Goal: Task Accomplishment & Management: Complete application form

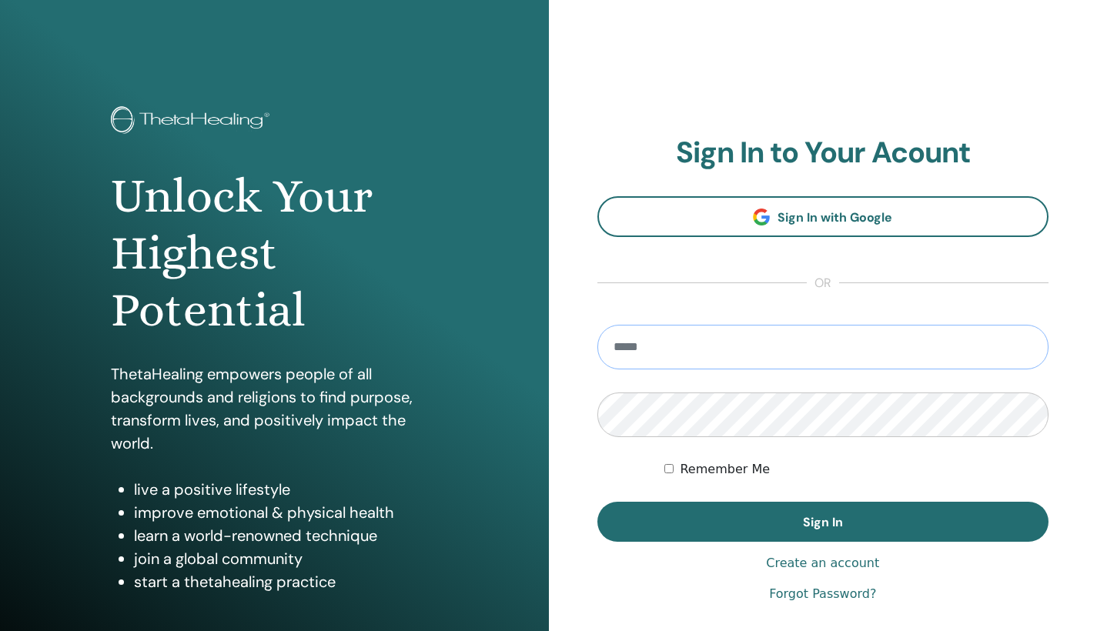
type input "**********"
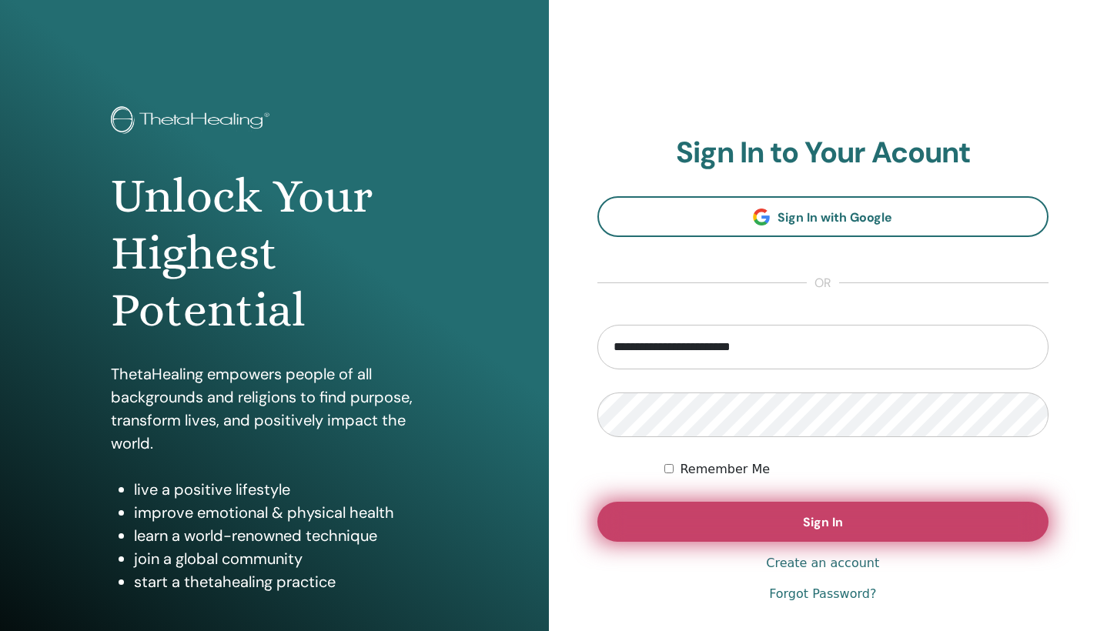
click at [835, 522] on span "Sign In" at bounding box center [823, 522] width 40 height 16
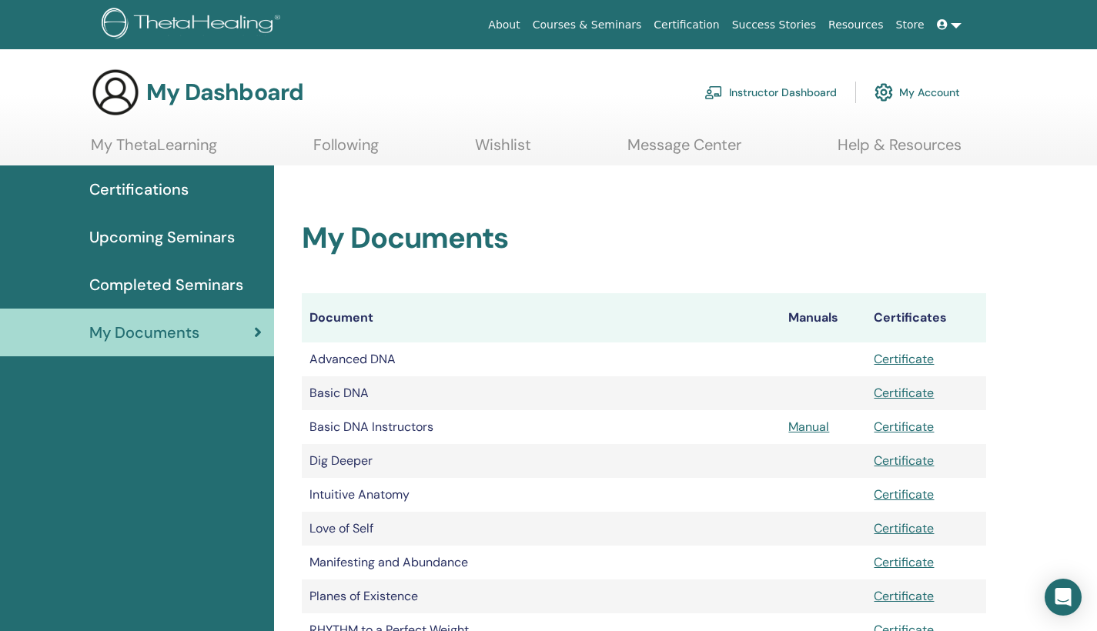
click at [178, 245] on span "Upcoming Seminars" at bounding box center [162, 237] width 146 height 23
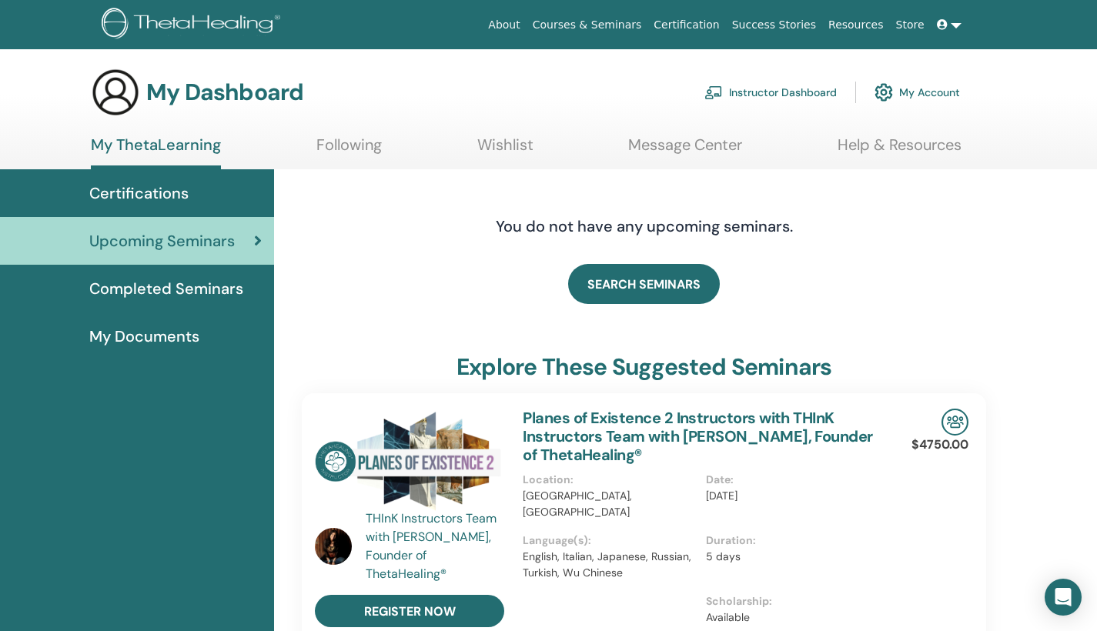
click at [178, 337] on span "My Documents" at bounding box center [144, 336] width 110 height 23
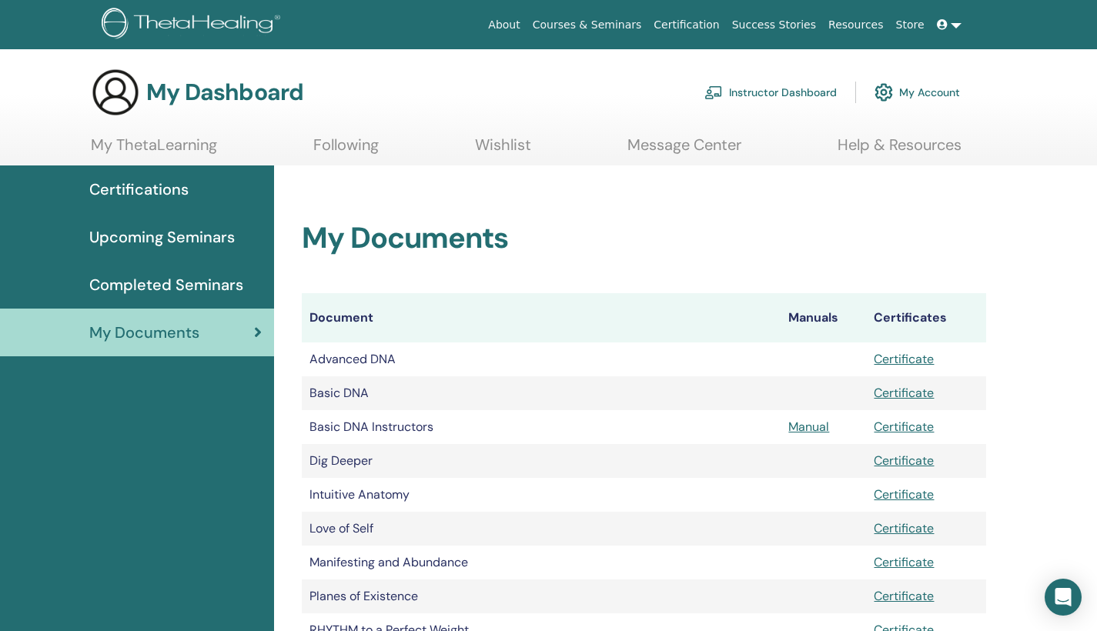
click at [202, 279] on span "Completed Seminars" at bounding box center [166, 284] width 154 height 23
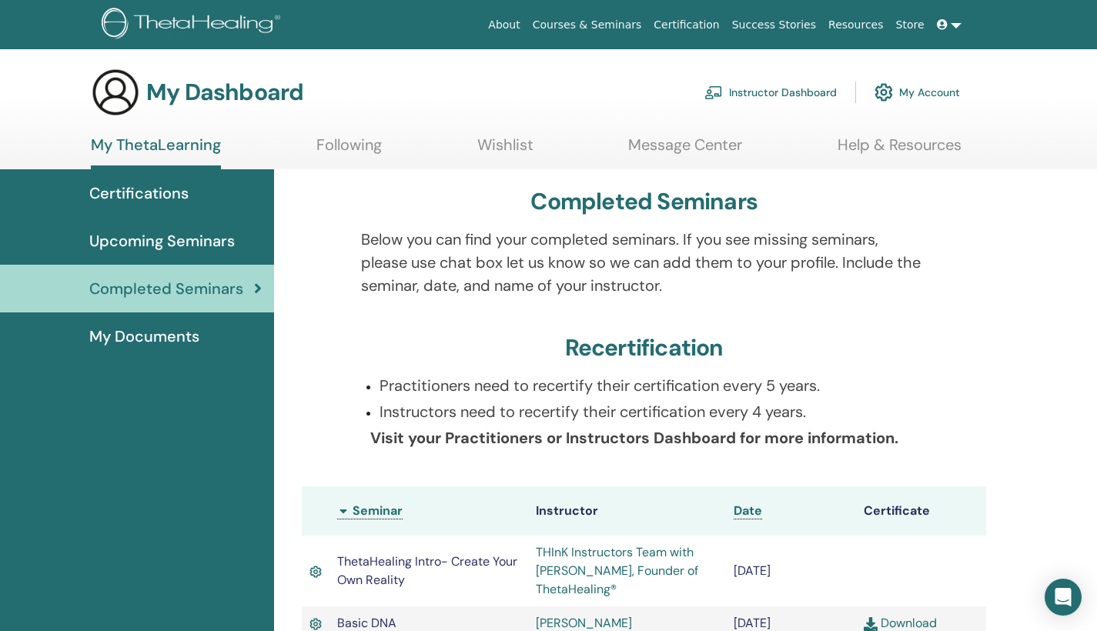
click at [196, 247] on span "Upcoming Seminars" at bounding box center [162, 240] width 146 height 23
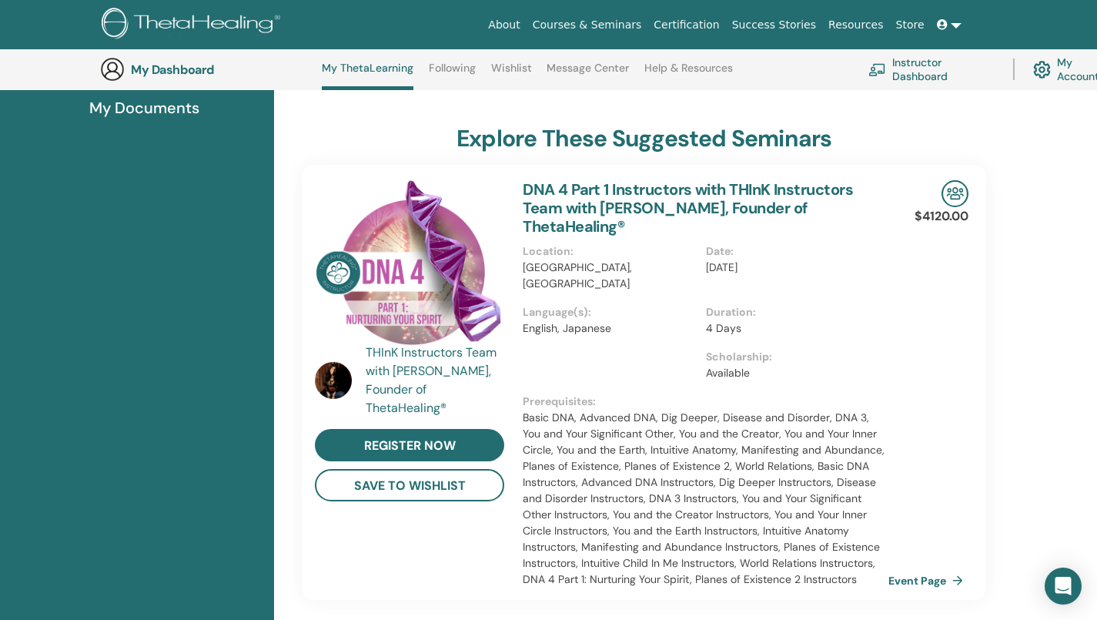
scroll to position [275, 0]
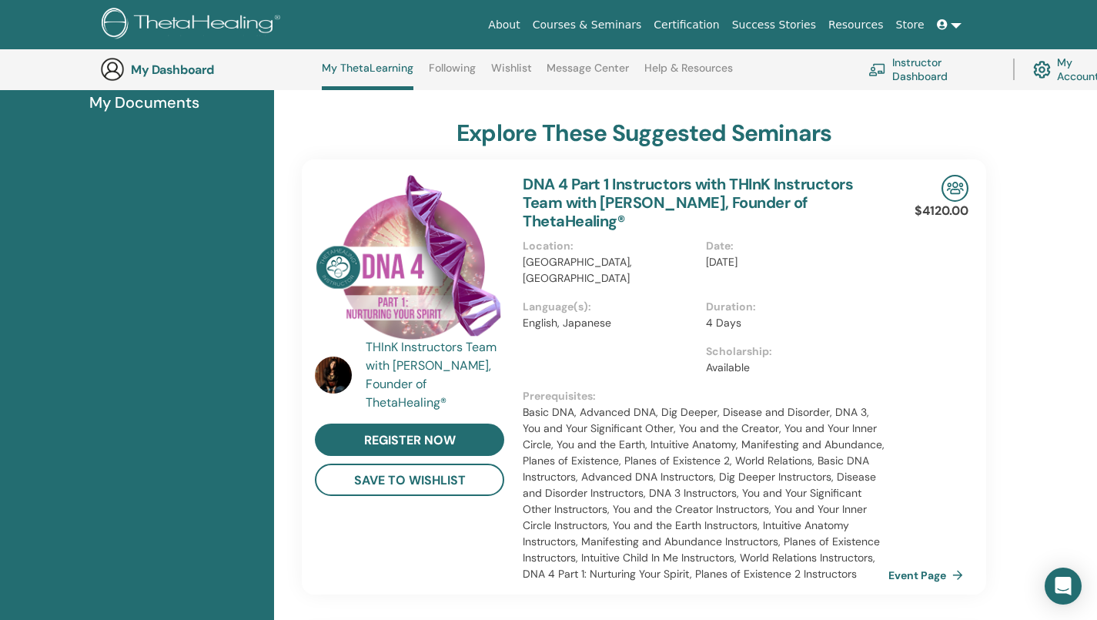
click at [927, 65] on link "Instructor Dashboard" at bounding box center [932, 69] width 126 height 34
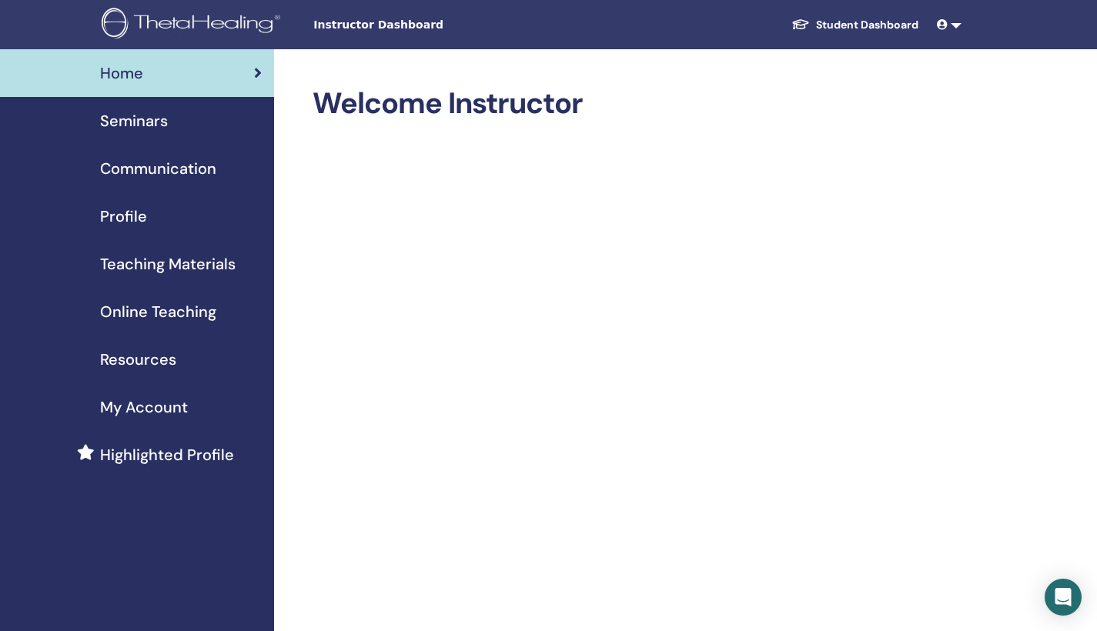
click at [134, 410] on span "My Account" at bounding box center [144, 407] width 88 height 23
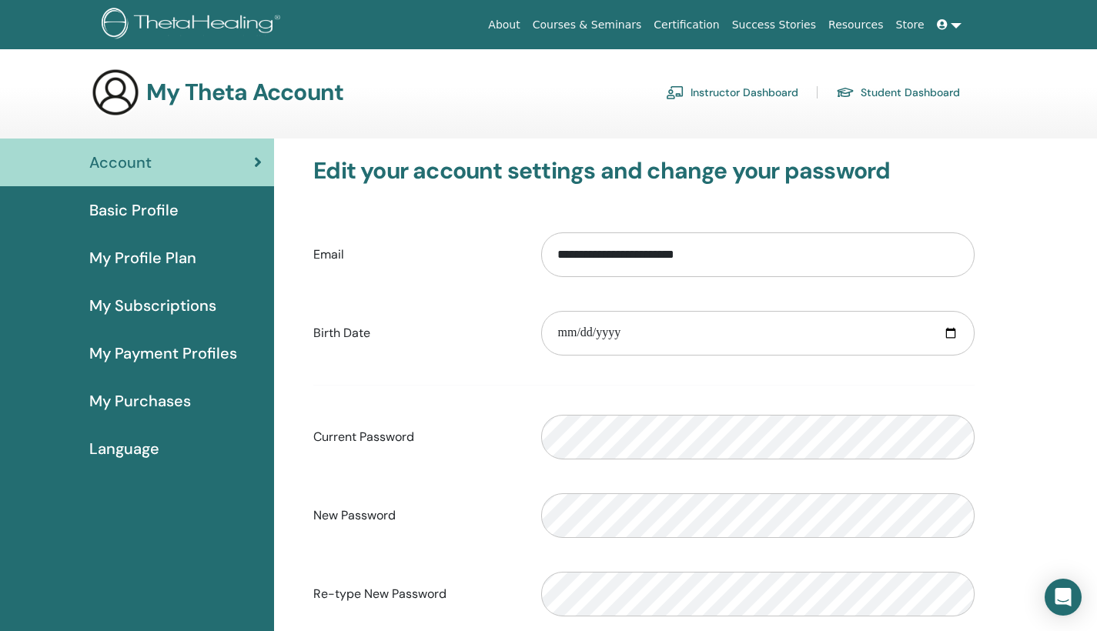
click at [197, 347] on span "My Payment Profiles" at bounding box center [163, 353] width 148 height 23
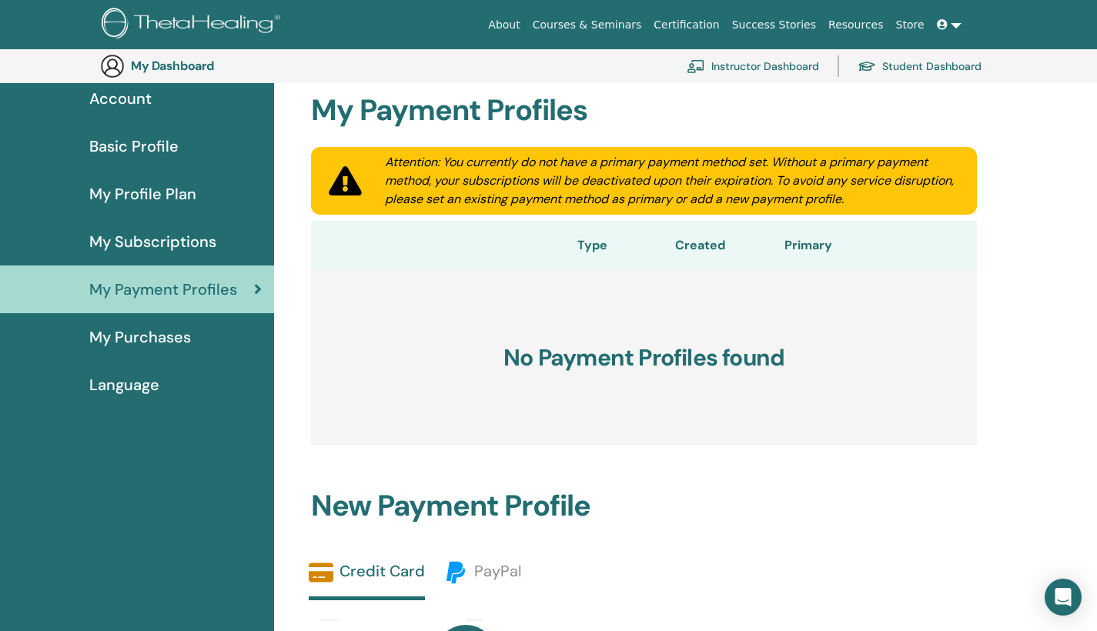
scroll to position [187, 0]
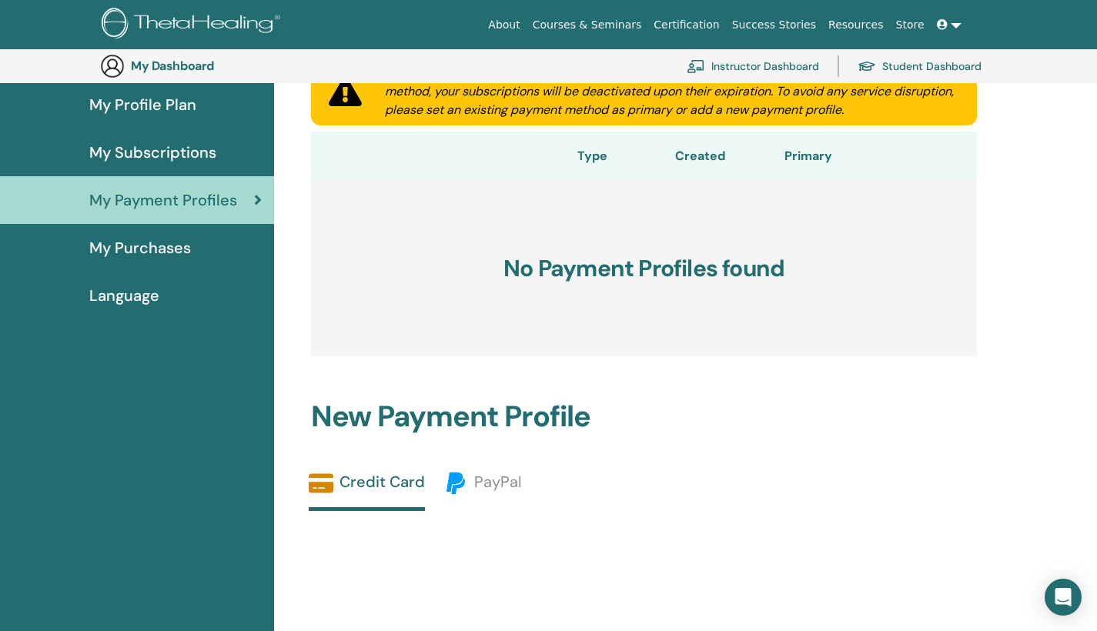
click at [181, 248] on span "My Purchases" at bounding box center [140, 247] width 102 height 23
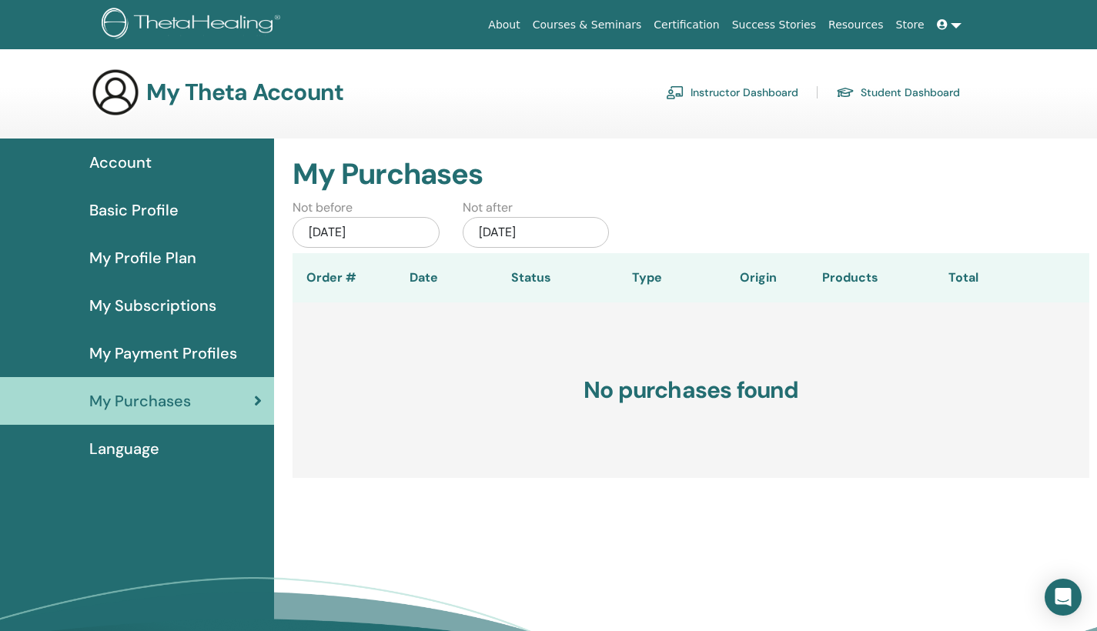
click at [157, 209] on span "Basic Profile" at bounding box center [133, 210] width 89 height 23
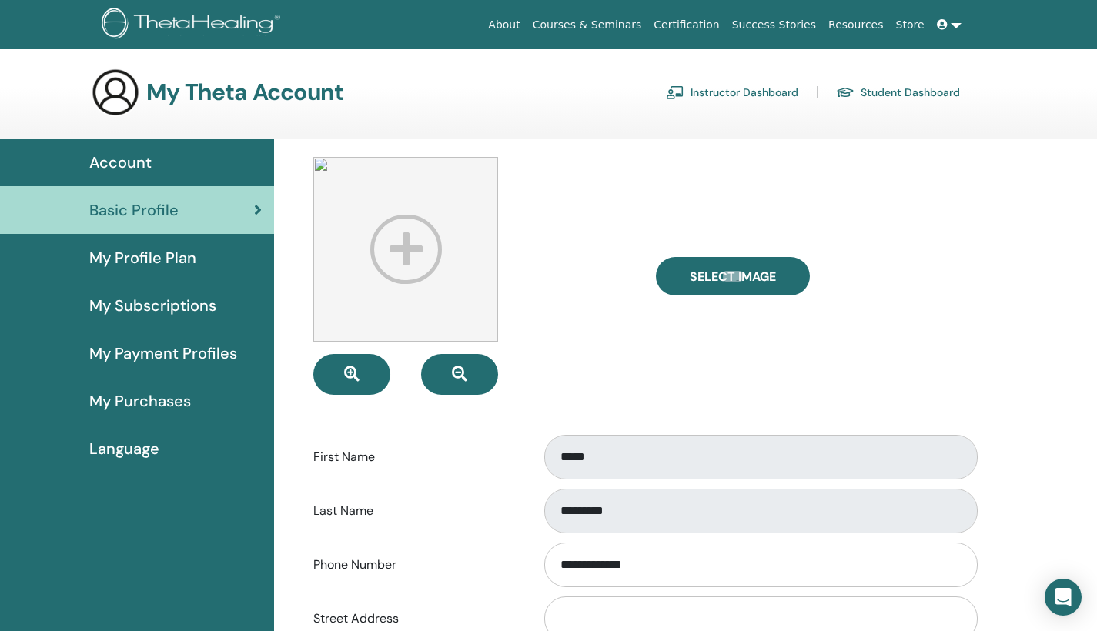
click at [737, 91] on link "Instructor Dashboard" at bounding box center [732, 92] width 132 height 25
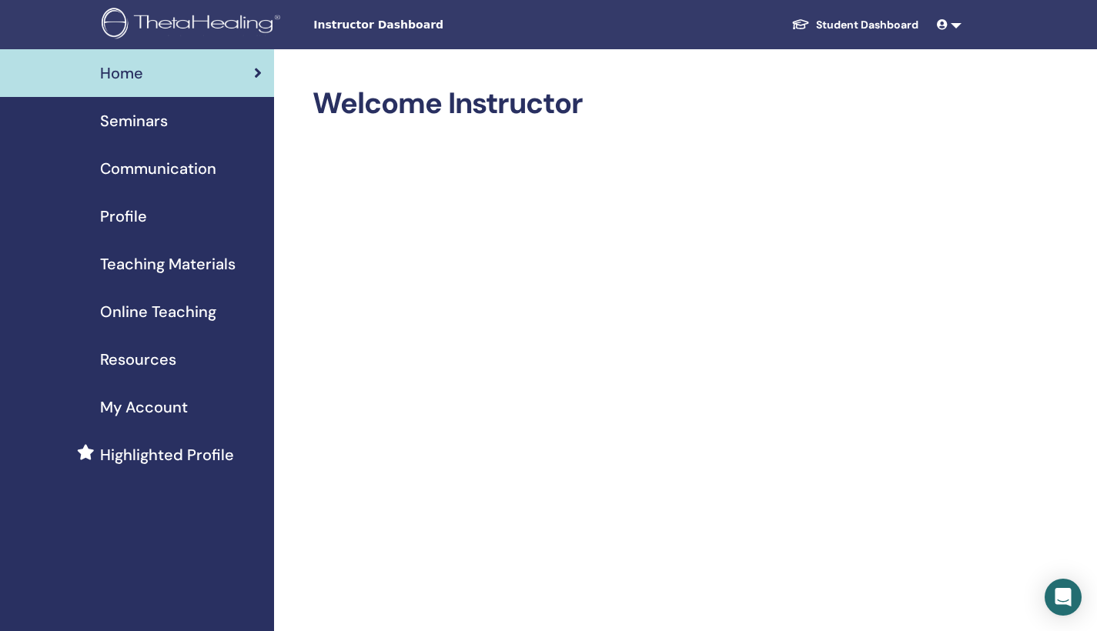
click at [144, 123] on span "Seminars" at bounding box center [134, 120] width 68 height 23
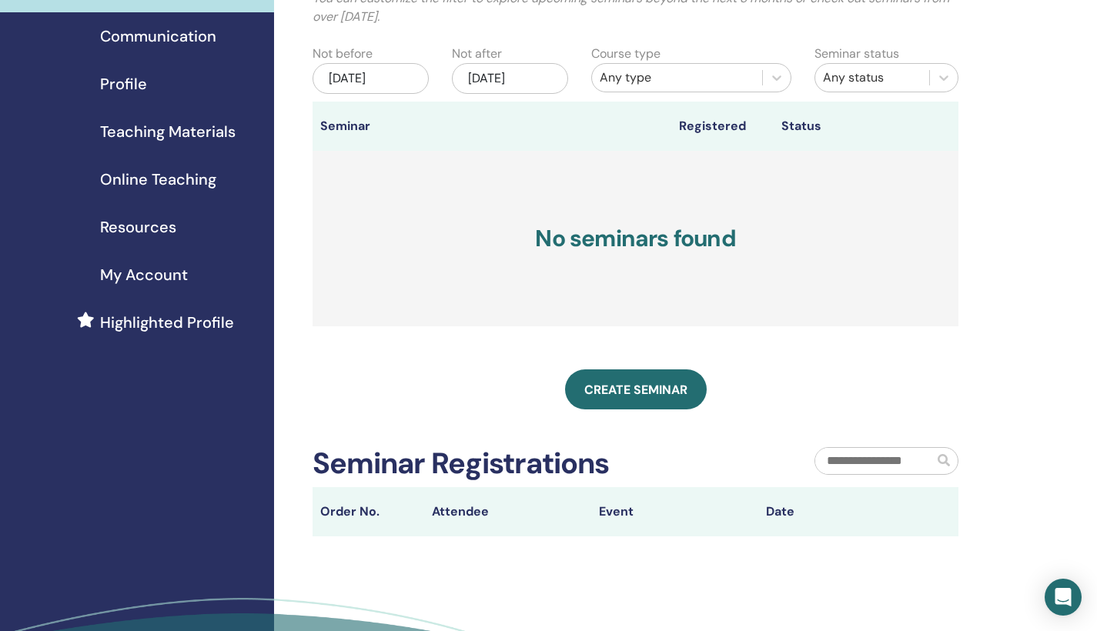
scroll to position [135, 0]
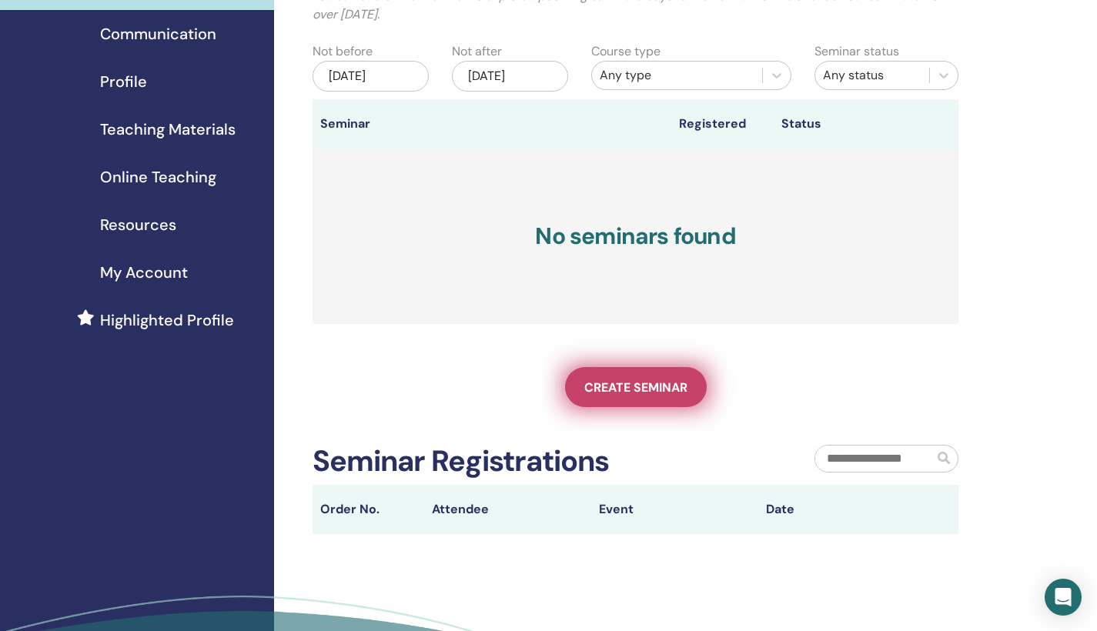
click at [633, 387] on span "Create seminar" at bounding box center [636, 388] width 103 height 16
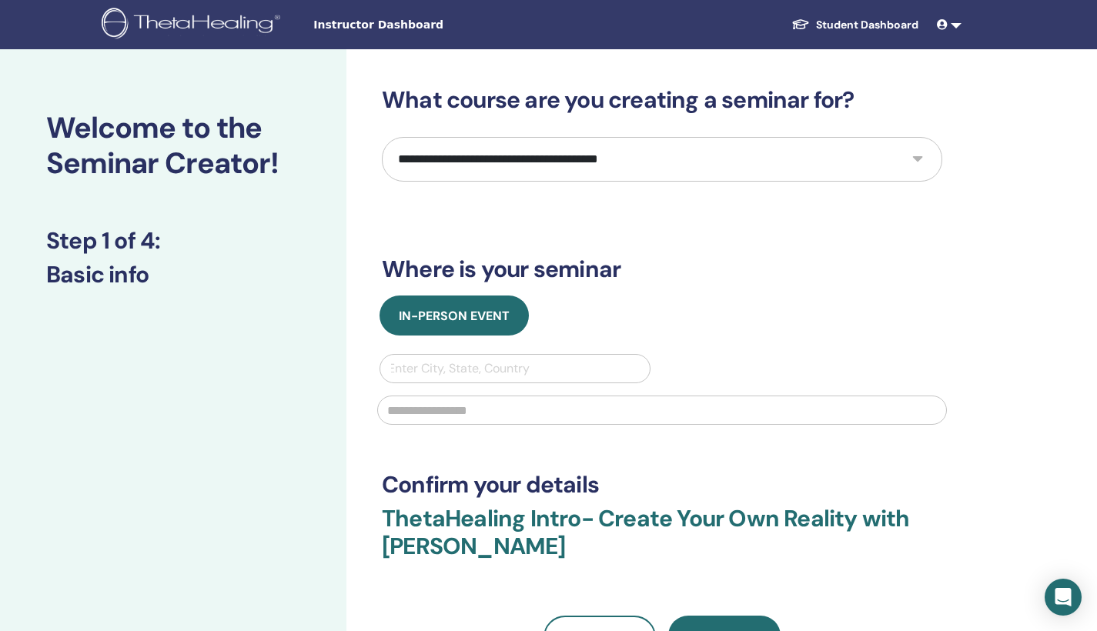
select select "*"
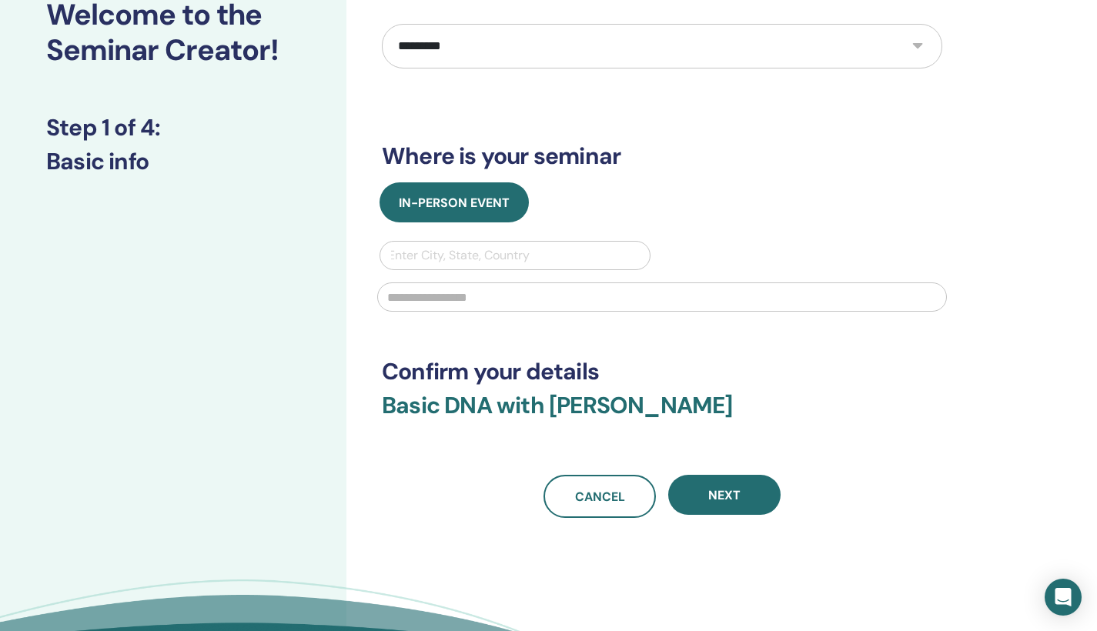
scroll to position [121, 0]
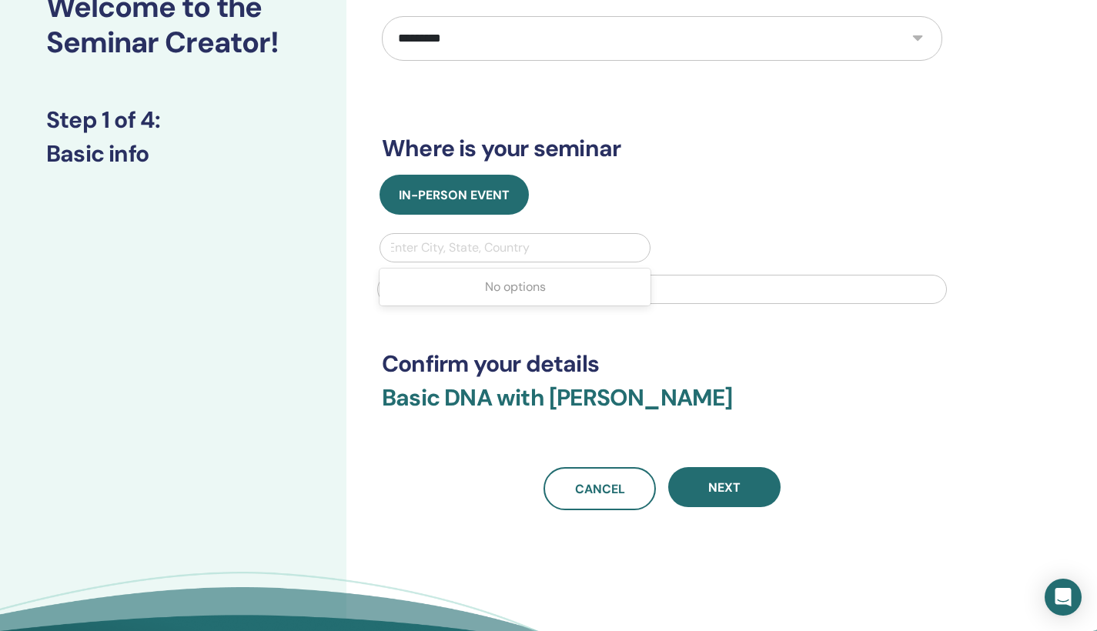
click at [476, 251] on div "Enter City, State, Country" at bounding box center [515, 248] width 254 height 18
type input "**********"
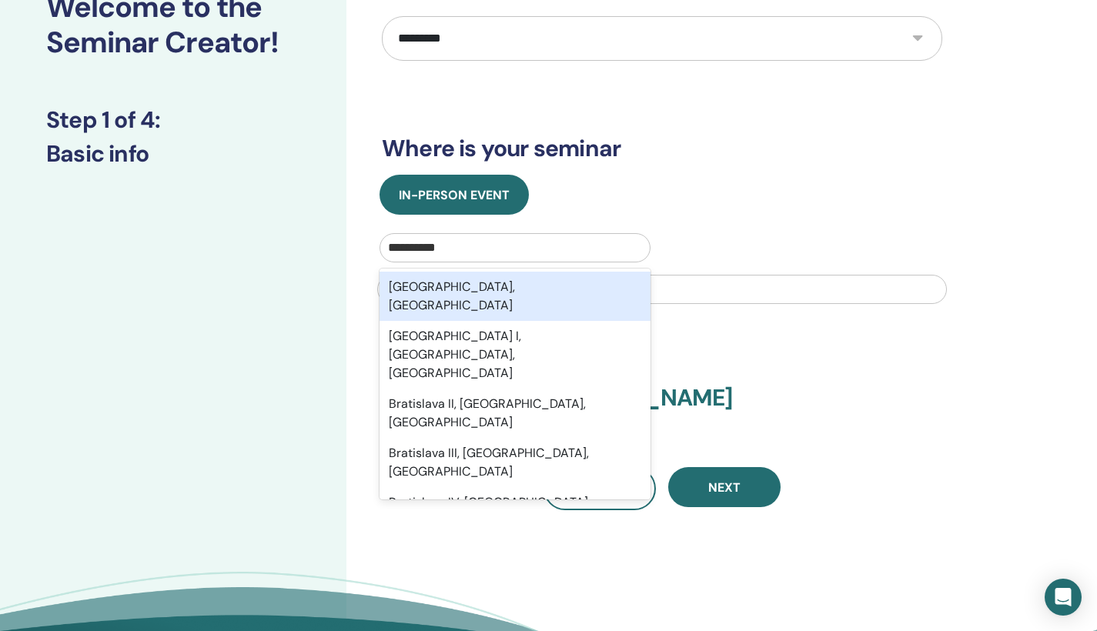
click at [522, 291] on div "Bratislava, SVK" at bounding box center [515, 296] width 271 height 49
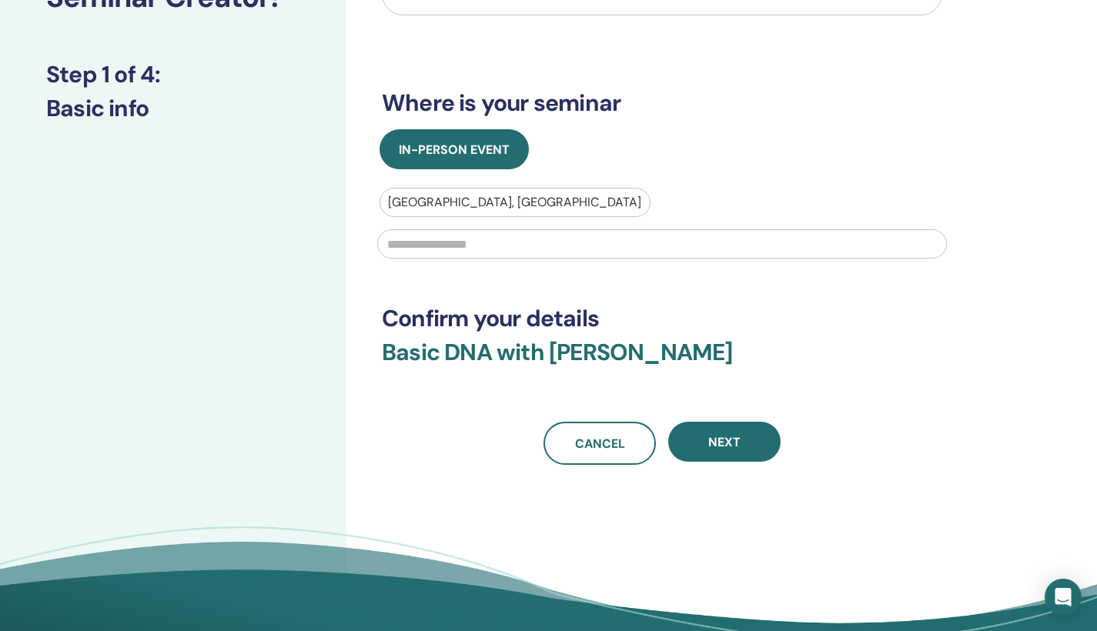
scroll to position [167, 0]
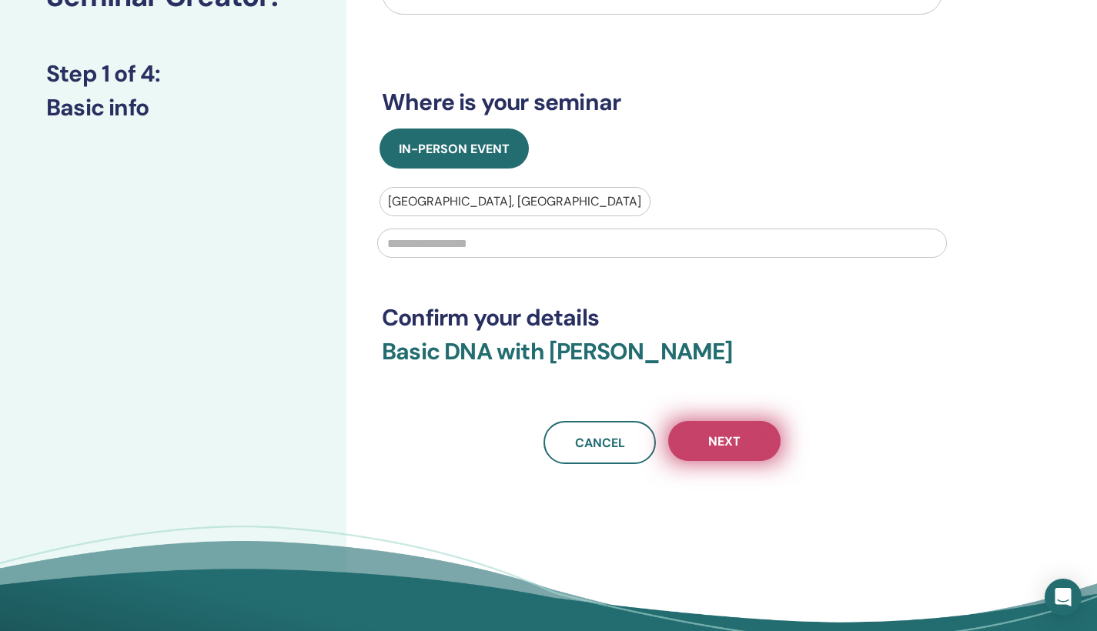
click at [760, 451] on button "Next" at bounding box center [724, 441] width 112 height 40
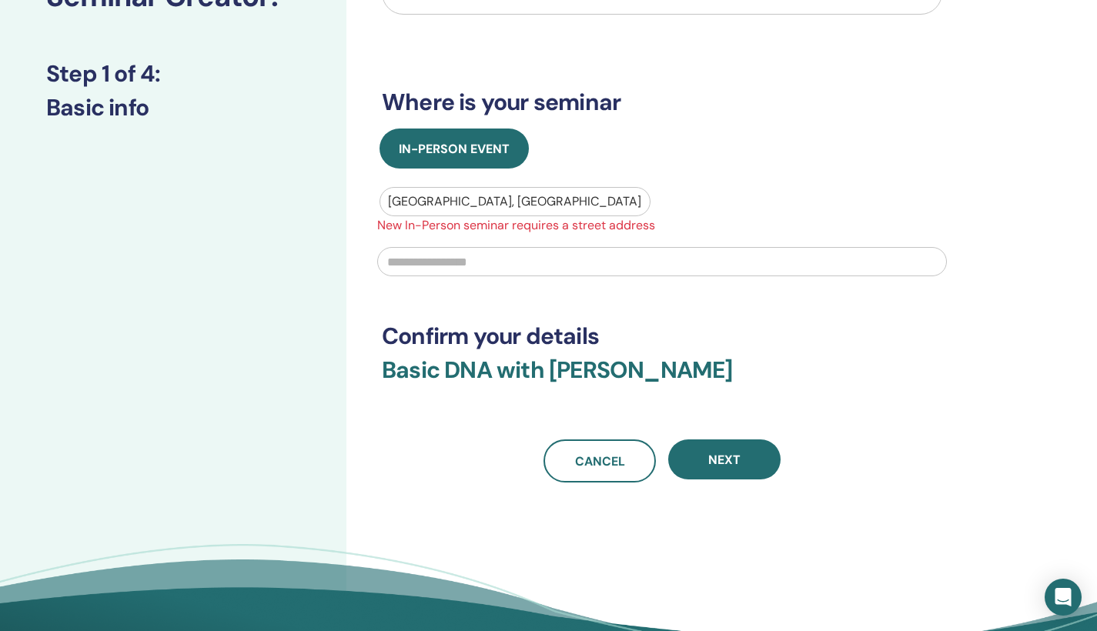
type input "*"
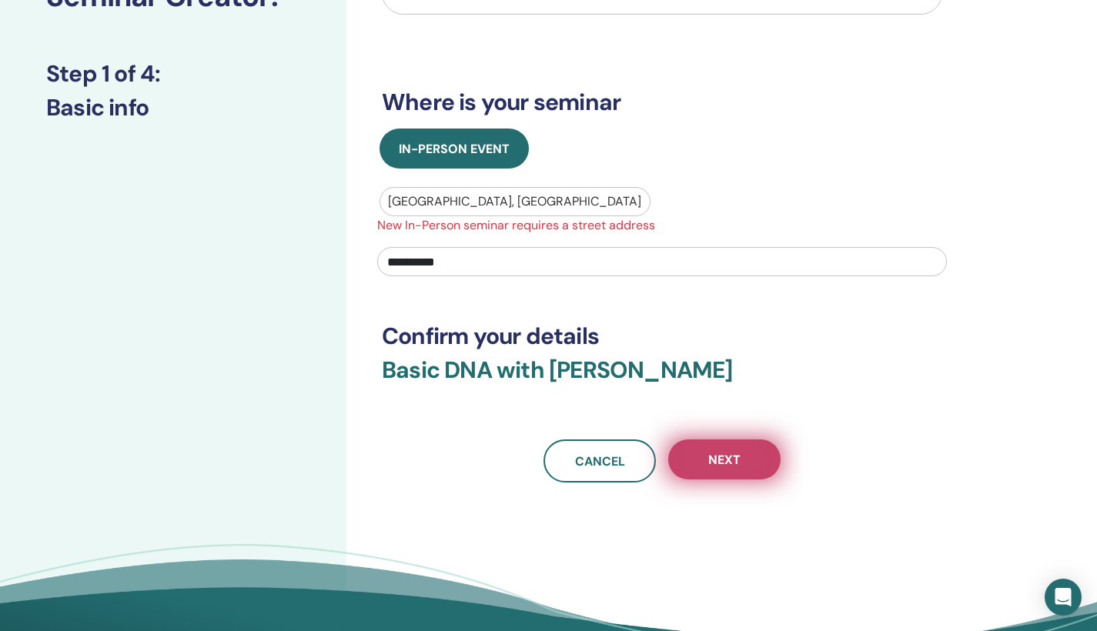
type input "**********"
click at [754, 464] on button "Next" at bounding box center [724, 460] width 112 height 40
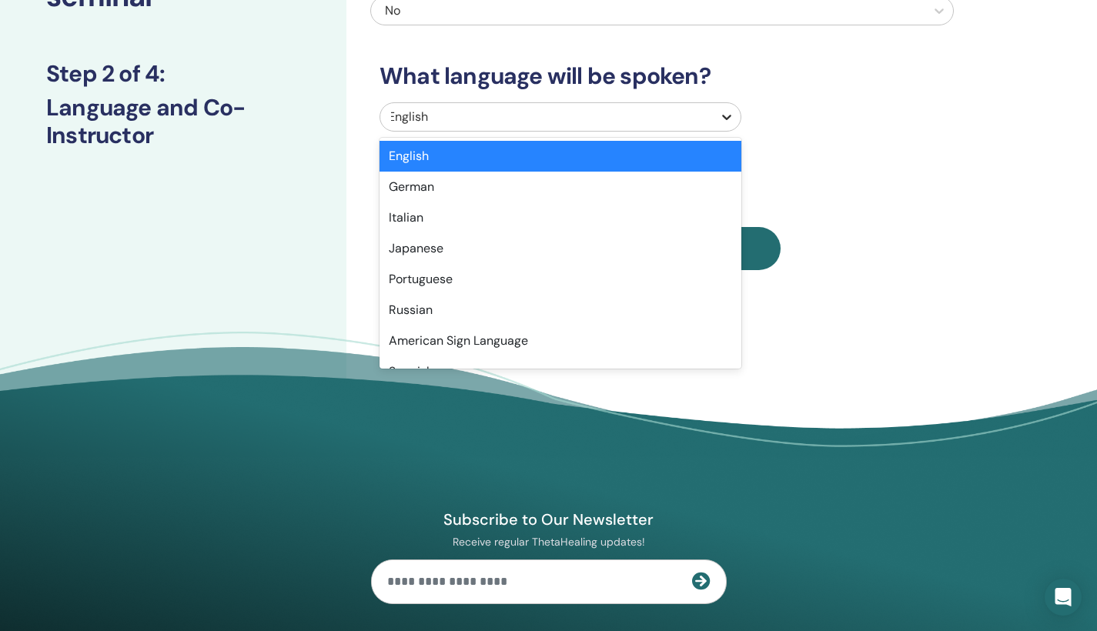
click at [725, 122] on icon at bounding box center [726, 116] width 15 height 15
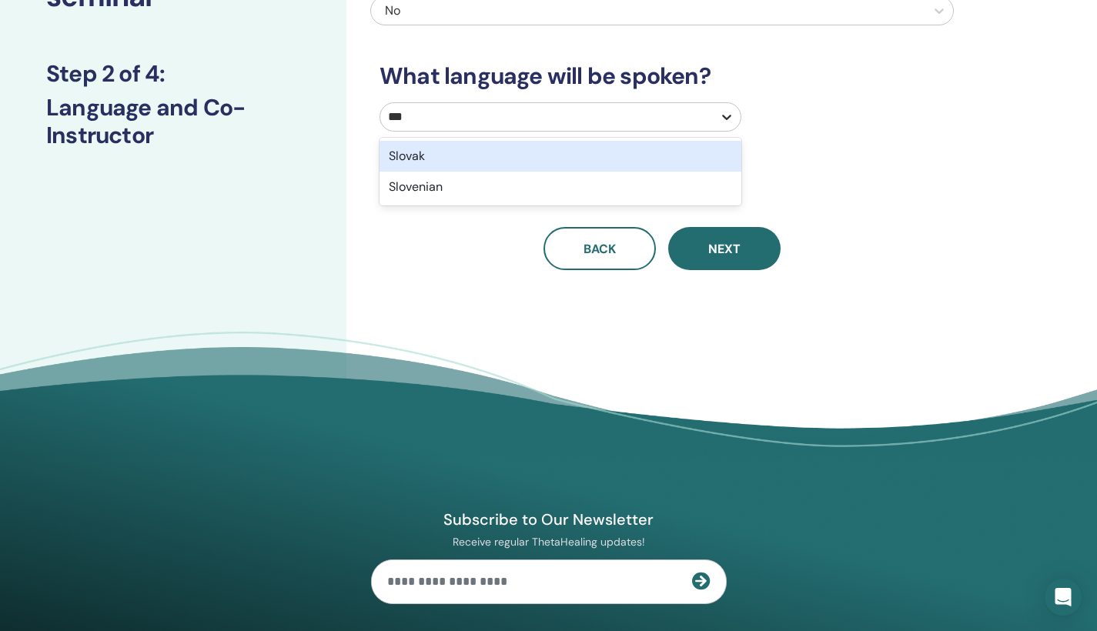
type input "****"
click at [501, 159] on div "Slovak" at bounding box center [561, 156] width 362 height 31
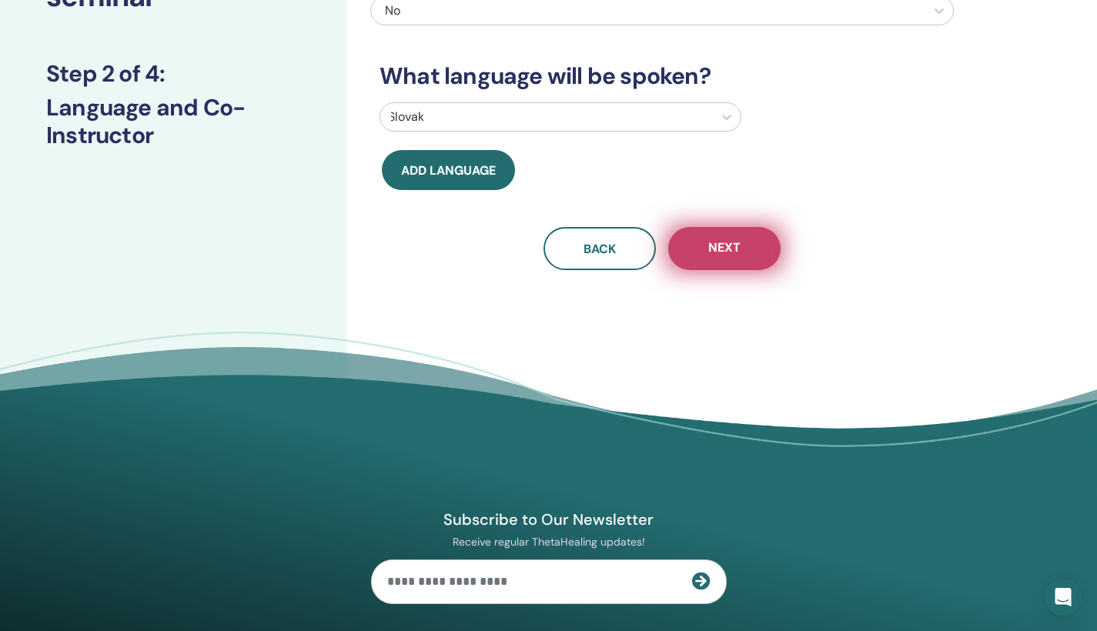
click at [734, 248] on span "Next" at bounding box center [725, 249] width 32 height 19
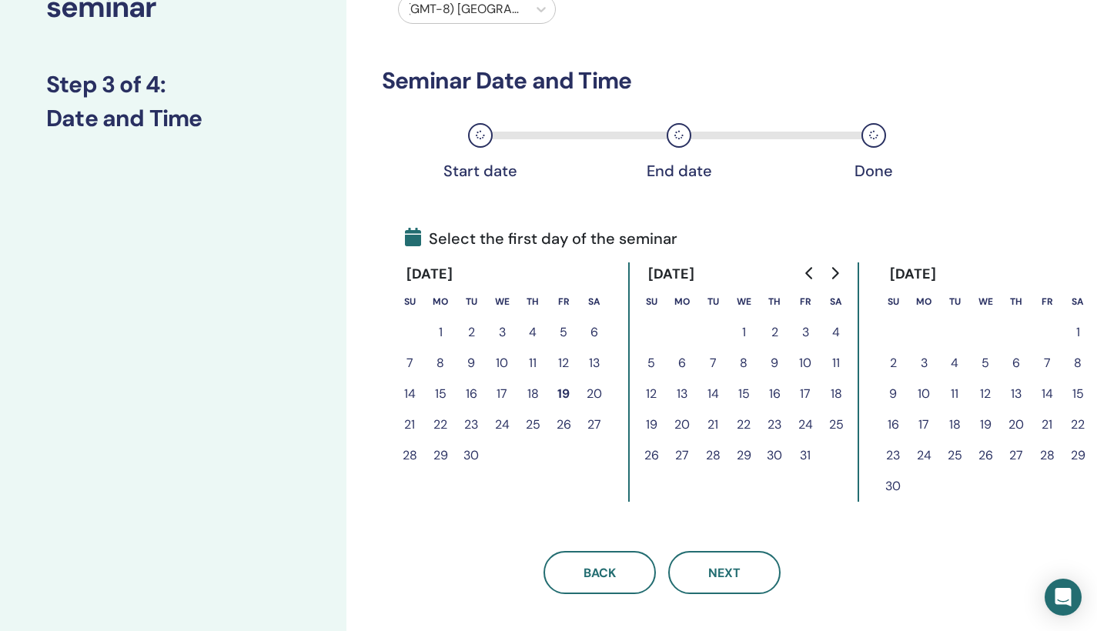
scroll to position [156, 0]
click at [836, 270] on icon "Go to next month" at bounding box center [835, 273] width 7 height 12
click at [1047, 333] on button "5" at bounding box center [1047, 332] width 31 height 31
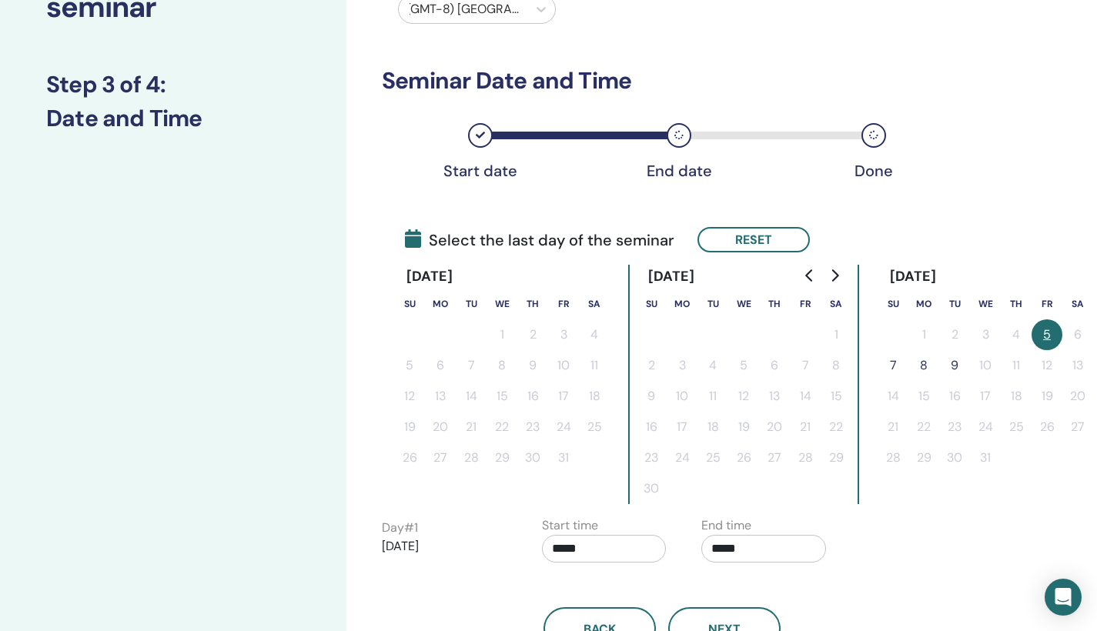
click at [895, 360] on button "7" at bounding box center [893, 365] width 31 height 31
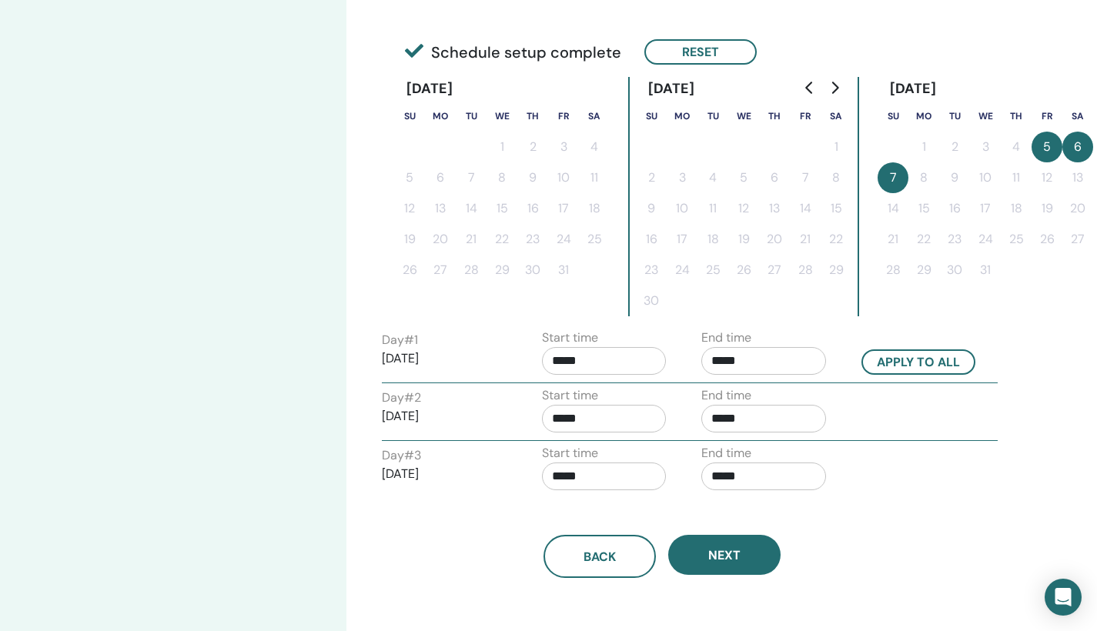
scroll to position [349, 0]
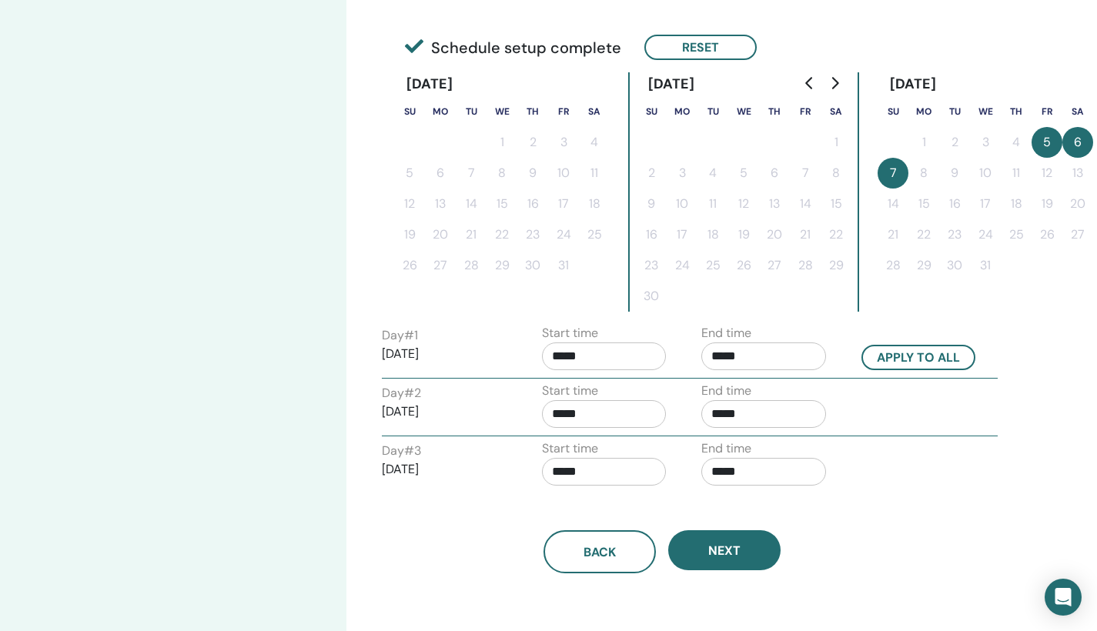
click at [567, 358] on input "*****" at bounding box center [604, 357] width 125 height 28
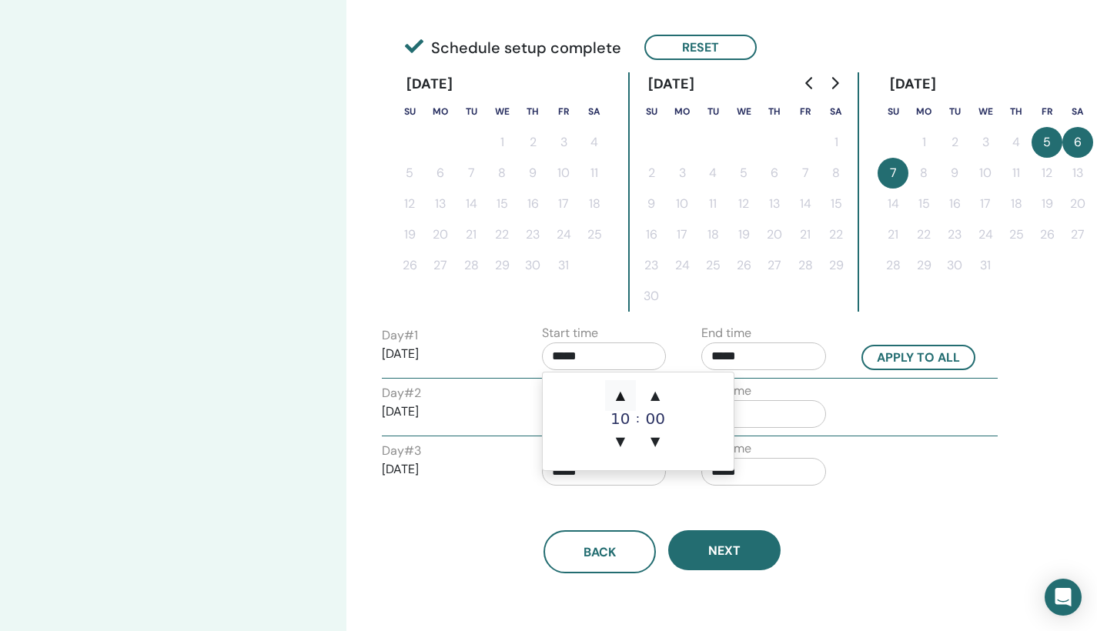
click at [620, 397] on span "▲" at bounding box center [620, 395] width 31 height 31
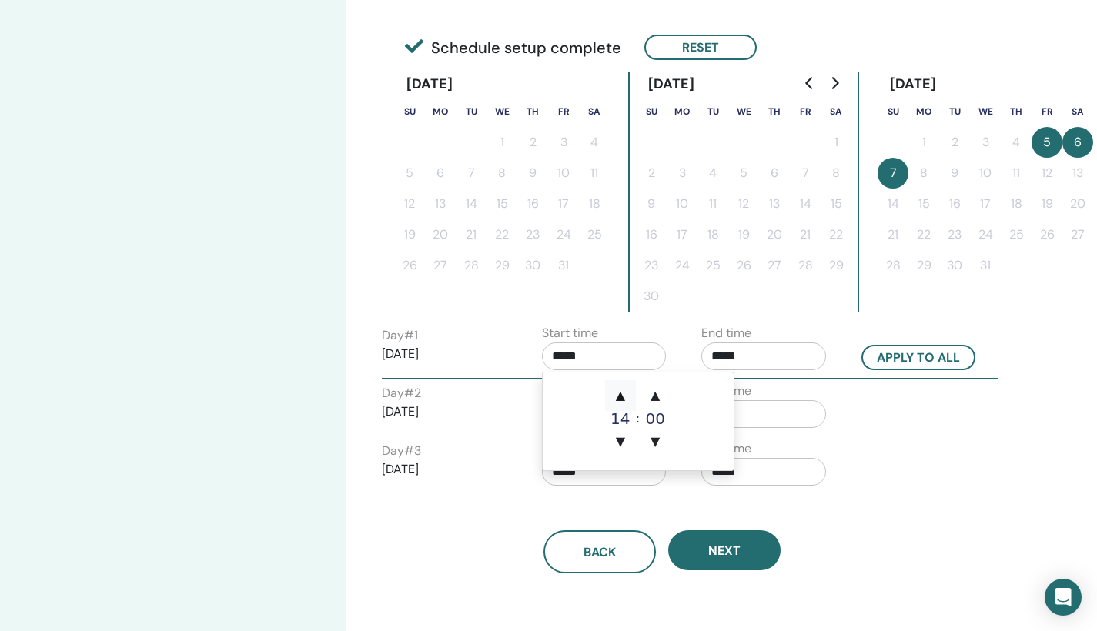
click at [620, 397] on span "▲" at bounding box center [620, 395] width 31 height 31
click at [619, 438] on span "▼" at bounding box center [620, 442] width 31 height 31
click at [658, 397] on span "▲" at bounding box center [655, 395] width 31 height 31
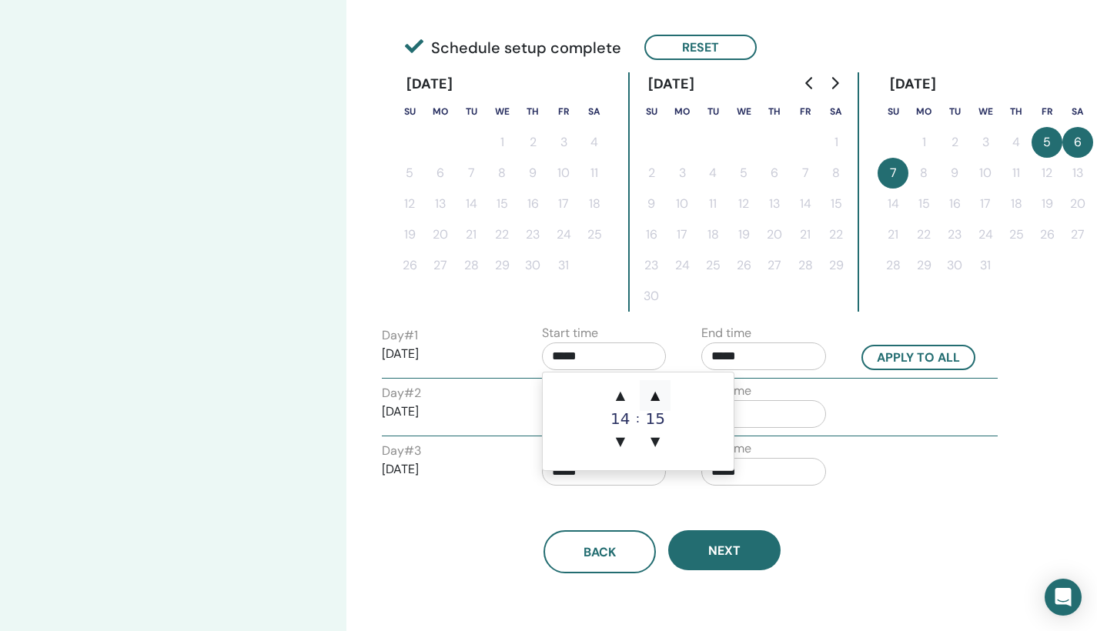
click at [658, 397] on span "▲" at bounding box center [655, 395] width 31 height 31
click at [654, 438] on span "▼" at bounding box center [655, 442] width 31 height 31
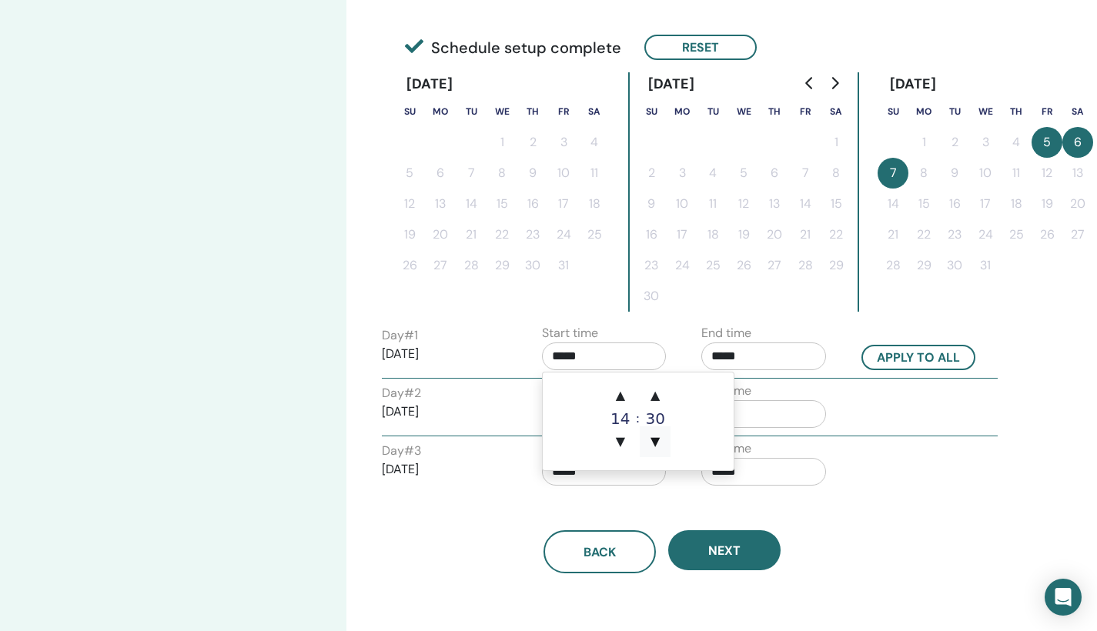
type input "*****"
click at [722, 359] on input "*****" at bounding box center [764, 357] width 125 height 28
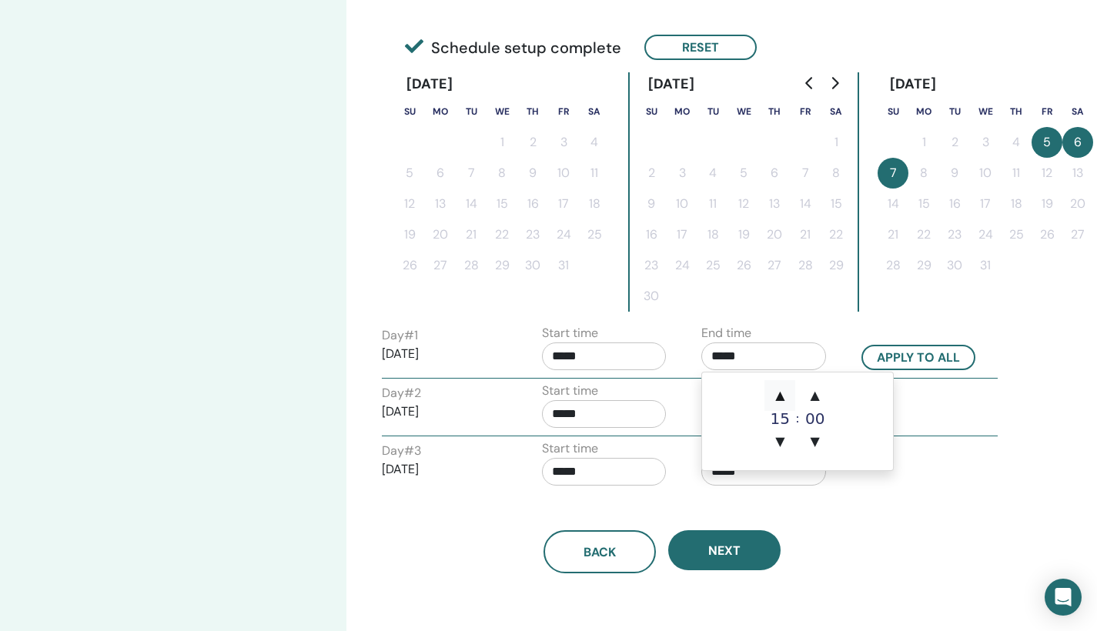
click at [782, 394] on span "▲" at bounding box center [780, 395] width 31 height 31
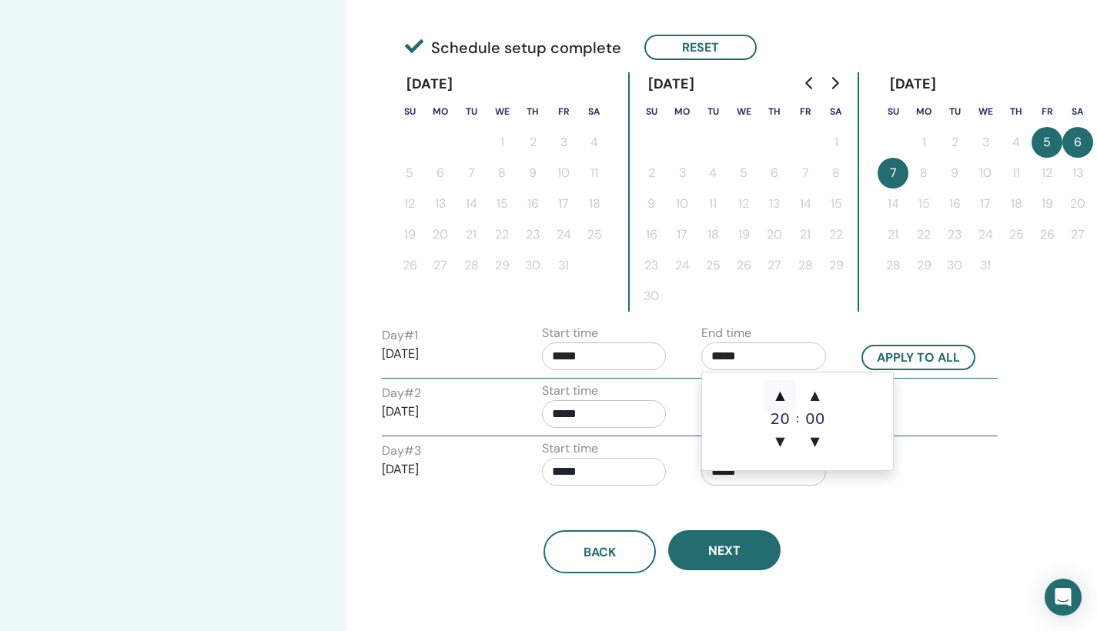
click at [782, 394] on span "▲" at bounding box center [780, 395] width 31 height 31
click at [781, 441] on span "▼" at bounding box center [780, 442] width 31 height 31
click at [819, 392] on span "▲" at bounding box center [815, 395] width 31 height 31
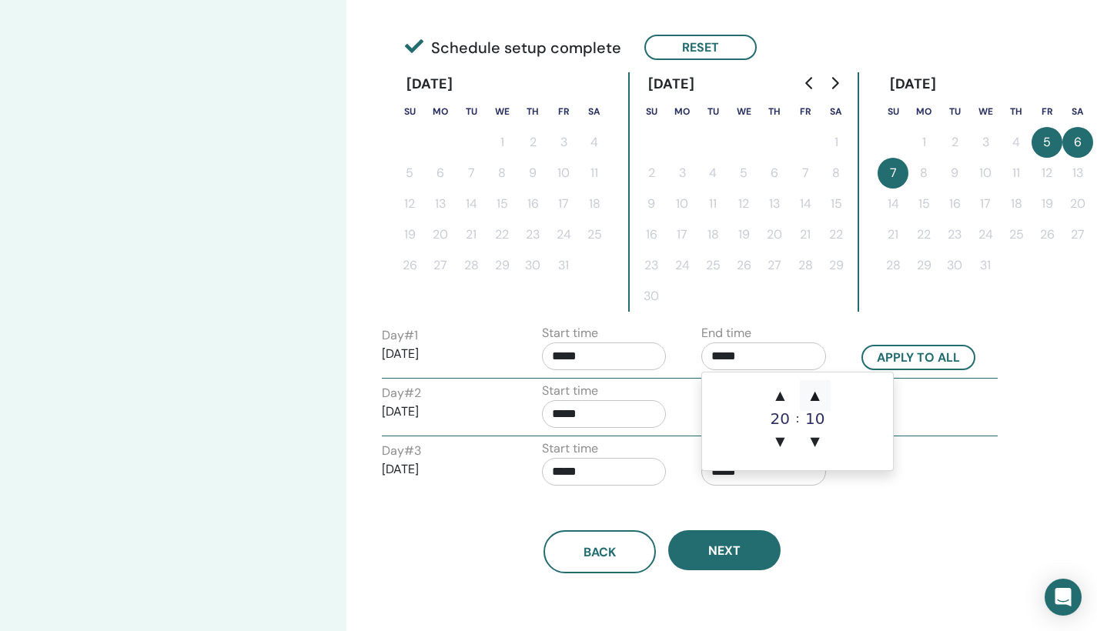
click at [819, 392] on span "▲" at bounding box center [815, 395] width 31 height 31
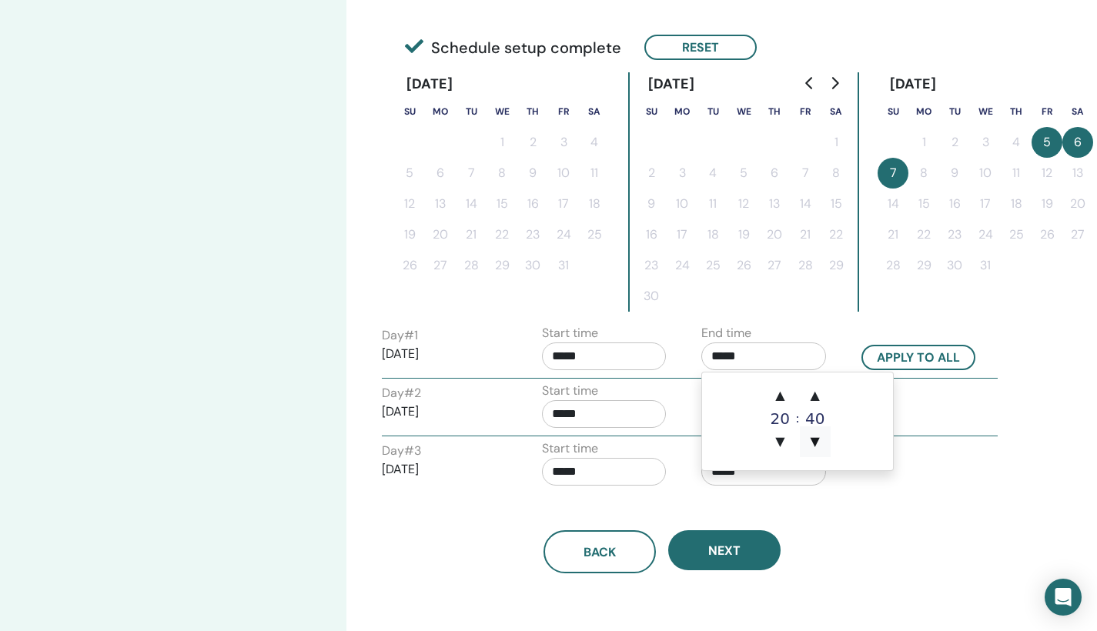
click at [814, 437] on span "▼" at bounding box center [815, 442] width 31 height 31
type input "*****"
click at [967, 399] on div "Day # 2 2025/12/06 Start time ***** End time *****" at bounding box center [689, 409] width 639 height 54
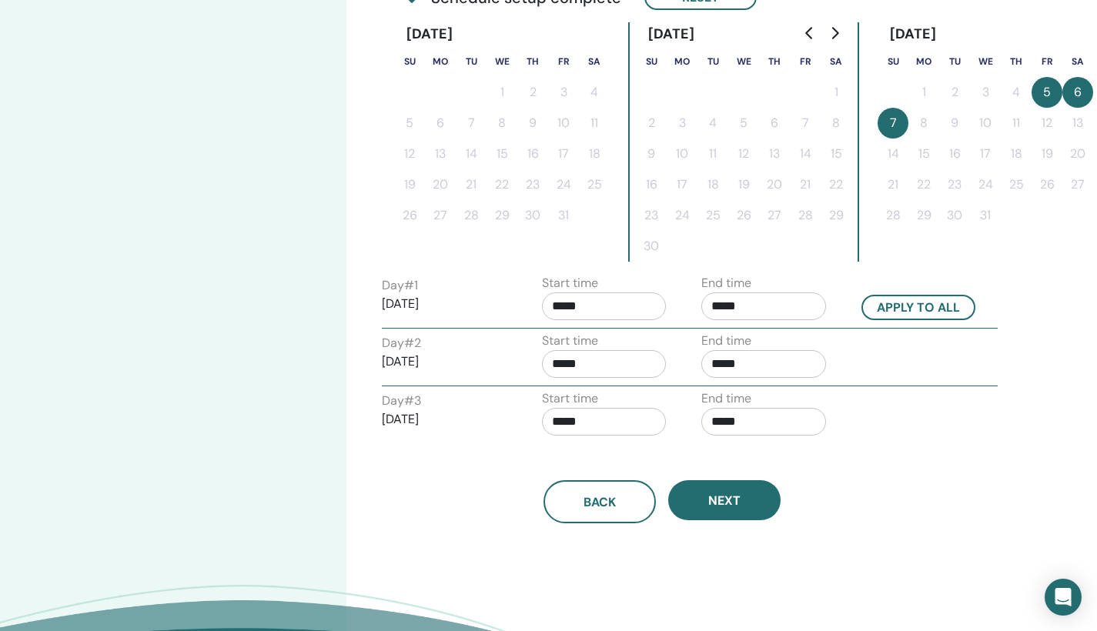
scroll to position [388, 0]
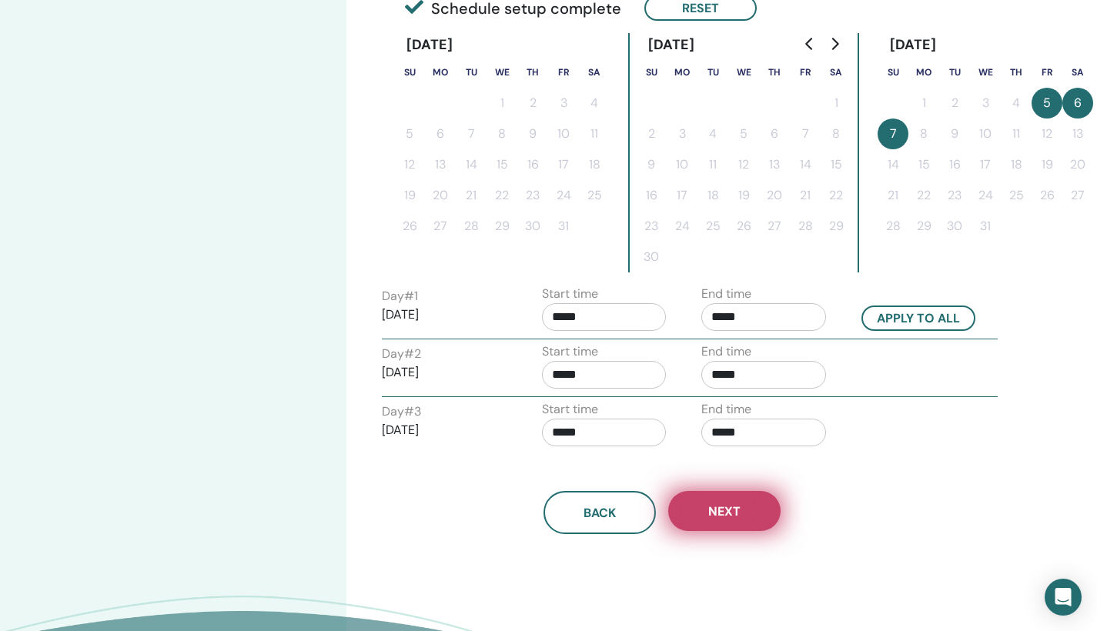
click at [750, 518] on button "Next" at bounding box center [724, 511] width 112 height 40
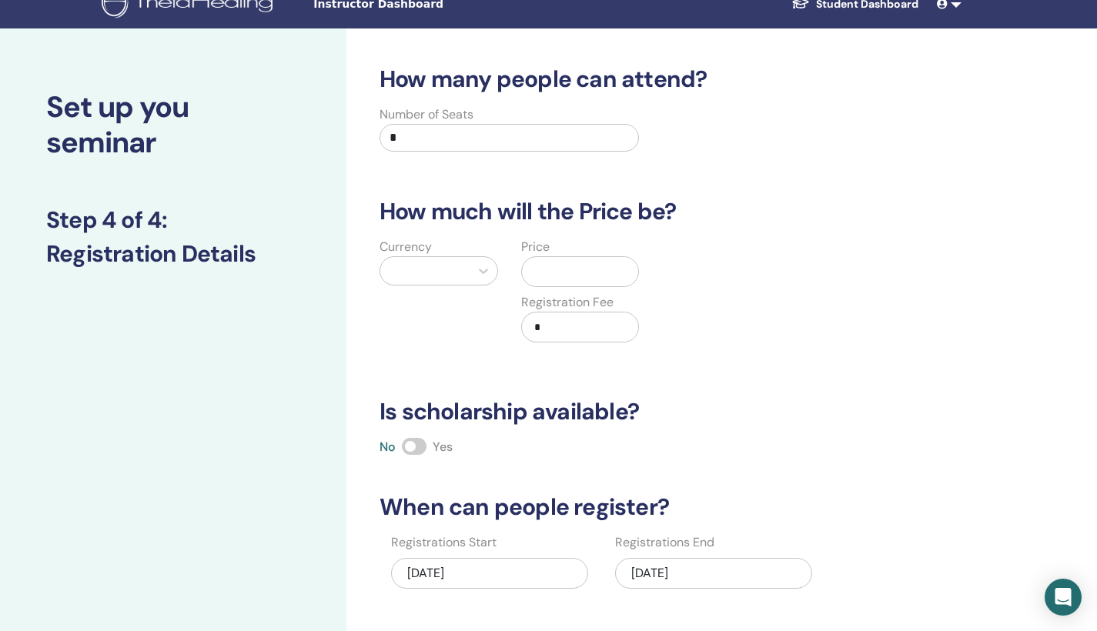
scroll to position [0, 0]
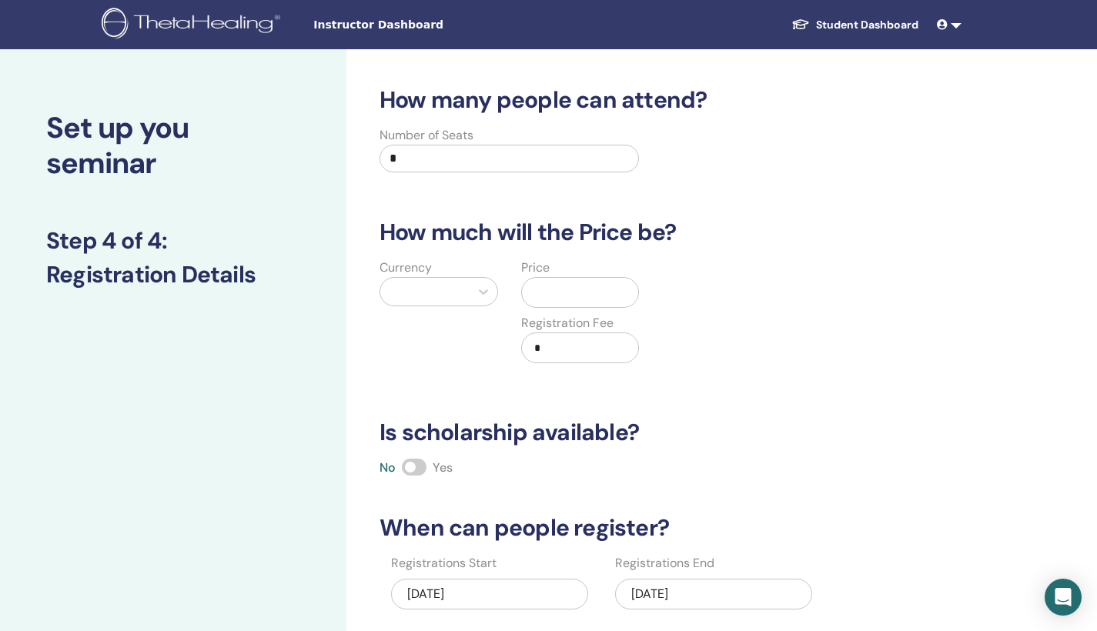
click at [416, 161] on input "*" at bounding box center [510, 159] width 260 height 28
type input "**"
click at [789, 333] on div "Currency Price Registration Fee *" at bounding box center [651, 320] width 584 height 123
click at [453, 296] on div at bounding box center [425, 292] width 74 height 22
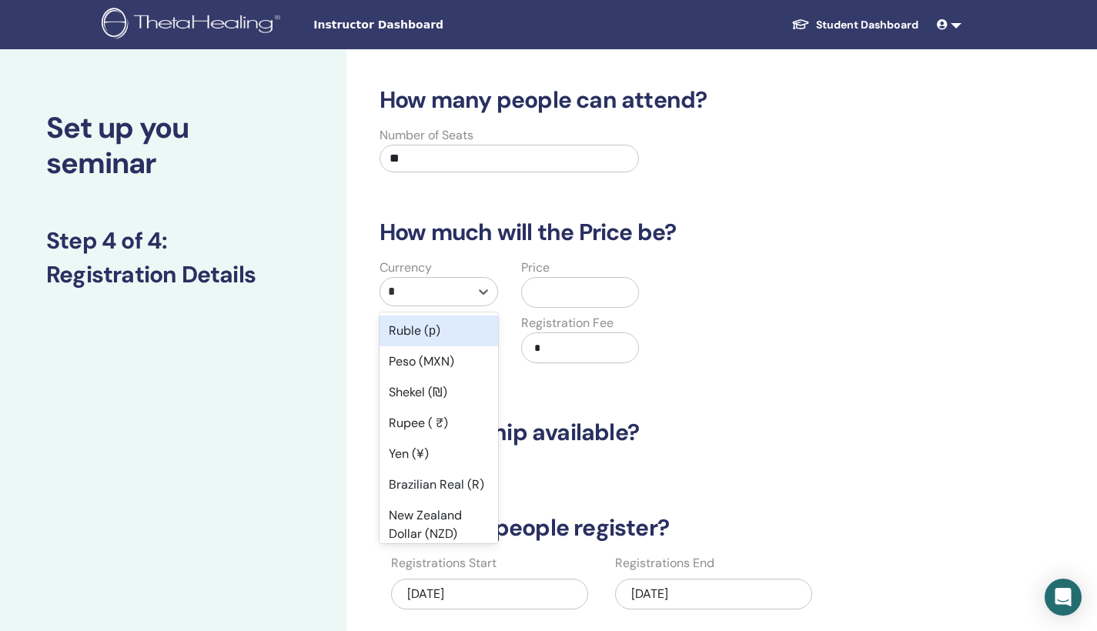
type input "**"
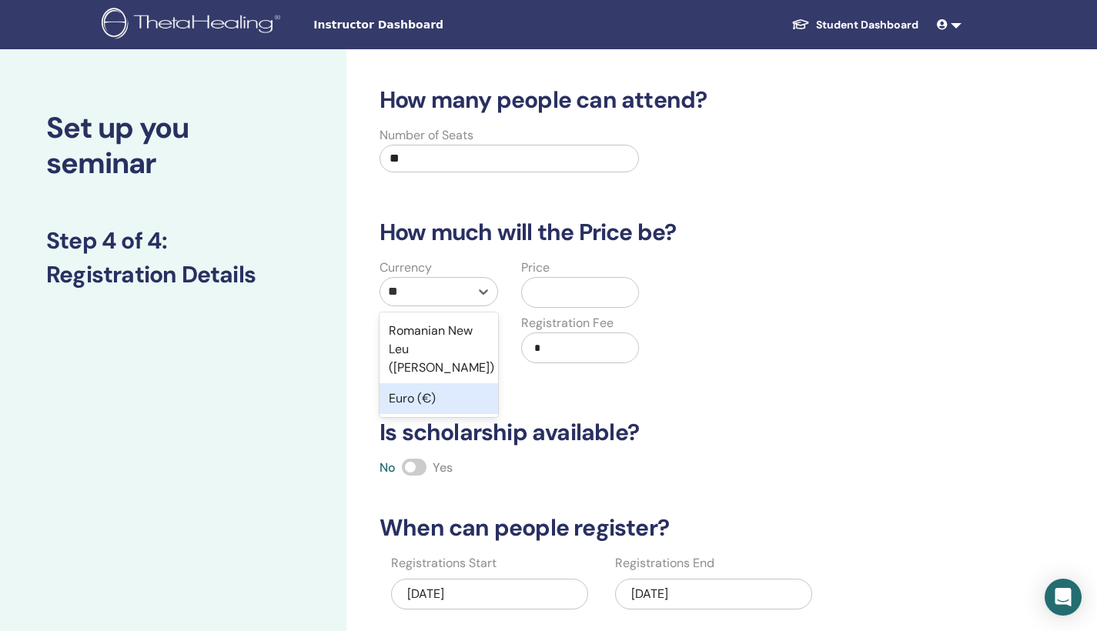
click at [441, 386] on div "Euro (€)" at bounding box center [439, 399] width 119 height 31
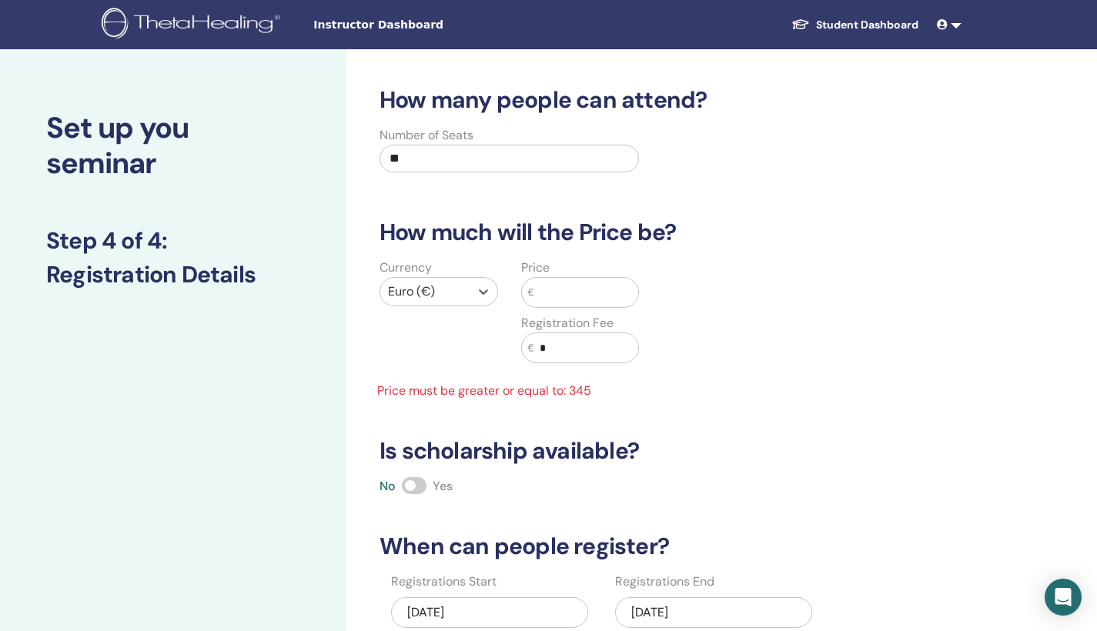
click at [839, 391] on div "Currency option Euro (€), selected. Select is focused ,type to refine list, pre…" at bounding box center [651, 330] width 584 height 142
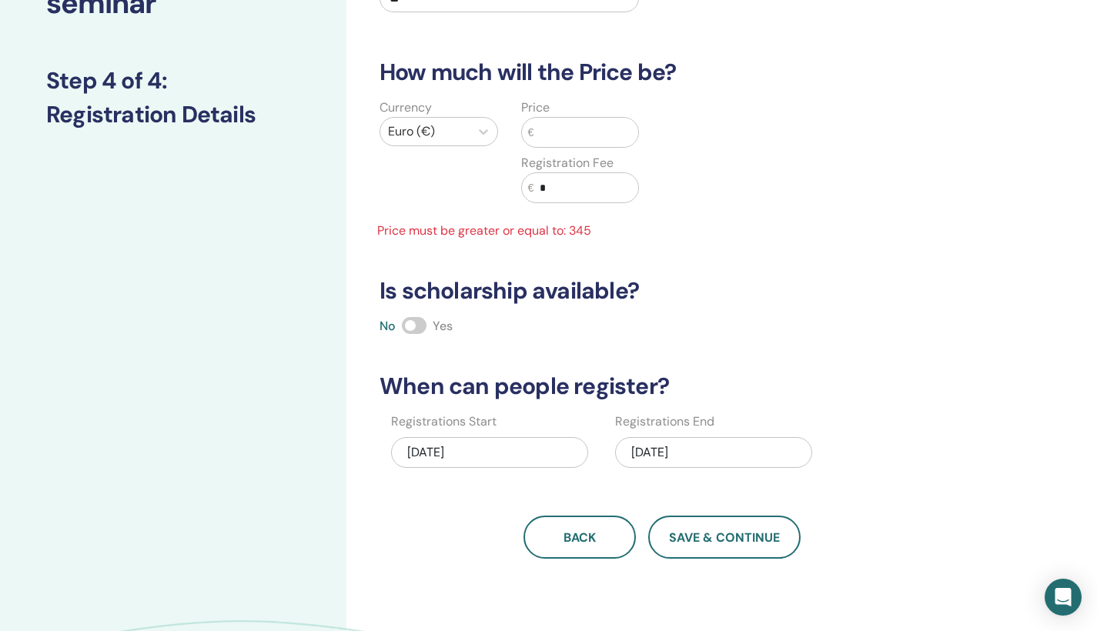
scroll to position [168, 0]
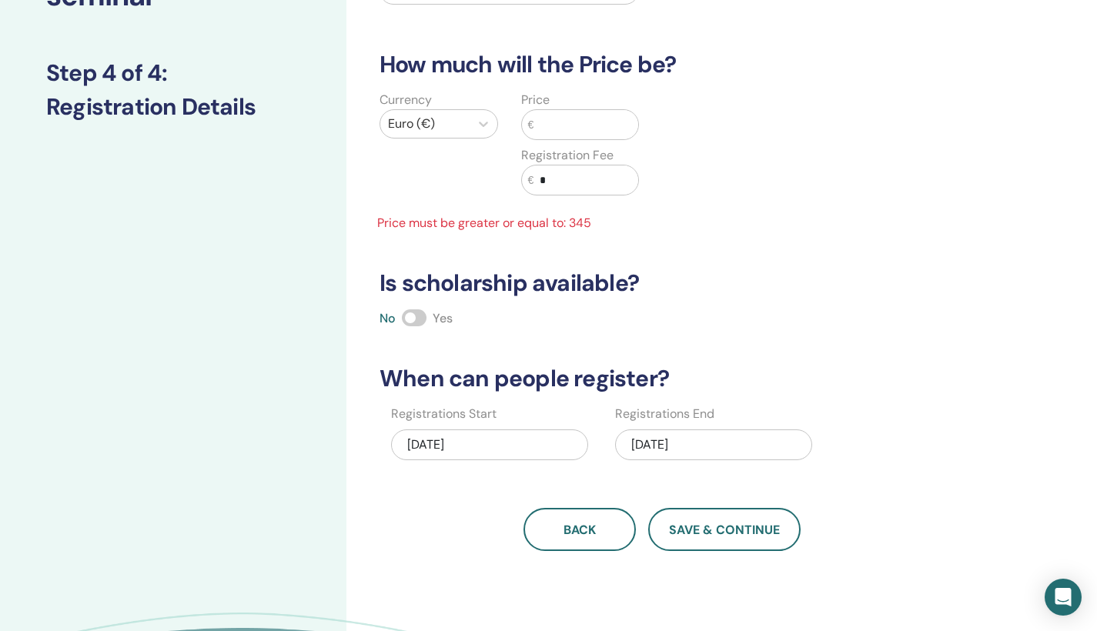
click at [426, 448] on div "09/19/2025" at bounding box center [489, 445] width 197 height 31
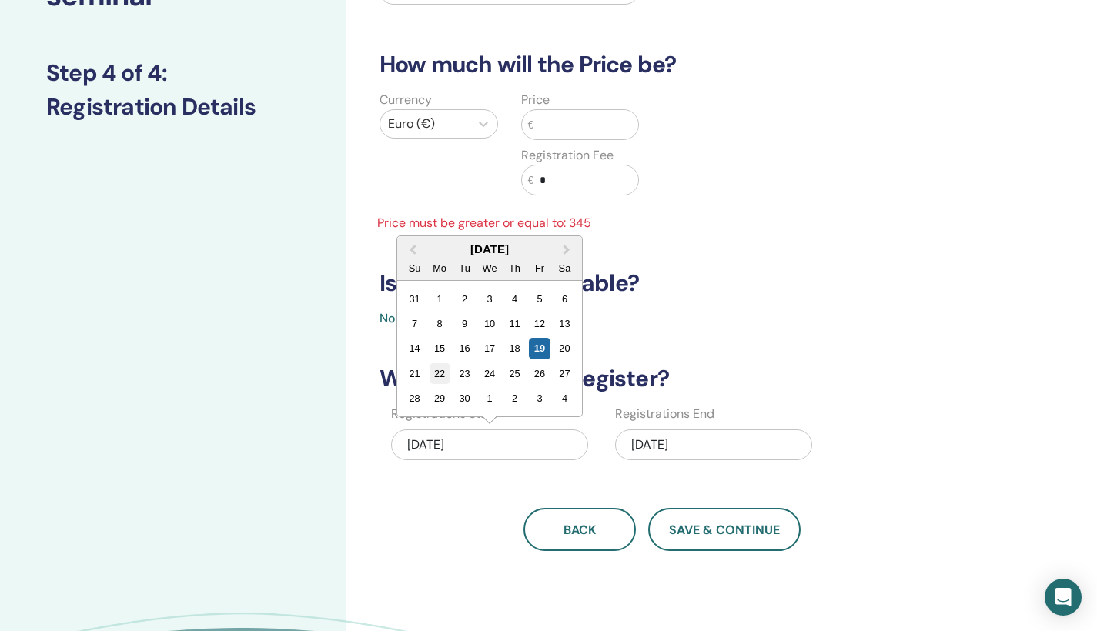
click at [441, 376] on div "22" at bounding box center [440, 373] width 21 height 21
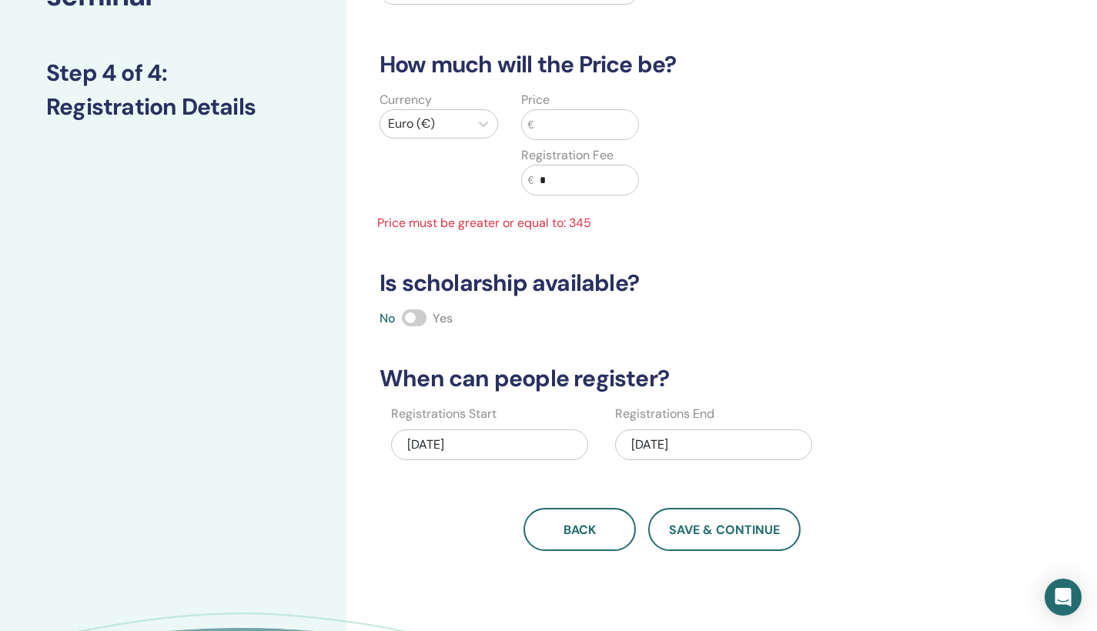
click at [668, 445] on div "12/07/2025" at bounding box center [713, 445] width 197 height 31
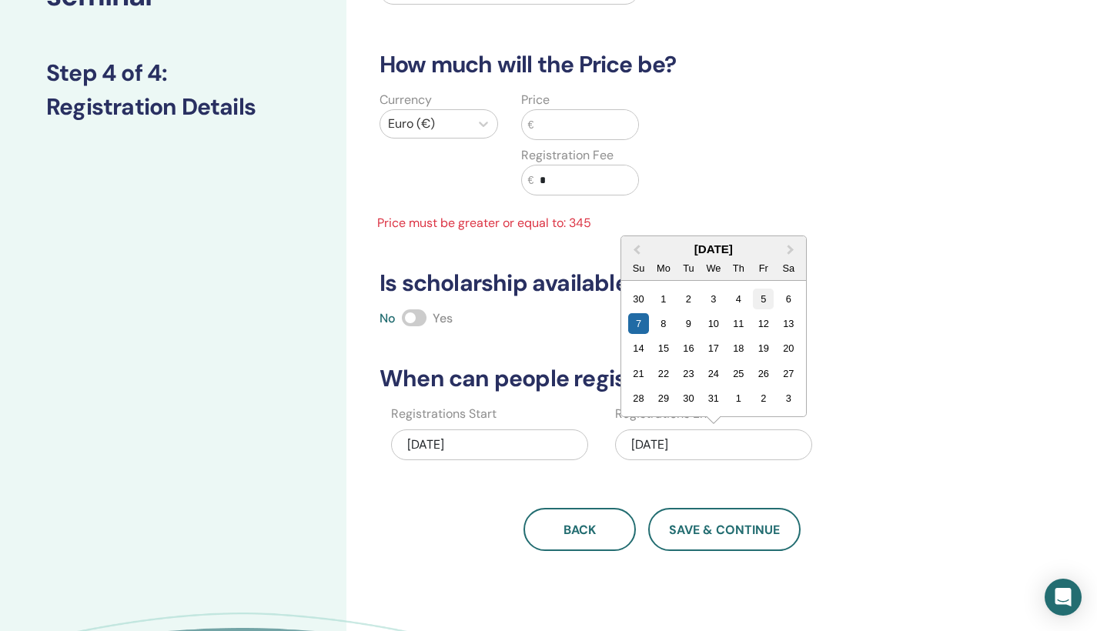
click at [767, 299] on div "5" at bounding box center [763, 299] width 21 height 21
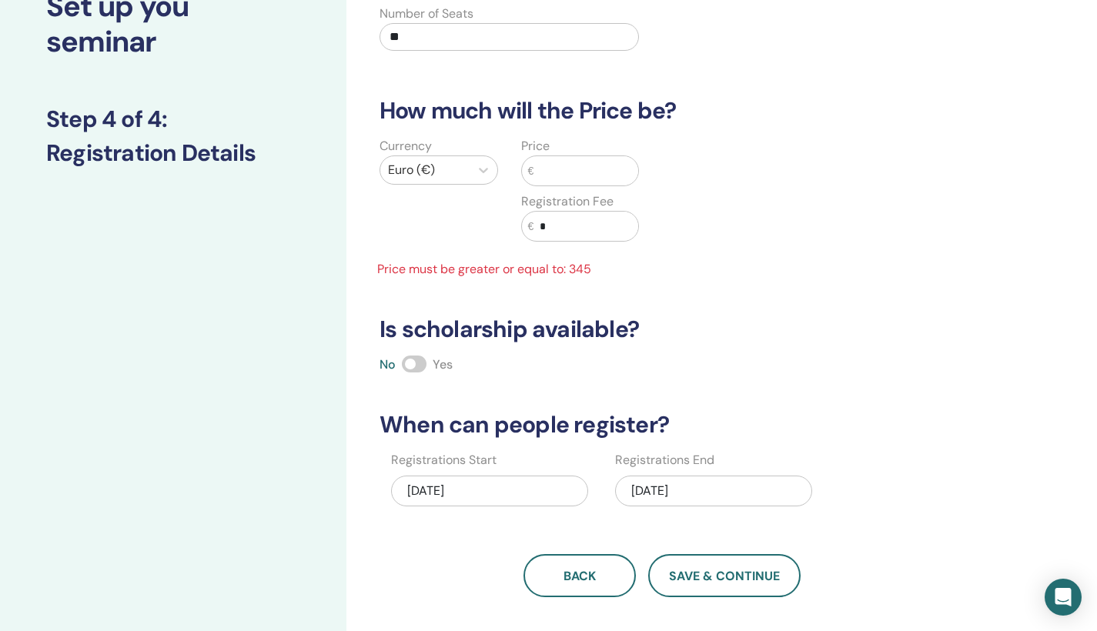
scroll to position [116, 0]
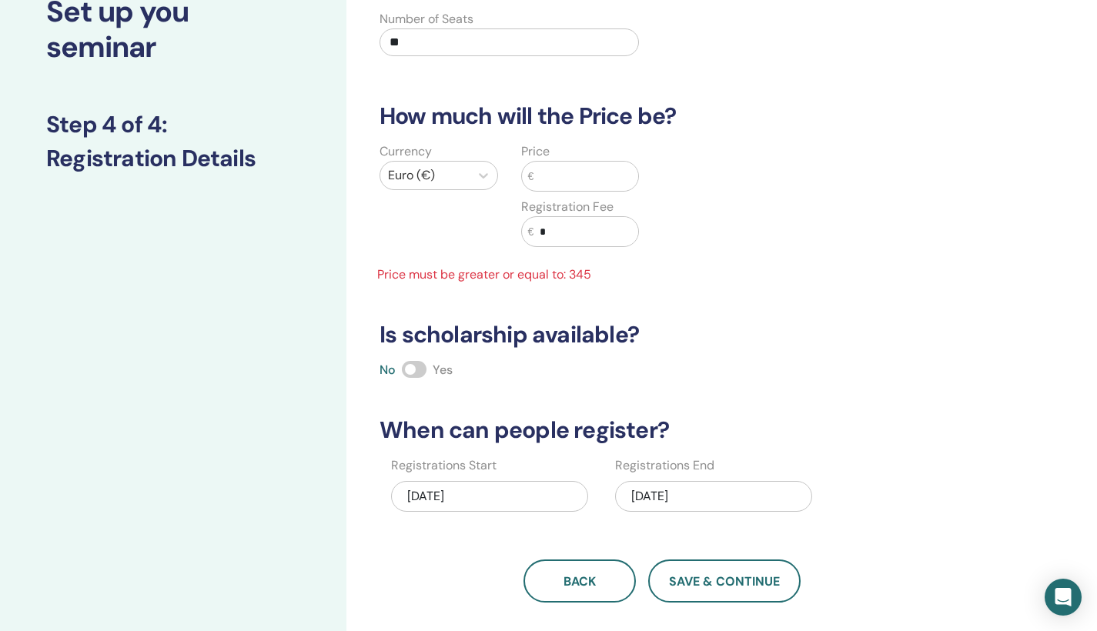
click at [582, 176] on input "text" at bounding box center [586, 176] width 105 height 29
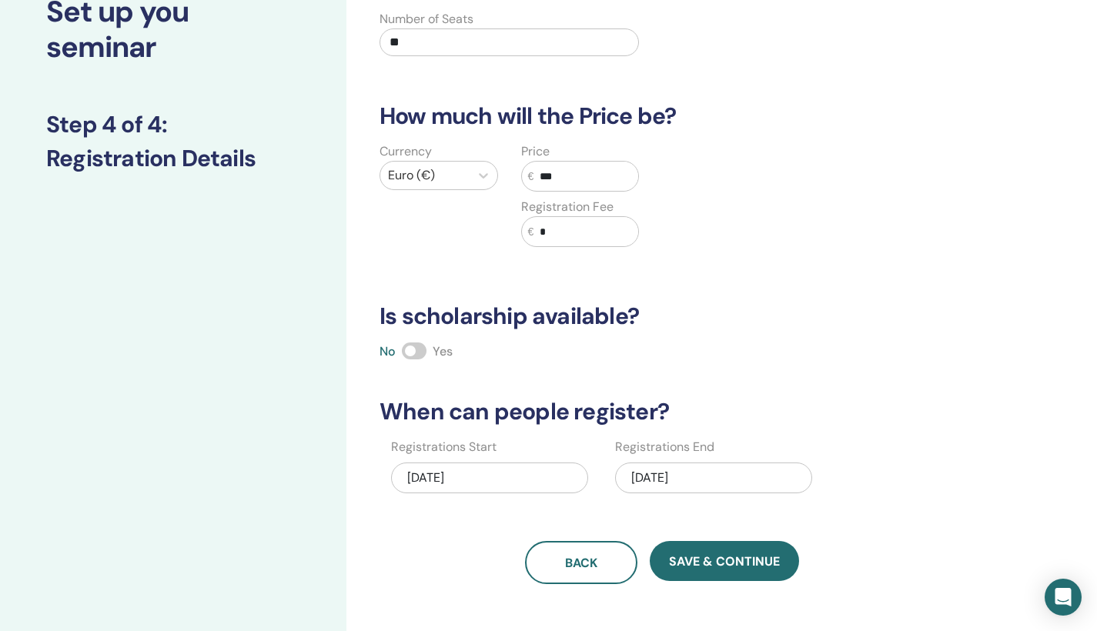
type input "***"
click at [577, 225] on input "*" at bounding box center [586, 231] width 105 height 29
type input "**"
click at [849, 347] on div "No Yes" at bounding box center [662, 352] width 584 height 18
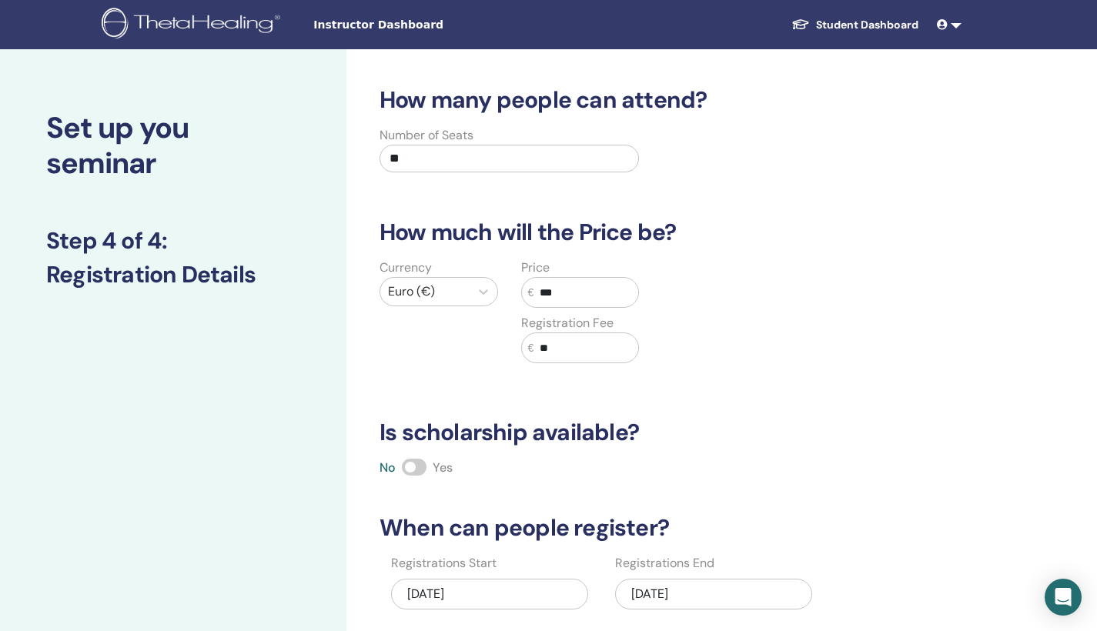
scroll to position [0, 0]
click at [412, 160] on input "**" at bounding box center [510, 159] width 260 height 28
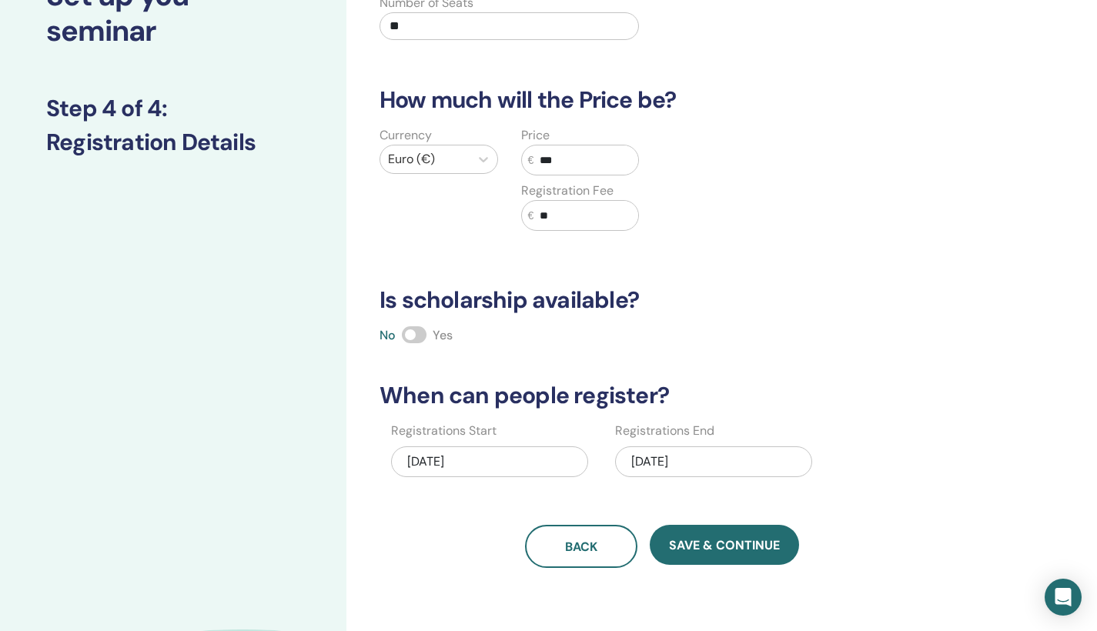
scroll to position [142, 0]
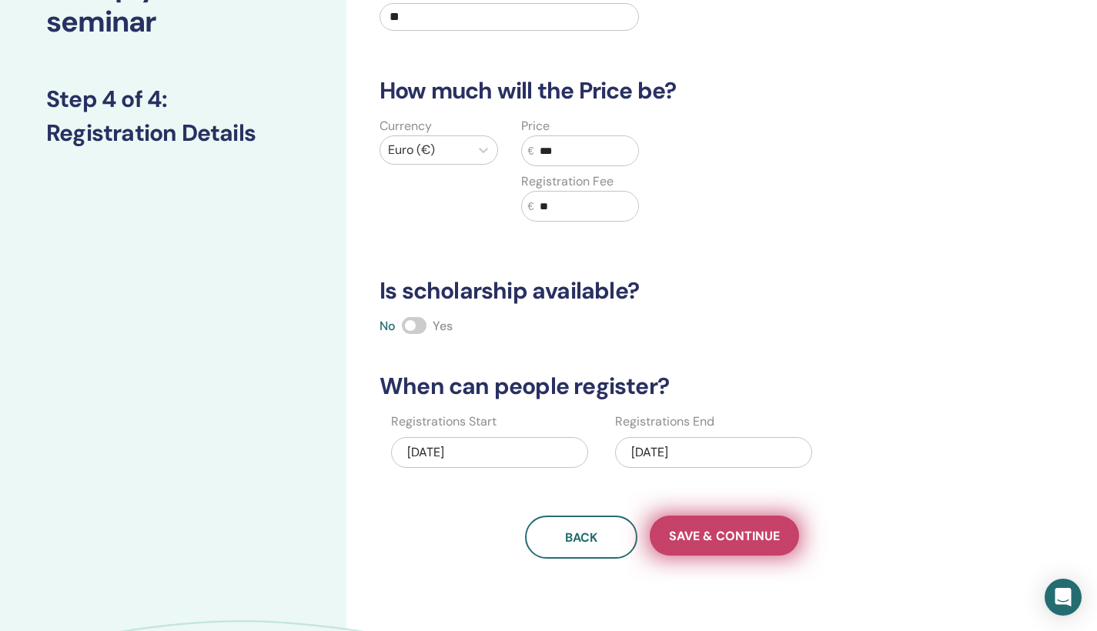
click at [739, 539] on span "Save & Continue" at bounding box center [724, 536] width 111 height 16
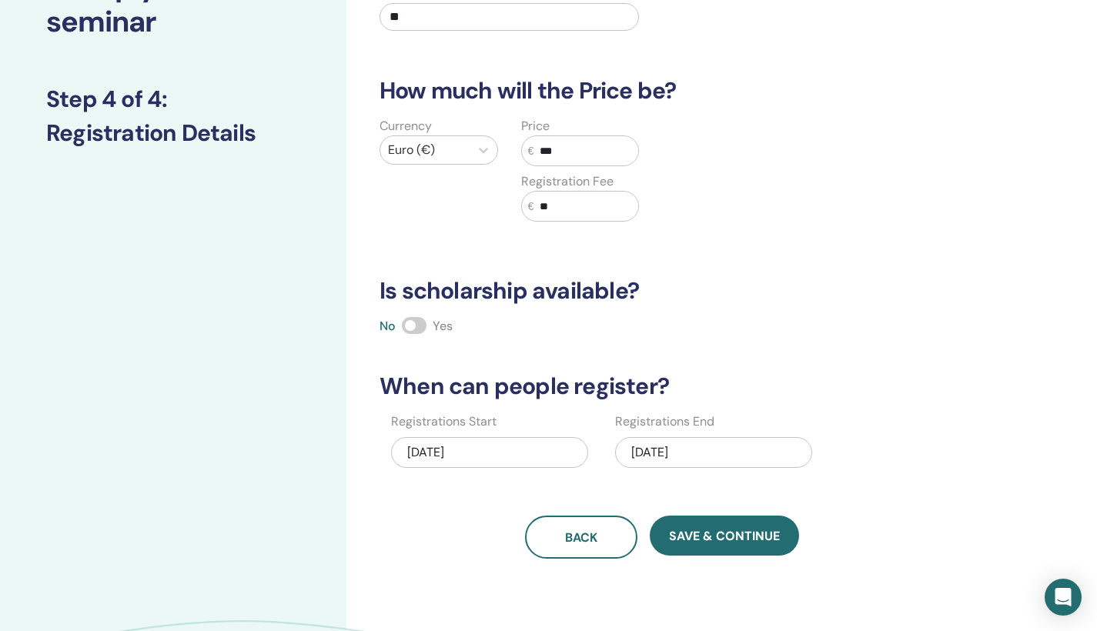
click at [521, 445] on div "09/22/2025" at bounding box center [489, 452] width 197 height 31
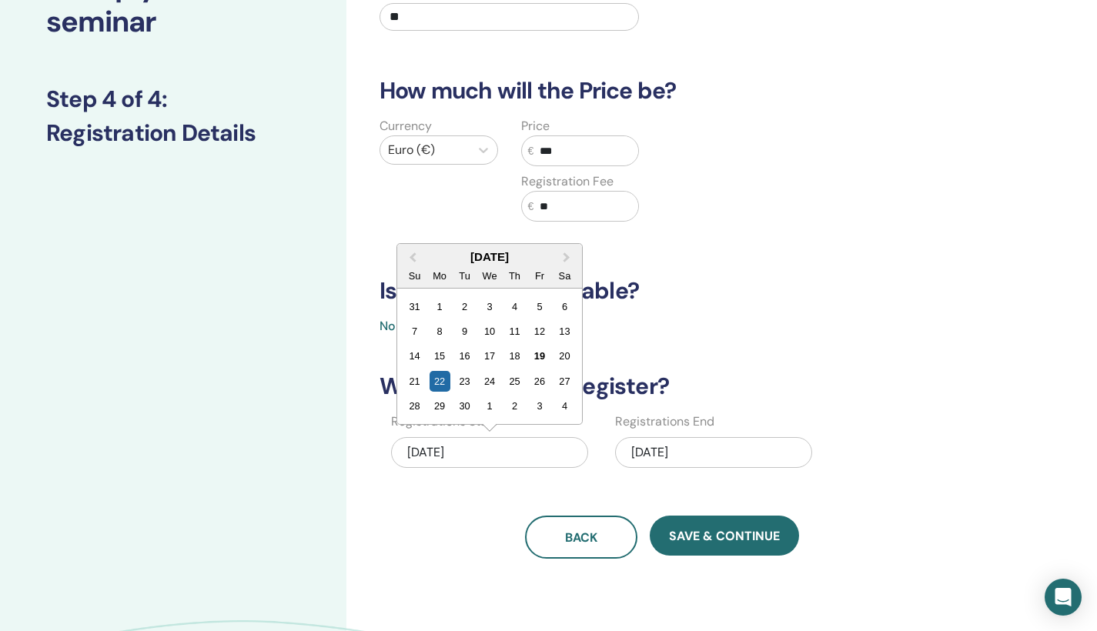
click at [887, 366] on div "How many people can attend? Number of Seats ** How much will the Price be? Curr…" at bounding box center [662, 252] width 584 height 615
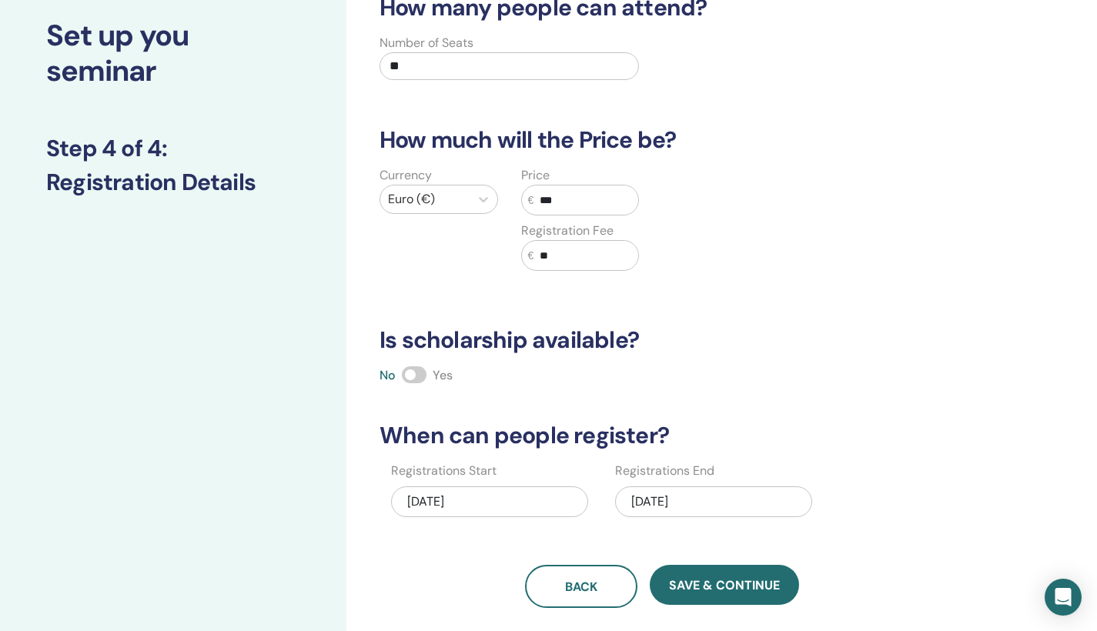
scroll to position [112, 0]
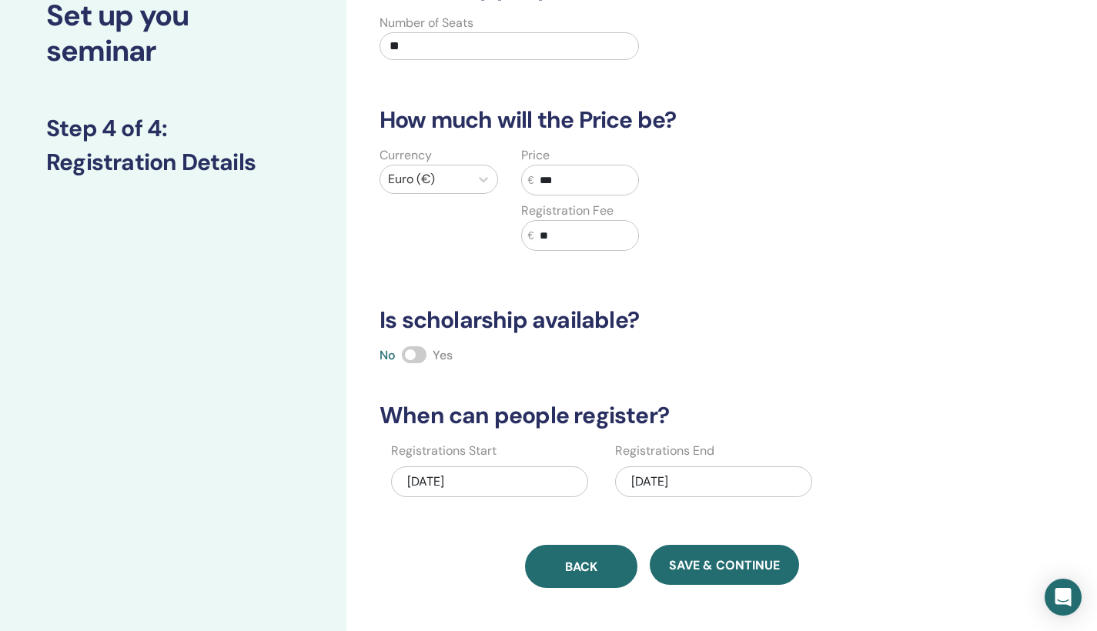
click at [588, 579] on button "Back" at bounding box center [581, 566] width 112 height 43
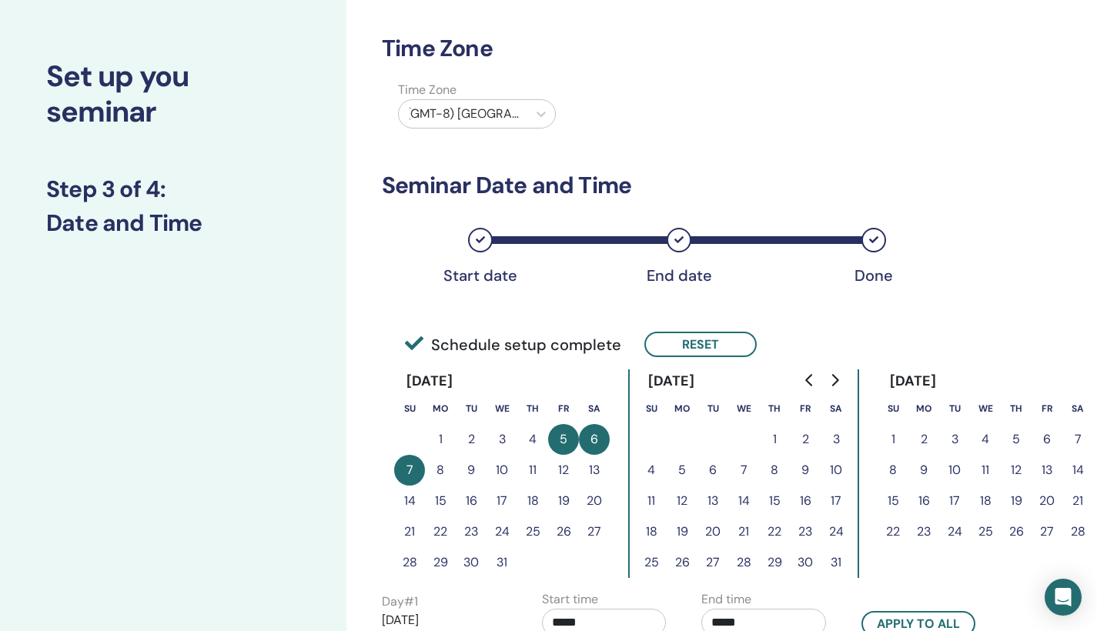
scroll to position [27, 0]
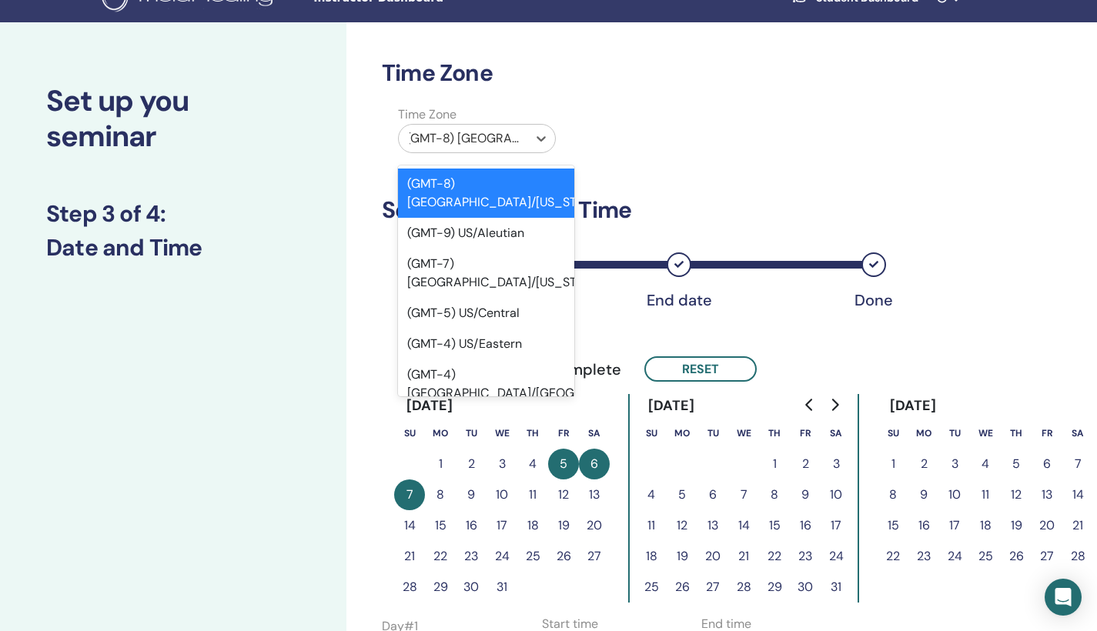
click at [506, 143] on div "(GMT-8) US/Alaska" at bounding box center [463, 138] width 113 height 18
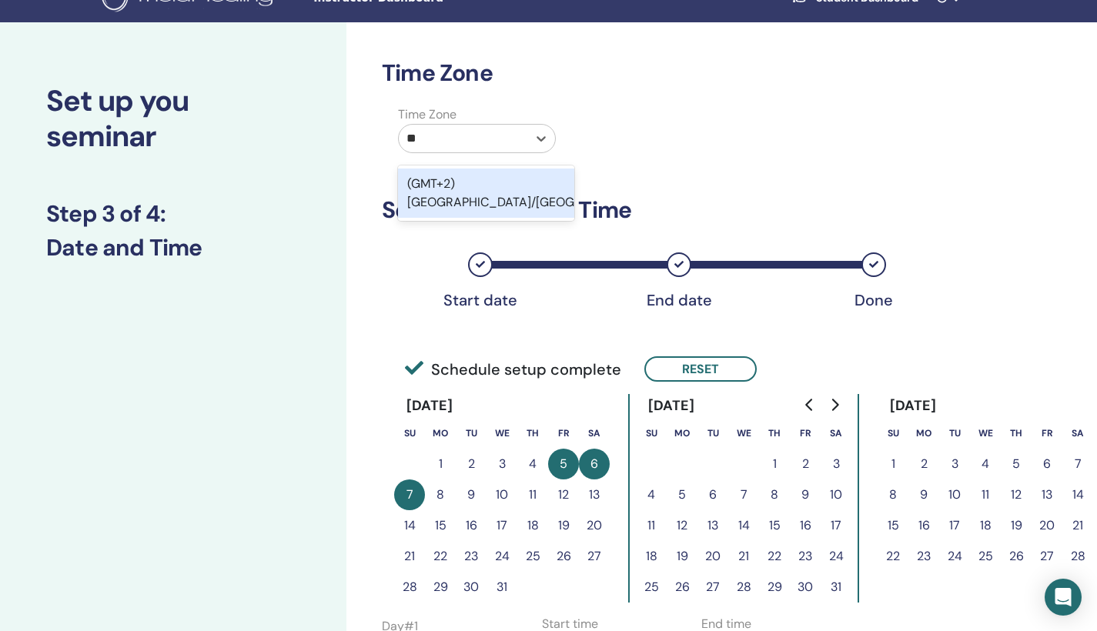
type input "*"
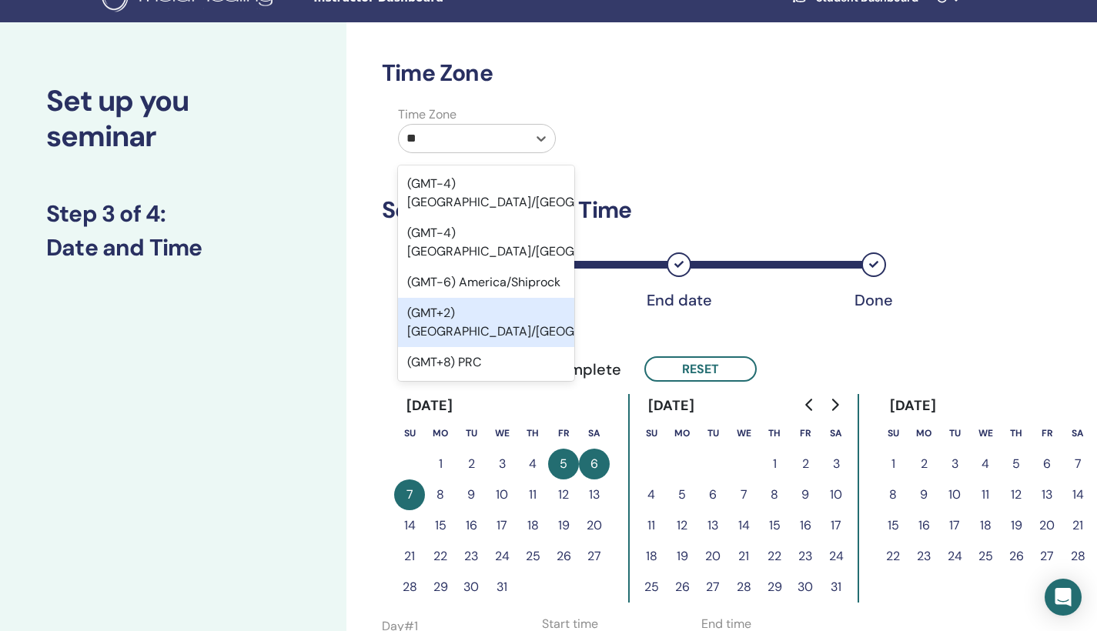
type input "*"
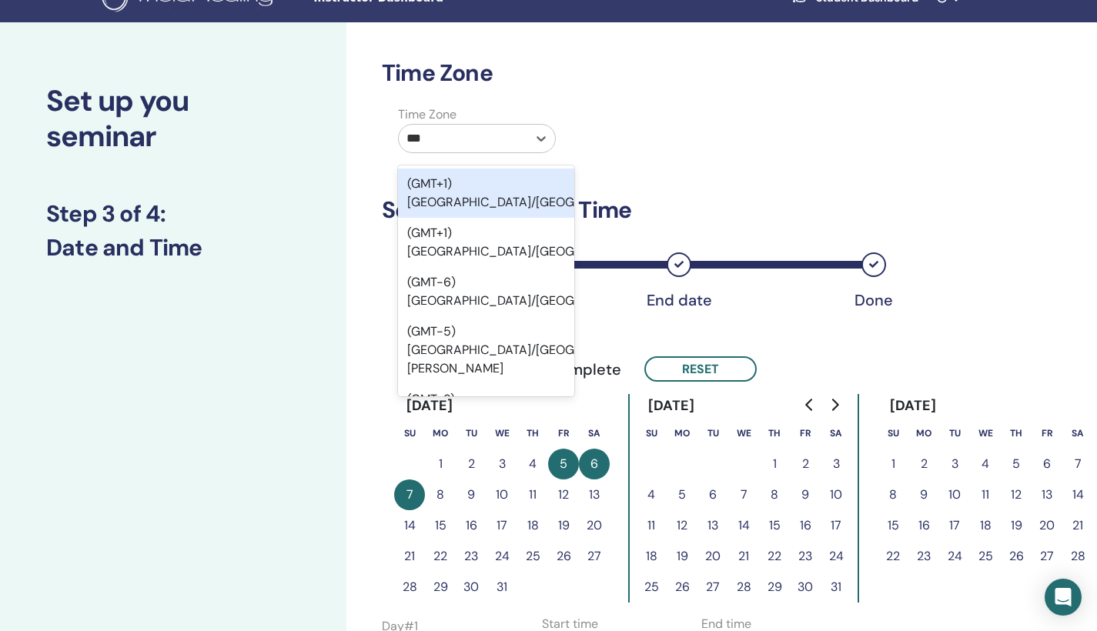
type input "****"
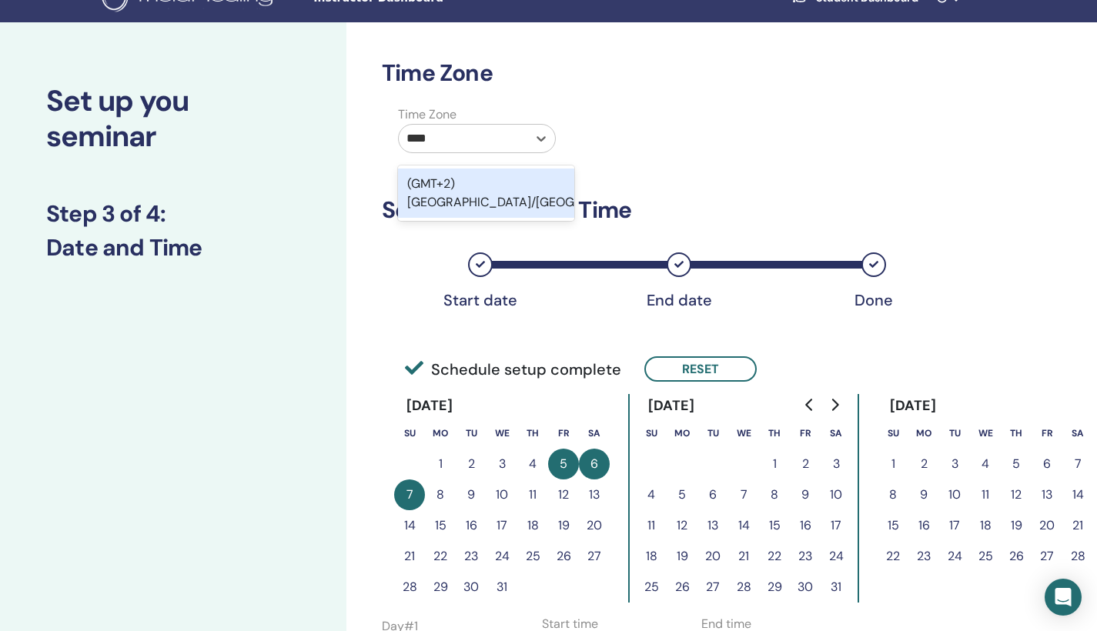
click at [544, 185] on div "(GMT+2) Europe/Bratislava" at bounding box center [486, 193] width 176 height 49
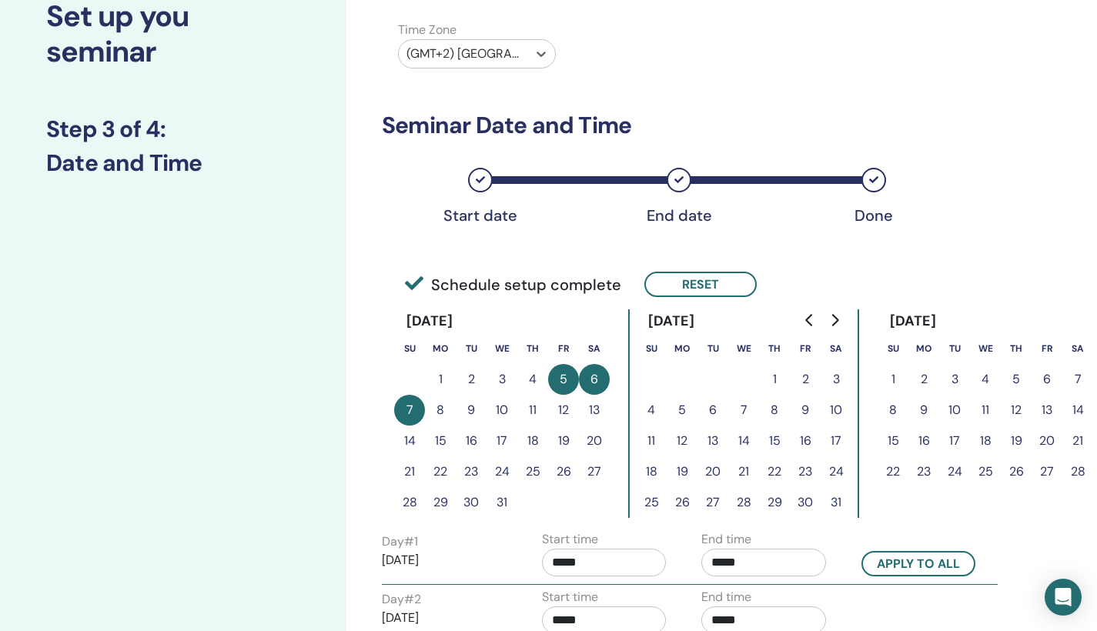
scroll to position [249, 0]
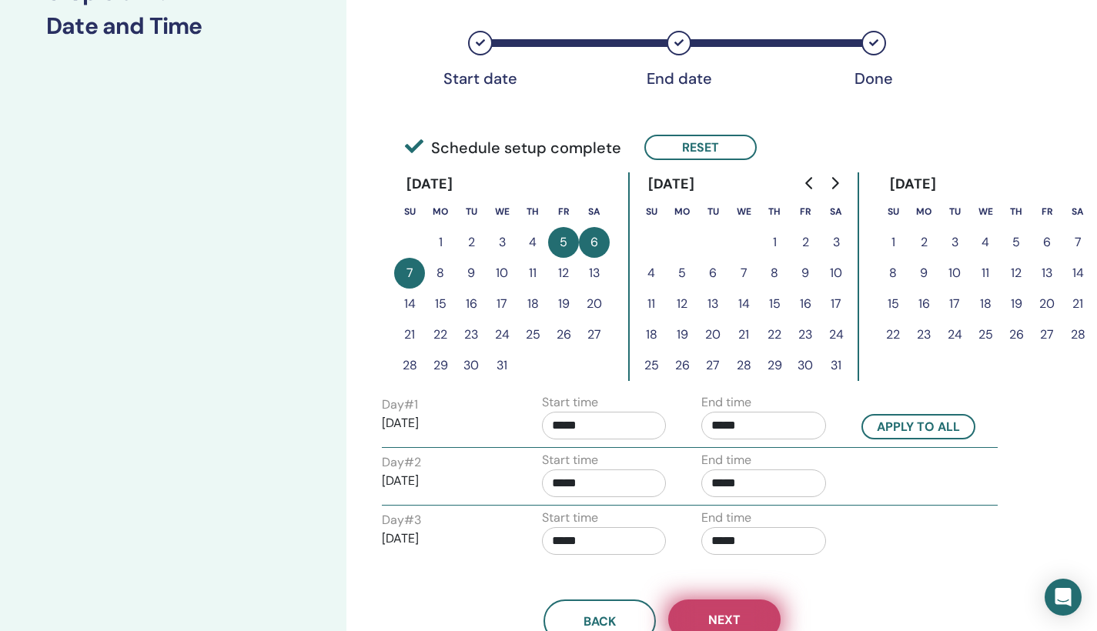
click at [745, 621] on button "Next" at bounding box center [724, 620] width 112 height 40
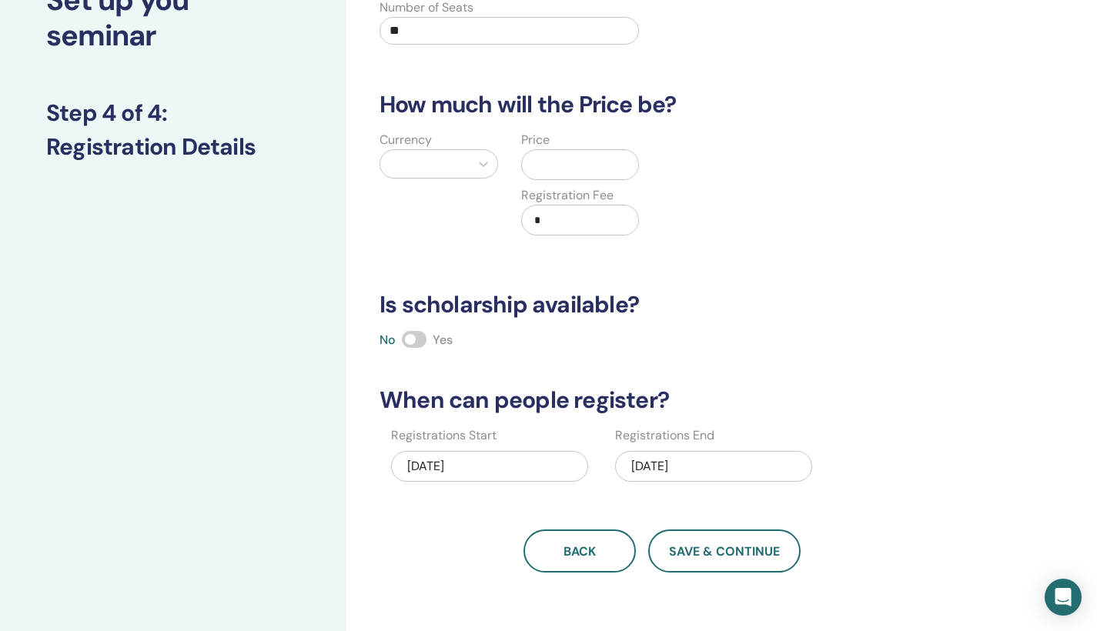
click at [789, 276] on div "How many people can attend? Number of Seats ** How much will the Price be? Curr…" at bounding box center [662, 265] width 584 height 615
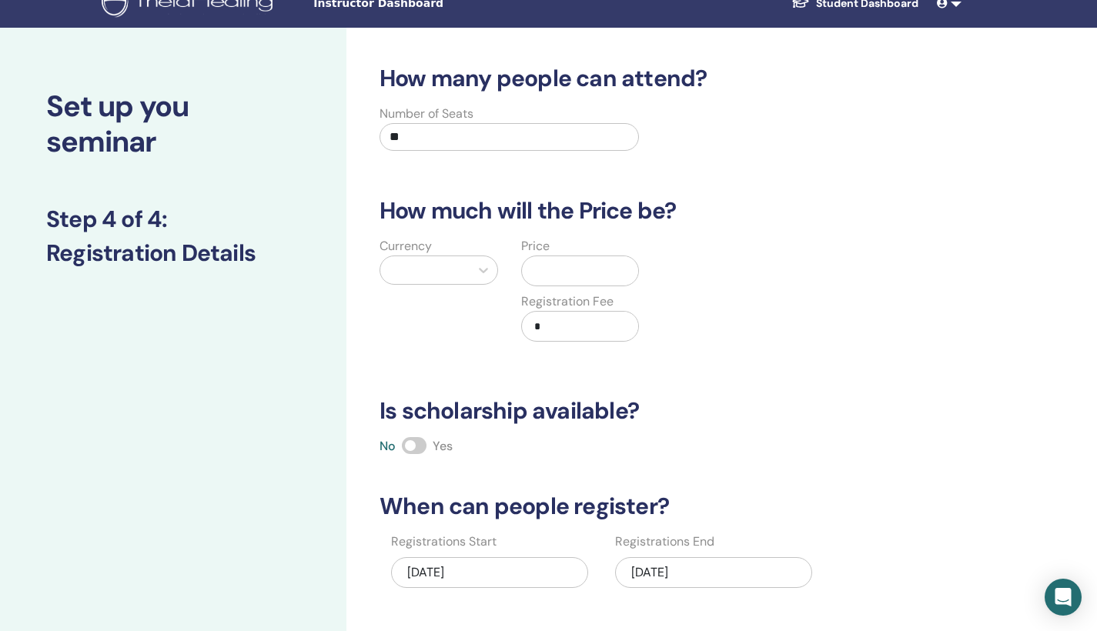
scroll to position [23, 0]
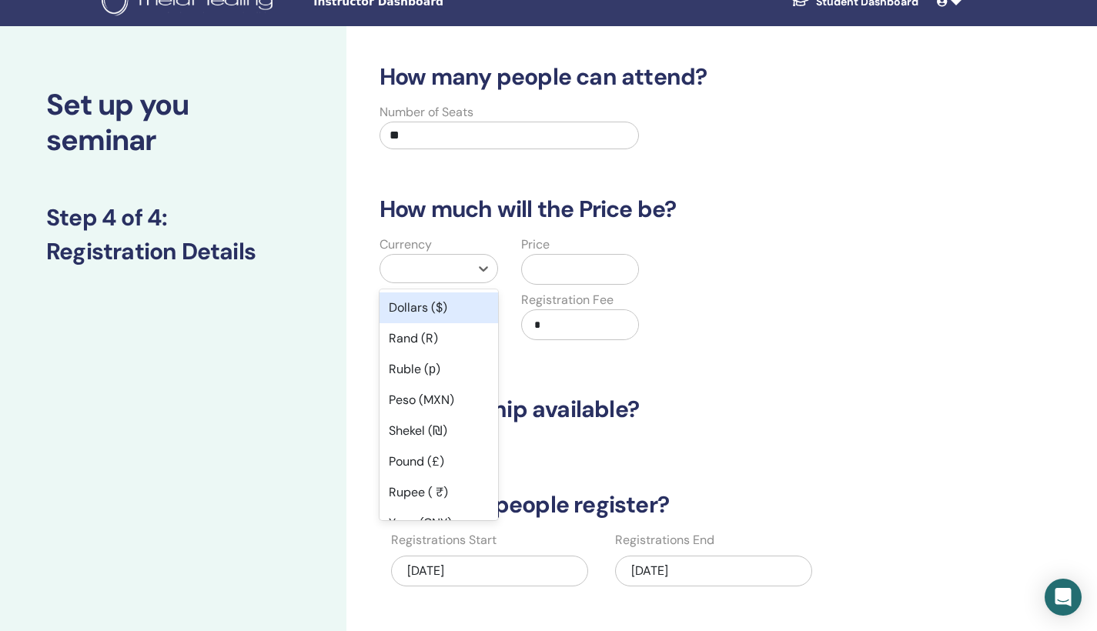
click at [455, 263] on div at bounding box center [425, 269] width 74 height 22
type input "***"
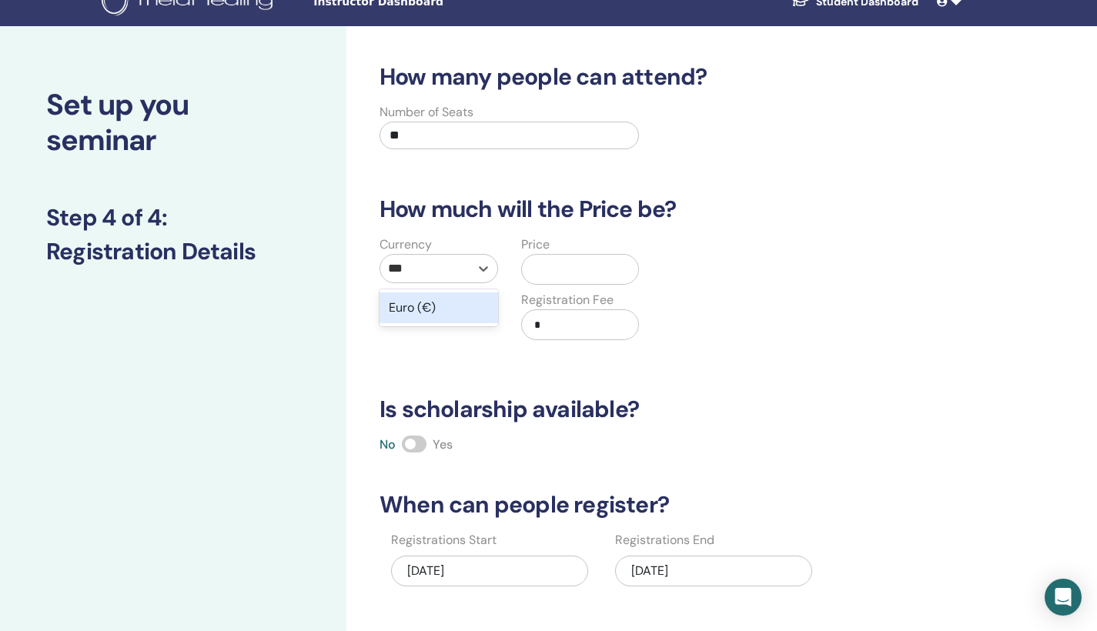
click at [443, 310] on div "Euro (€)" at bounding box center [439, 308] width 119 height 31
click at [581, 269] on input "text" at bounding box center [586, 269] width 105 height 29
type input "***"
click at [578, 327] on input "*" at bounding box center [586, 324] width 105 height 29
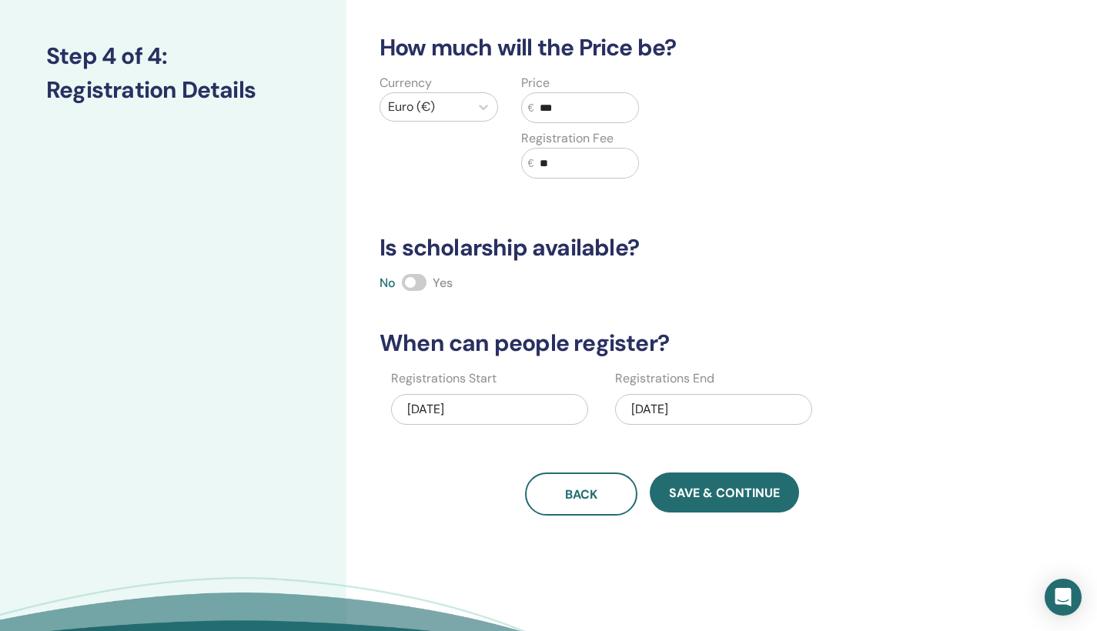
scroll to position [197, 0]
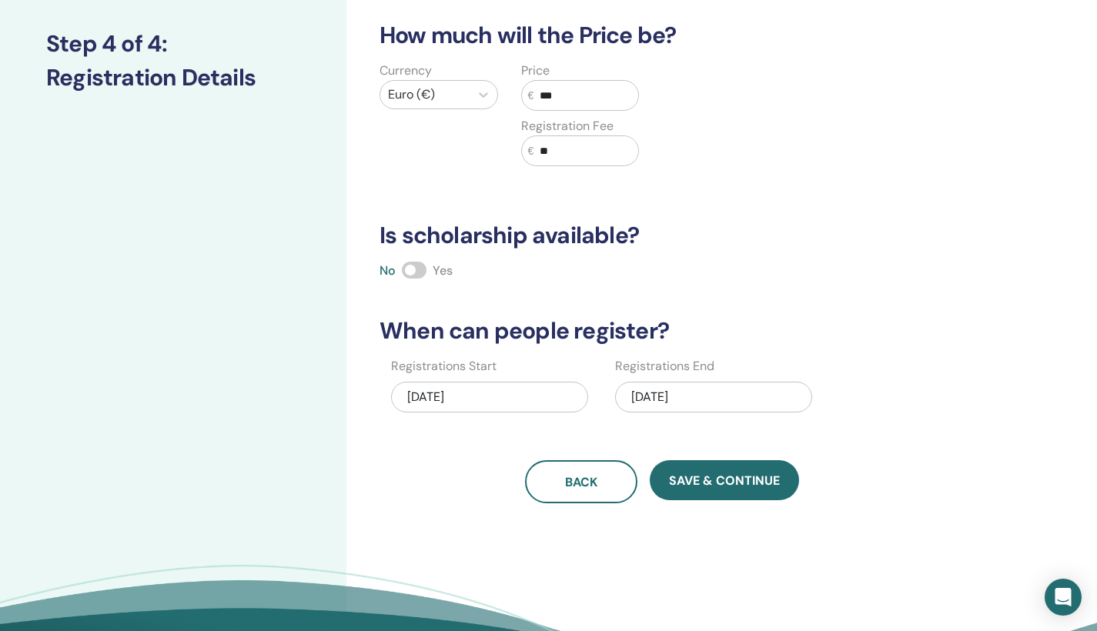
type input "**"
click at [466, 414] on div "09/19/2025" at bounding box center [489, 400] width 197 height 48
click at [461, 394] on div "09/19/2025" at bounding box center [489, 397] width 197 height 31
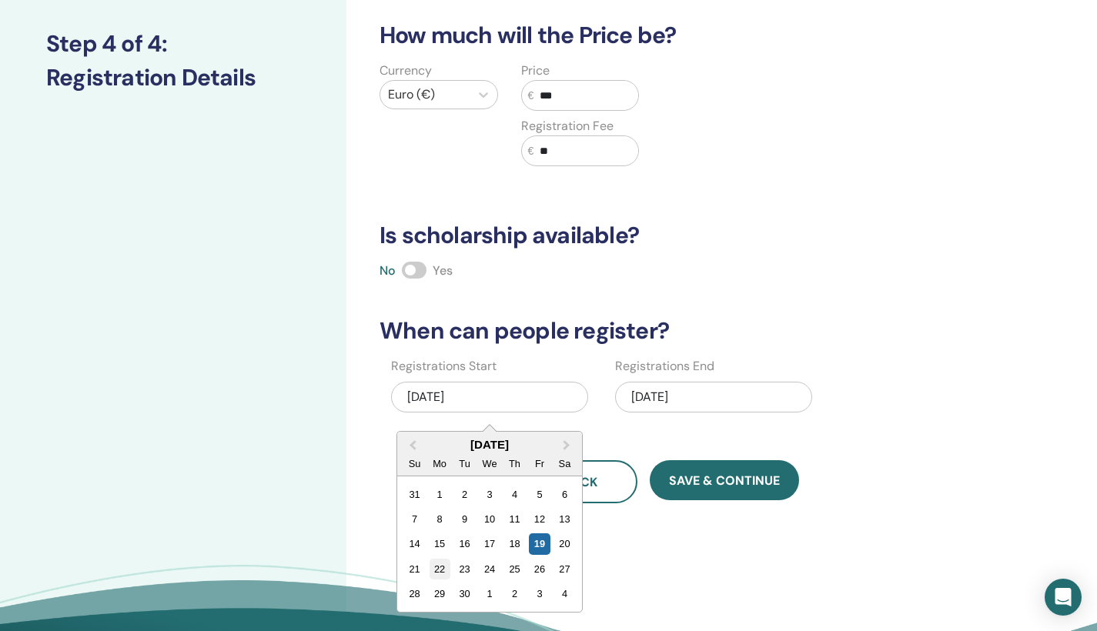
click at [440, 570] on div "22" at bounding box center [440, 569] width 21 height 21
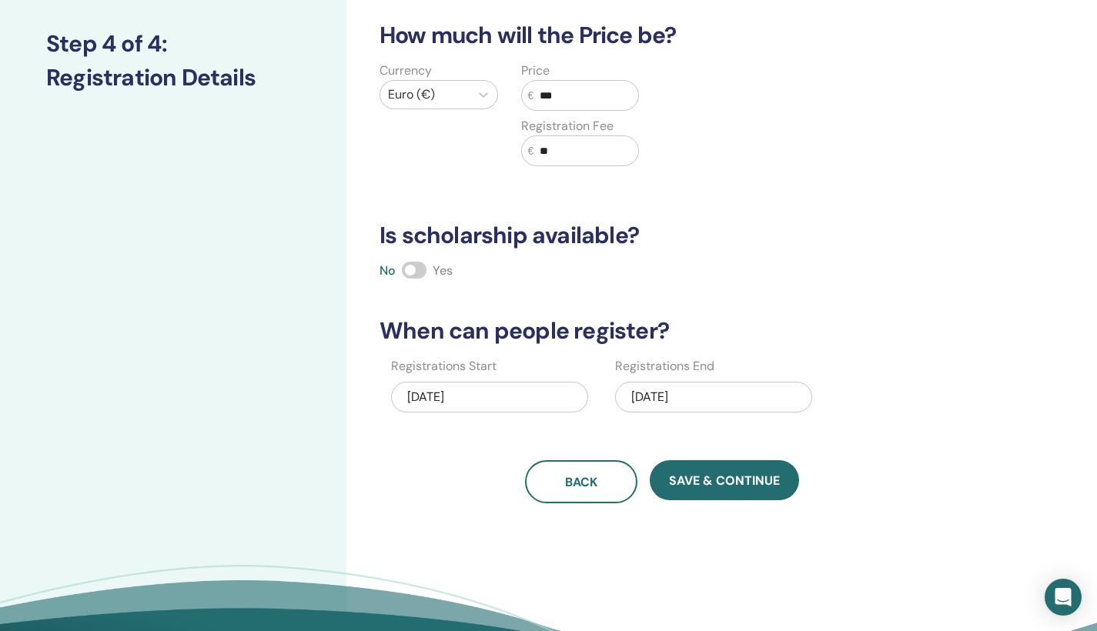
click at [745, 400] on div "12/07/2025" at bounding box center [713, 397] width 197 height 31
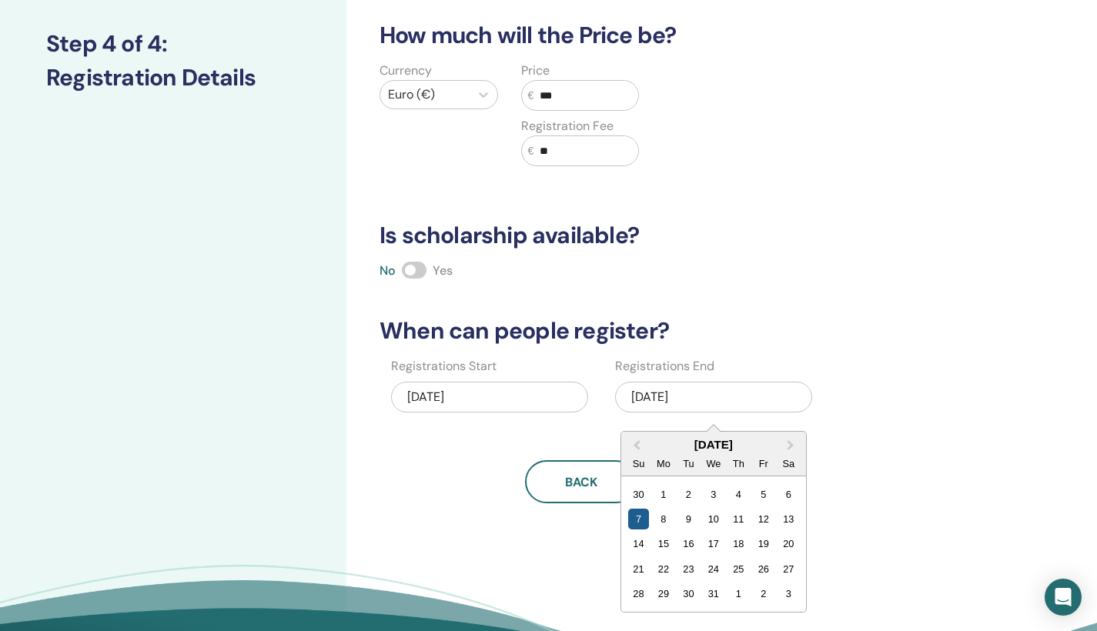
click at [639, 519] on div "7" at bounding box center [638, 519] width 21 height 21
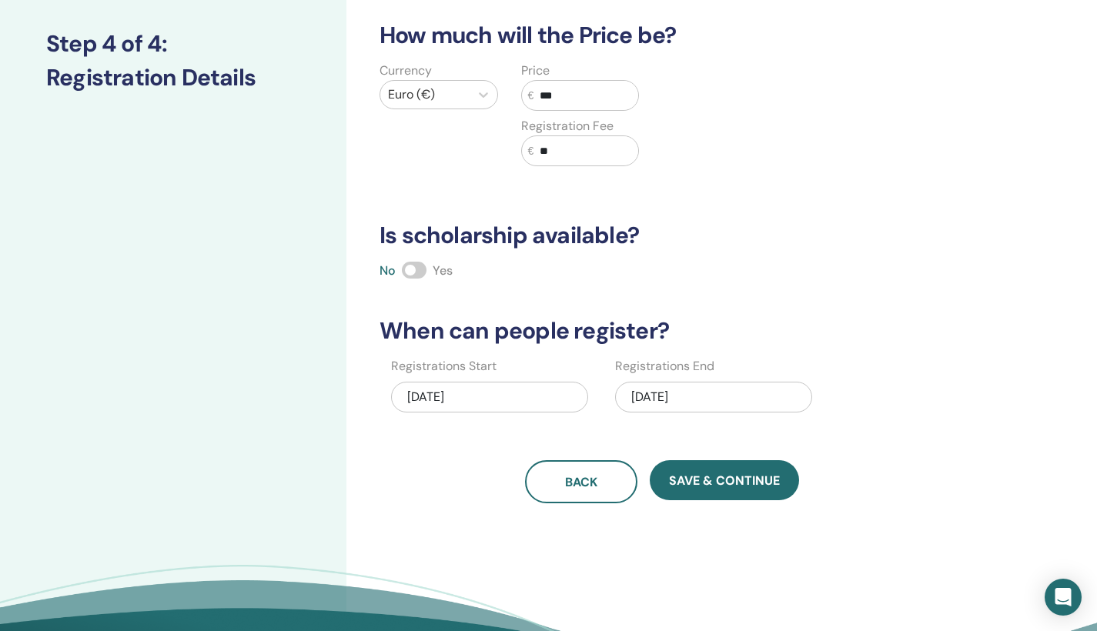
click at [728, 395] on div "12/07/2025" at bounding box center [713, 397] width 197 height 31
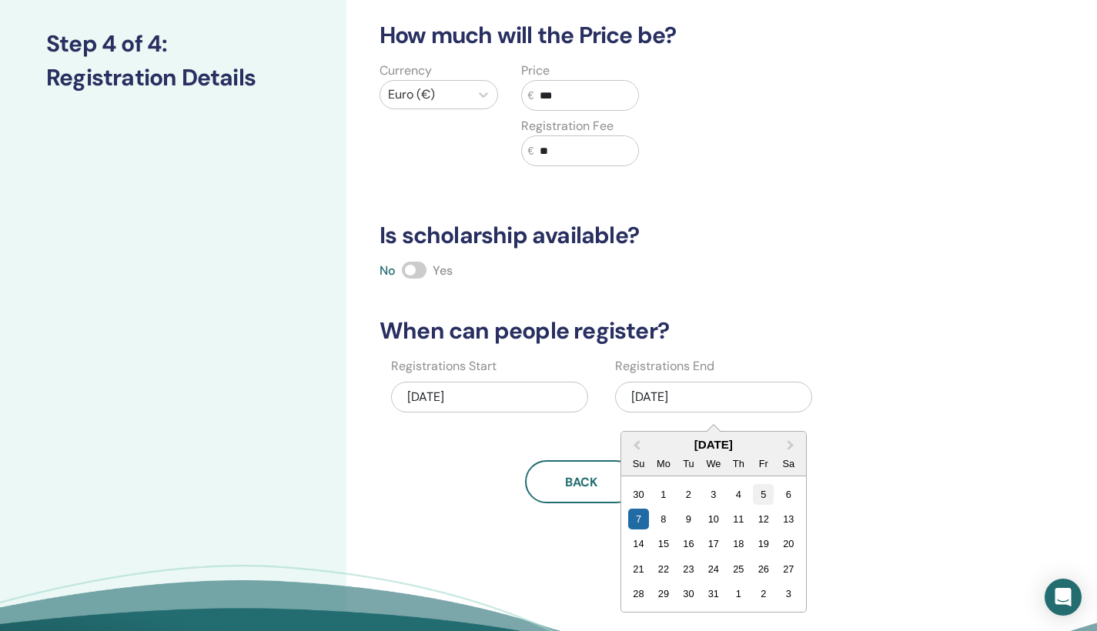
click at [765, 493] on div "5" at bounding box center [763, 494] width 21 height 21
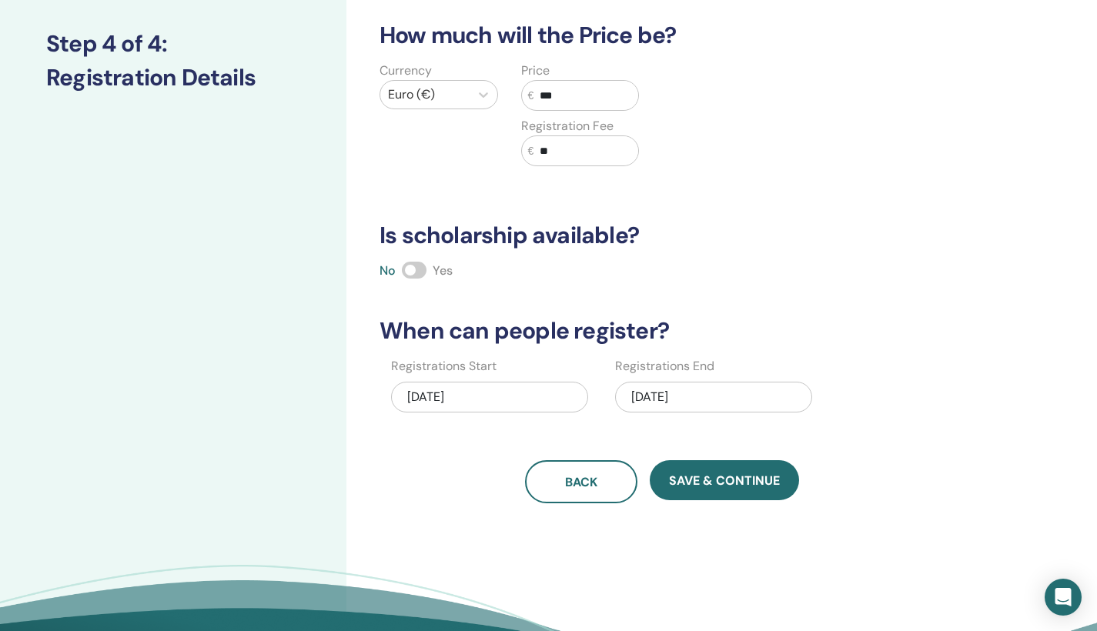
click at [681, 396] on div "12/05/2025" at bounding box center [713, 397] width 197 height 31
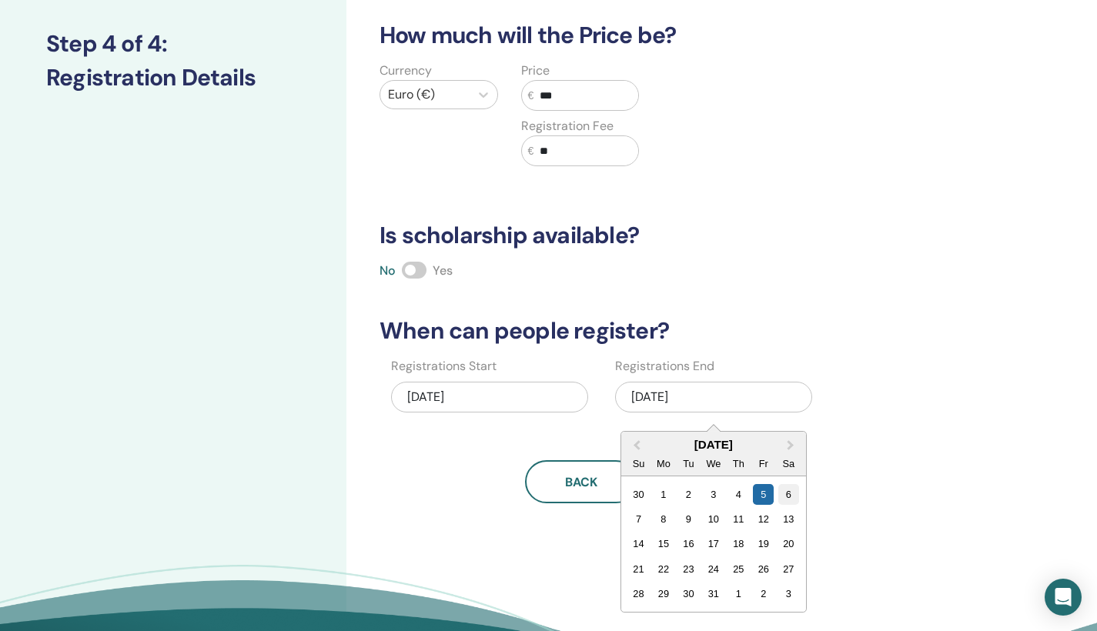
click at [787, 492] on div "6" at bounding box center [789, 494] width 21 height 21
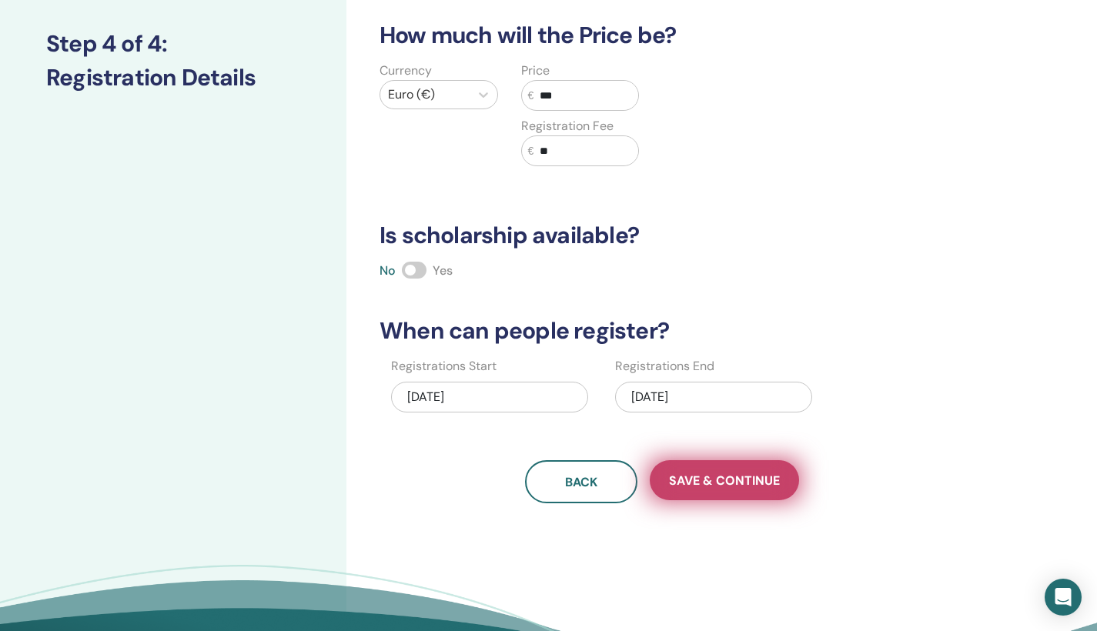
click at [738, 484] on span "Save & Continue" at bounding box center [724, 481] width 111 height 16
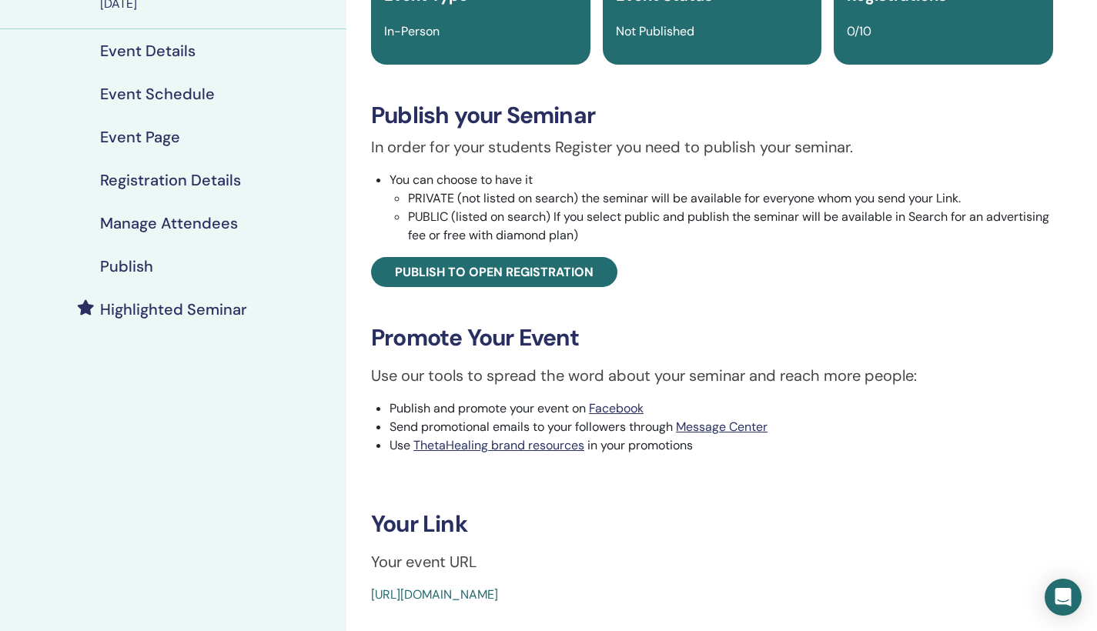
scroll to position [157, 0]
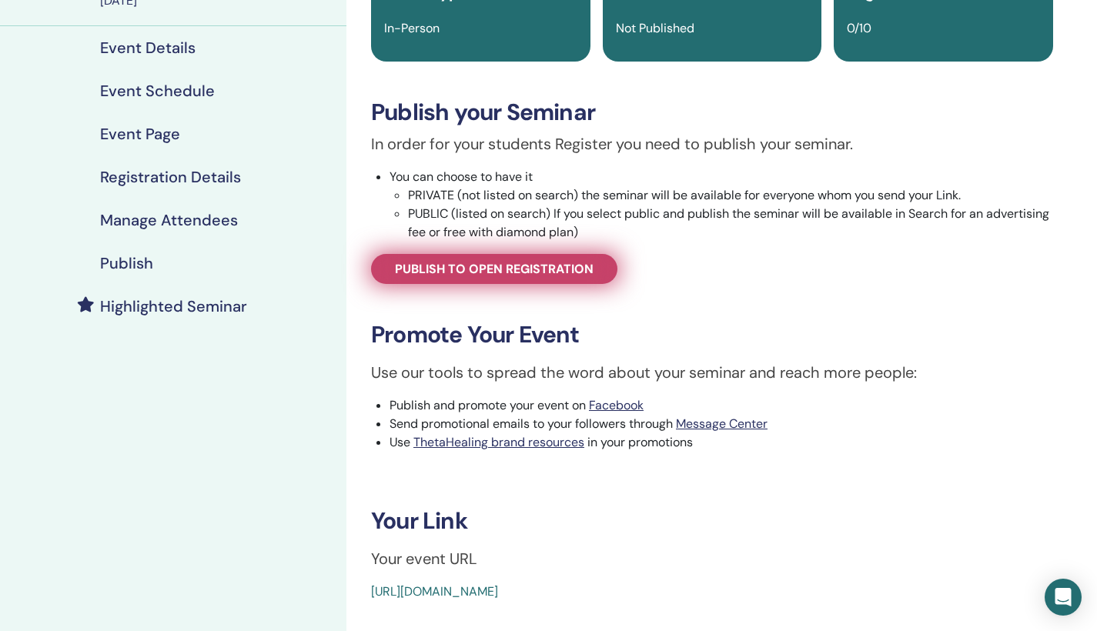
click at [512, 276] on span "Publish to open registration" at bounding box center [494, 269] width 199 height 16
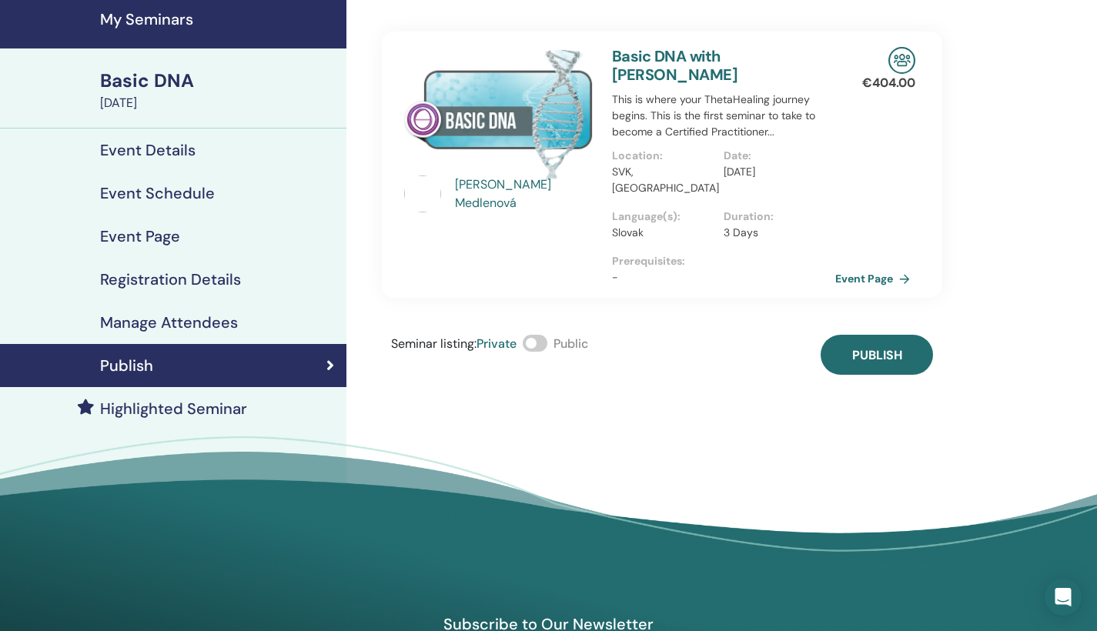
scroll to position [45, 0]
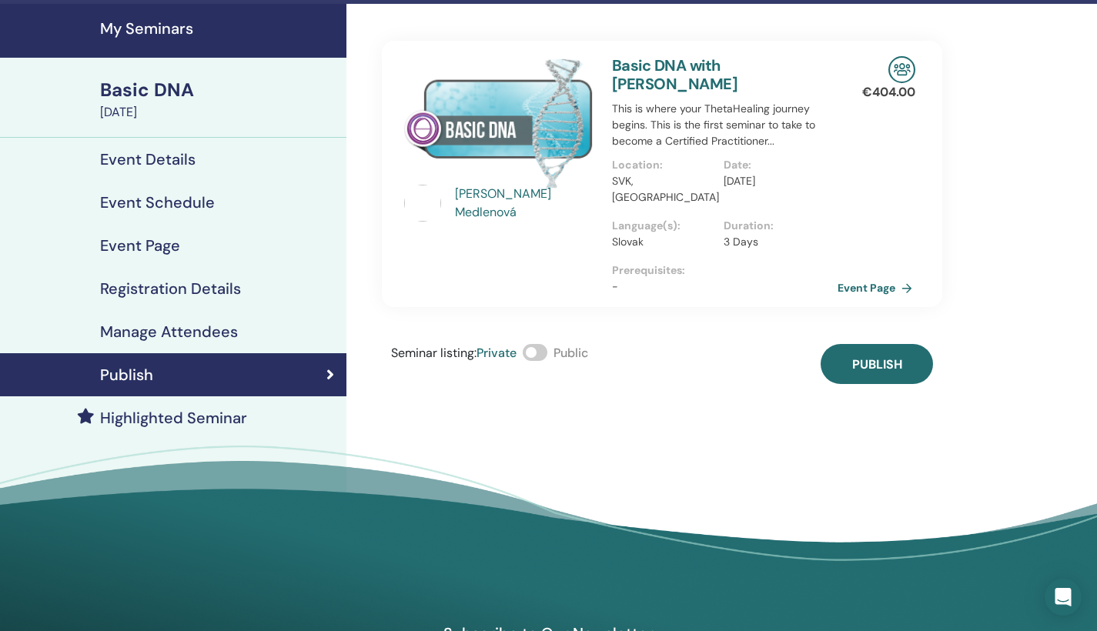
click at [888, 276] on link "Event Page" at bounding box center [878, 287] width 81 height 23
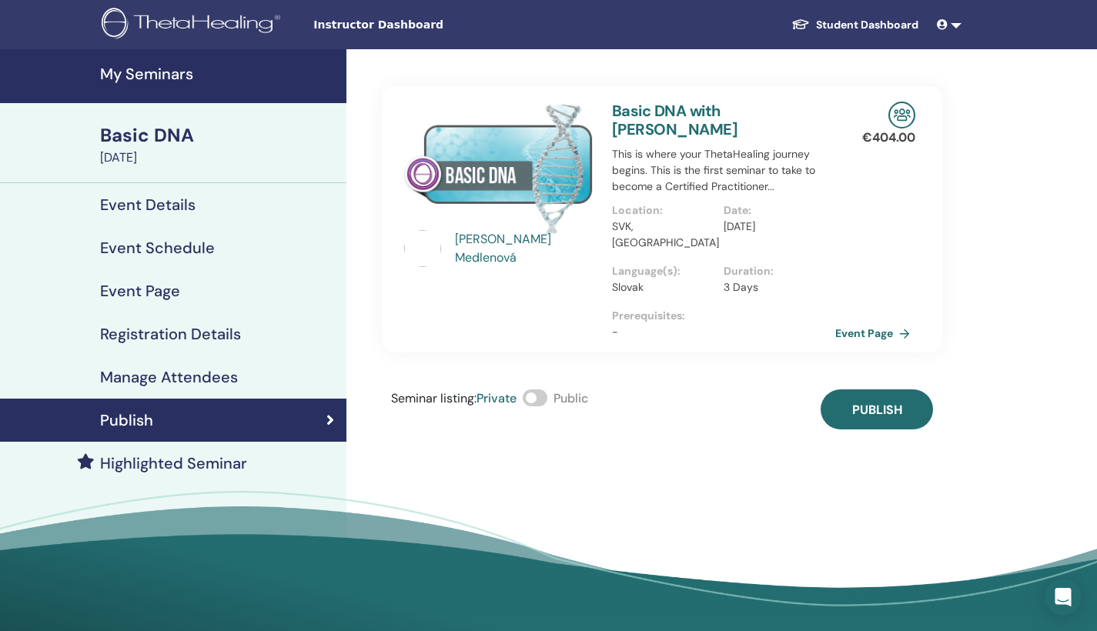
scroll to position [0, 0]
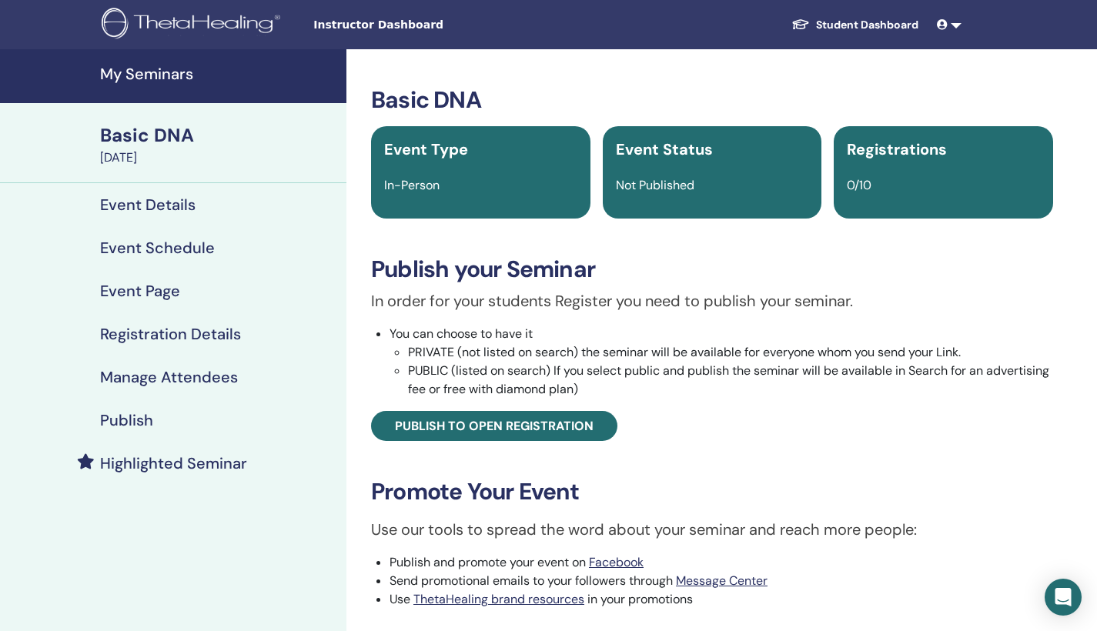
scroll to position [157, 0]
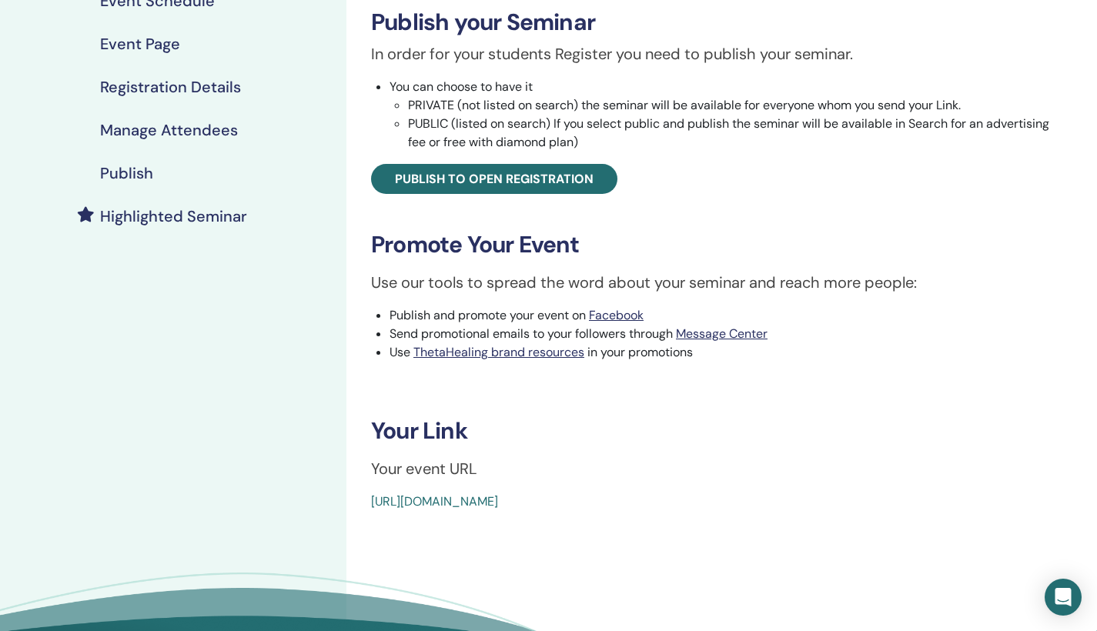
scroll to position [235, 0]
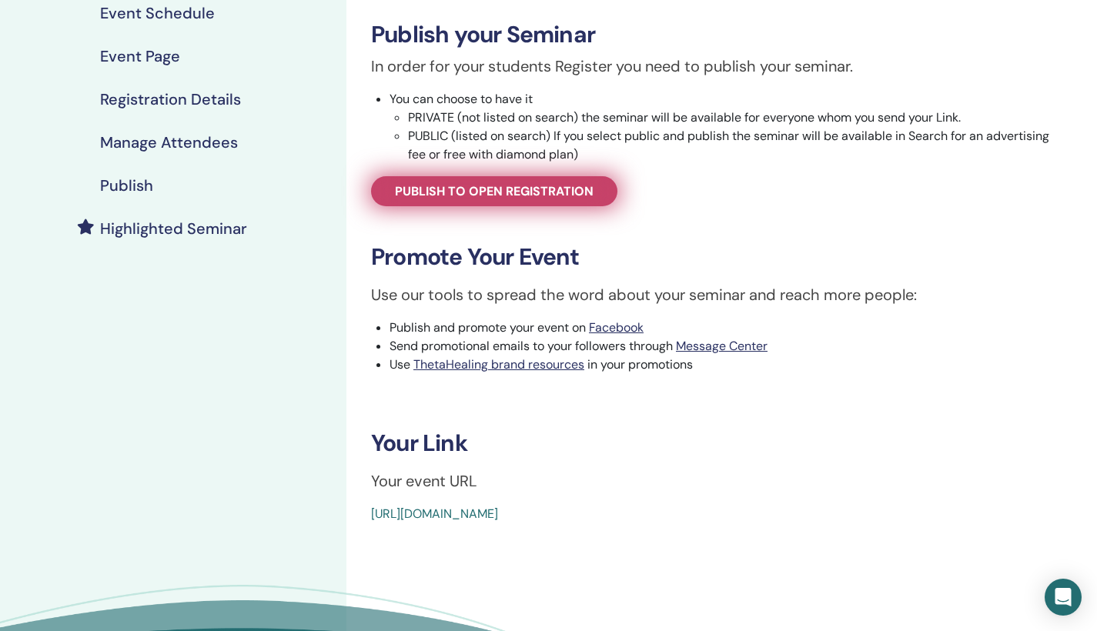
click at [591, 195] on span "Publish to open registration" at bounding box center [494, 191] width 199 height 16
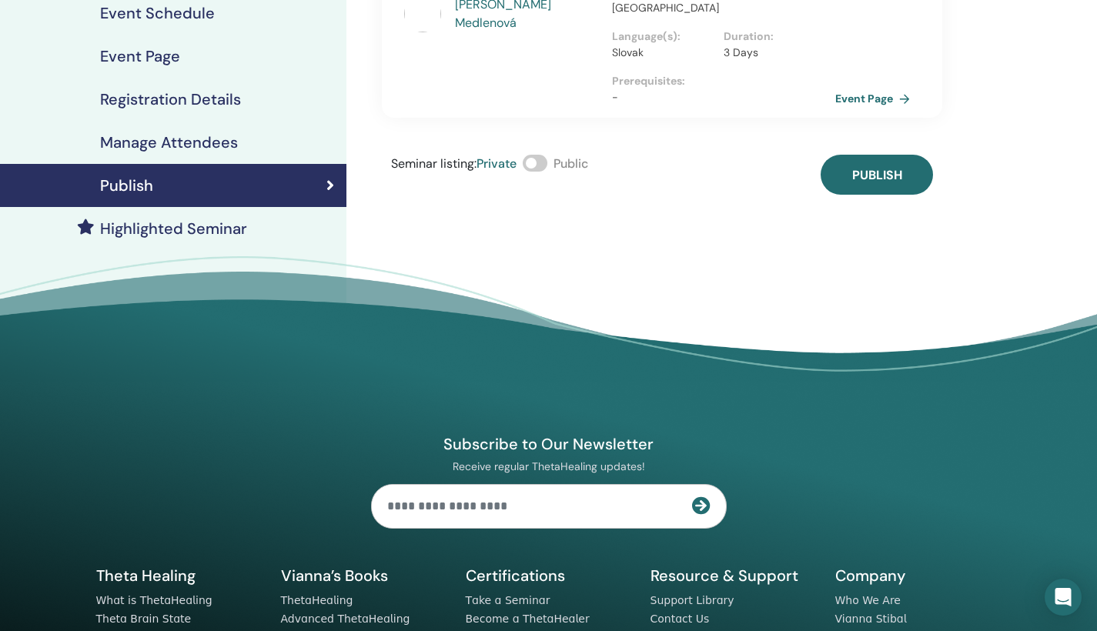
click at [546, 155] on span at bounding box center [535, 163] width 25 height 17
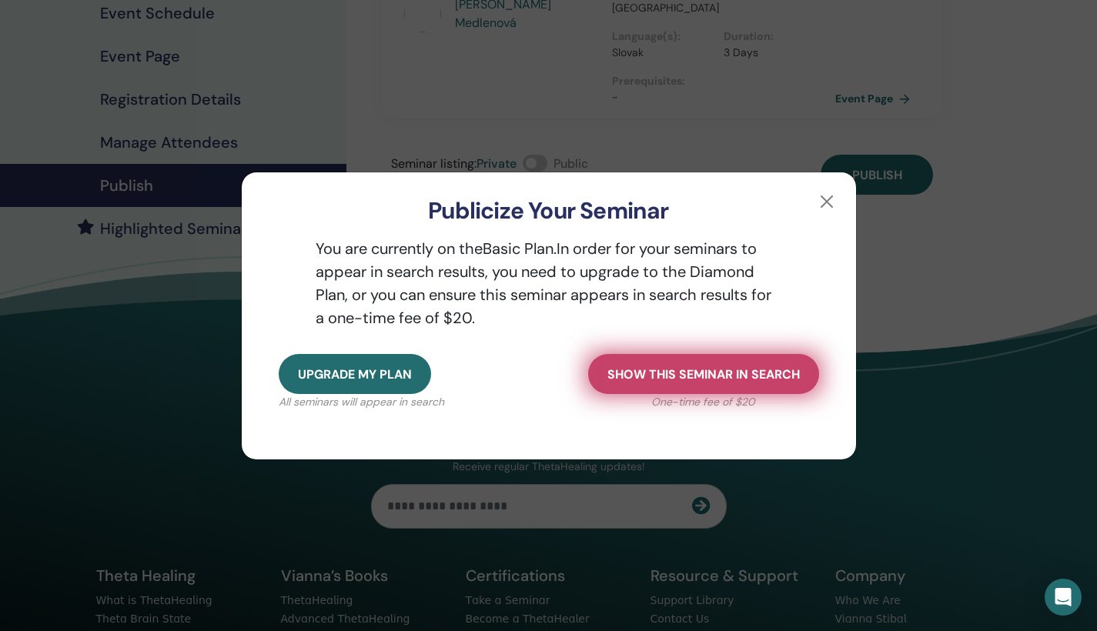
click at [762, 376] on span "Show this seminar in search" at bounding box center [704, 375] width 193 height 16
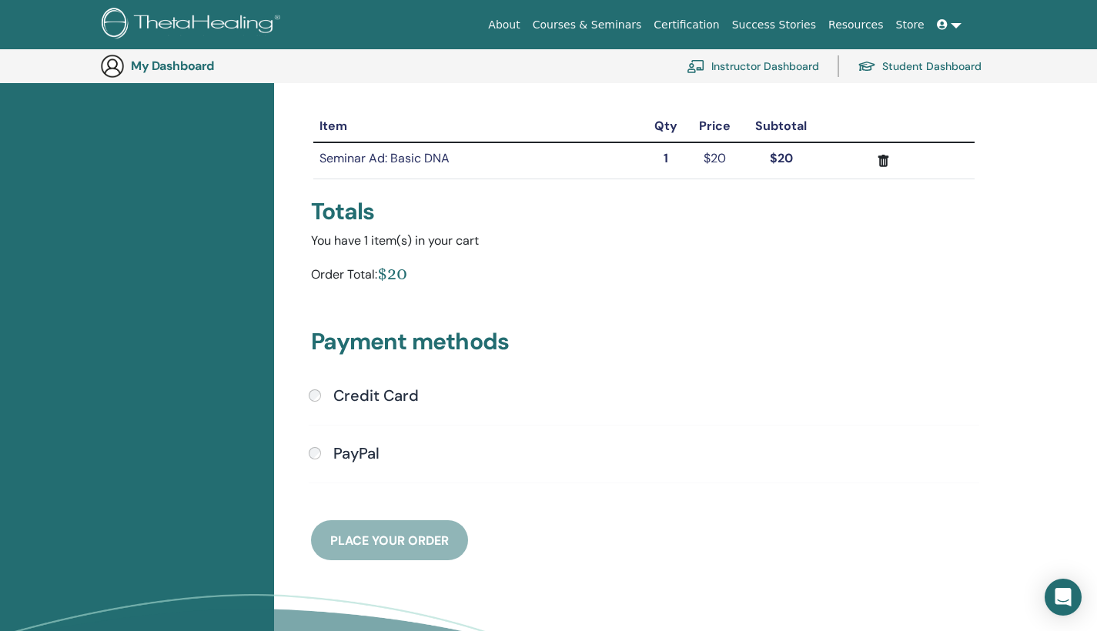
scroll to position [222, 0]
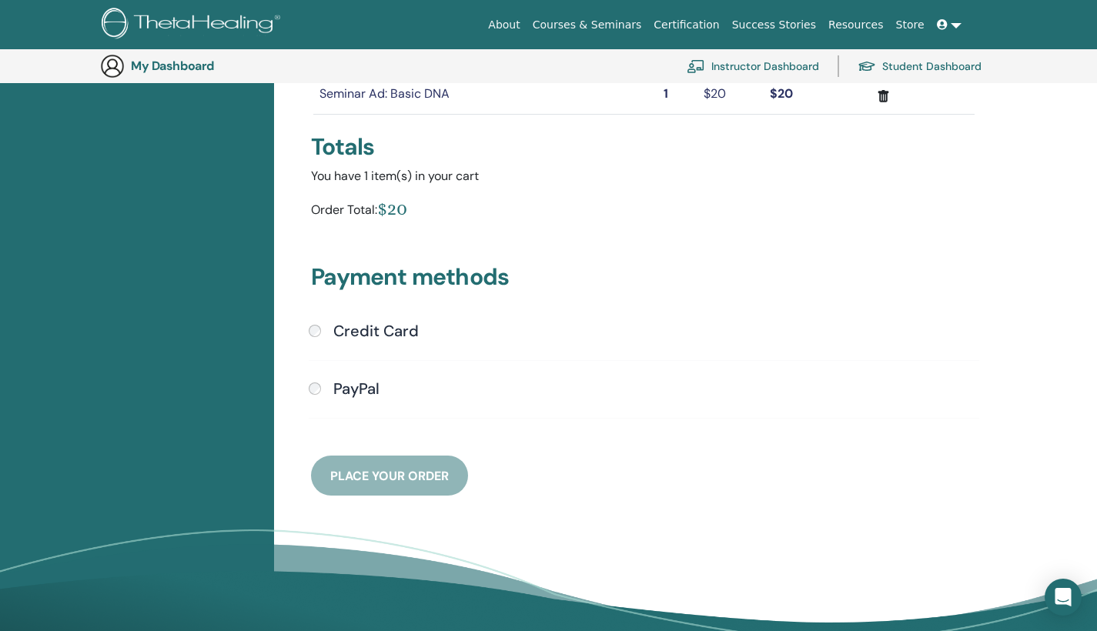
click at [402, 333] on h4 "Credit Card" at bounding box center [375, 331] width 85 height 18
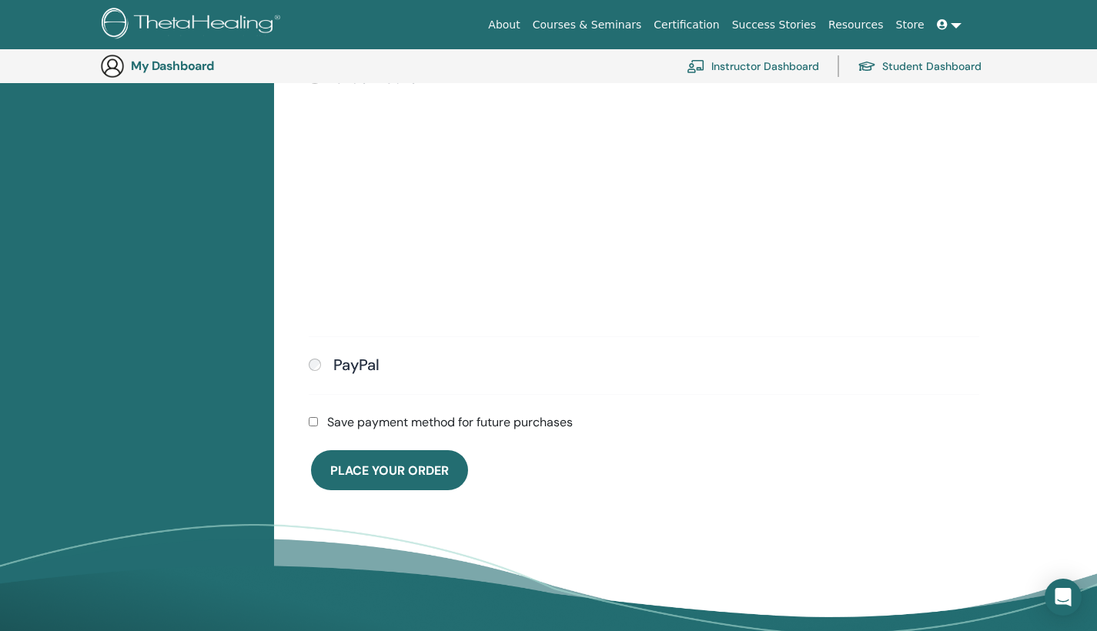
scroll to position [482, 0]
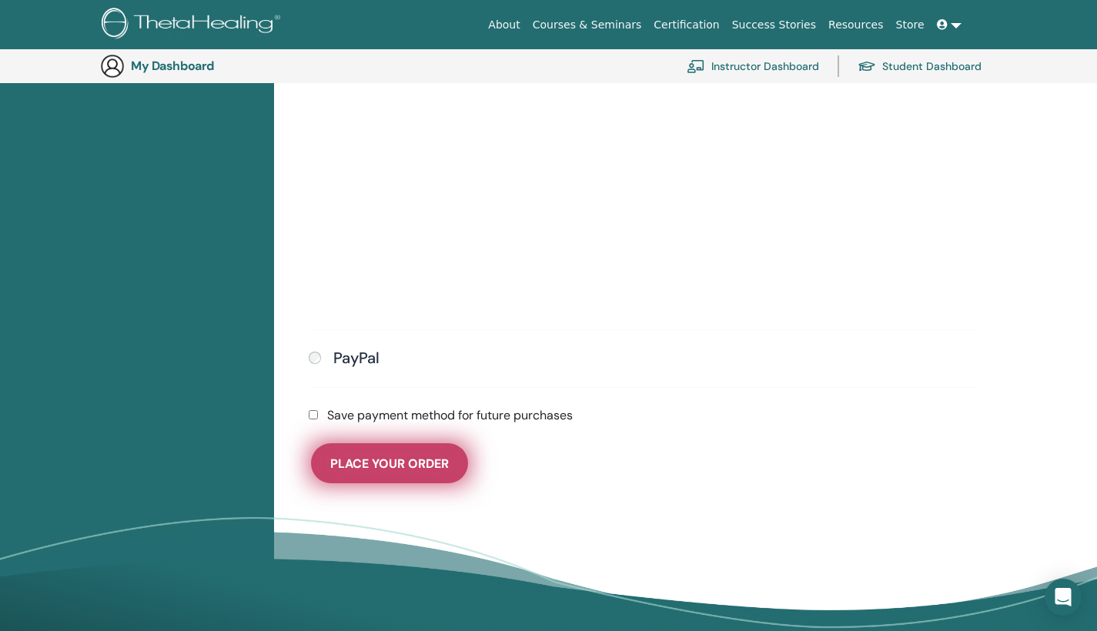
click at [417, 459] on span "Place Your Order" at bounding box center [389, 464] width 119 height 16
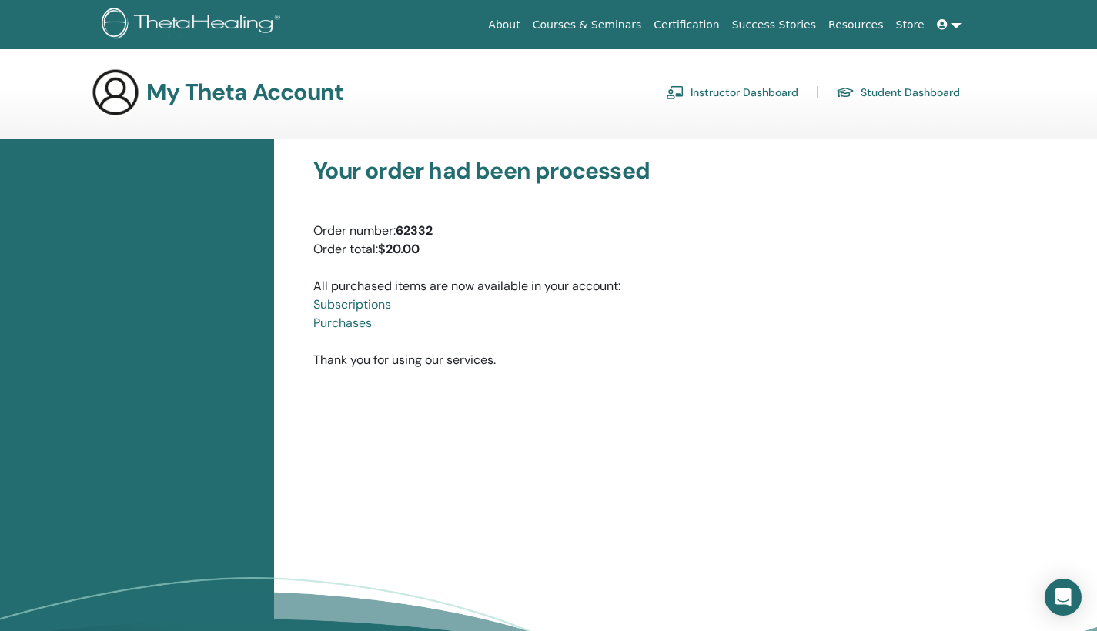
click at [768, 95] on link "Instructor Dashboard" at bounding box center [732, 92] width 132 height 25
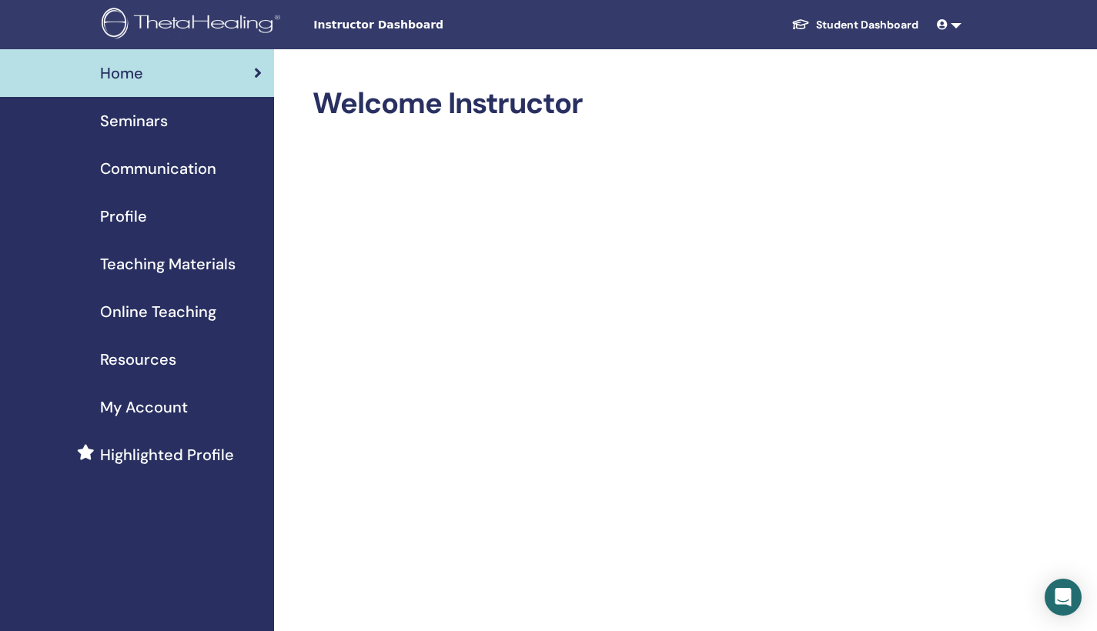
click at [148, 122] on span "Seminars" at bounding box center [134, 120] width 68 height 23
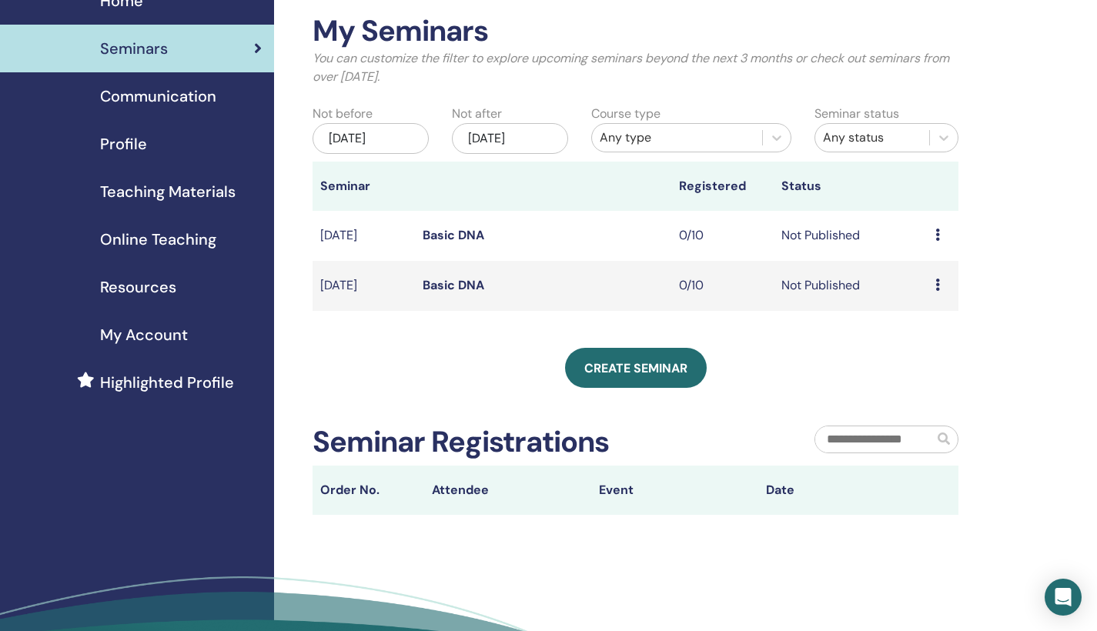
scroll to position [79, 0]
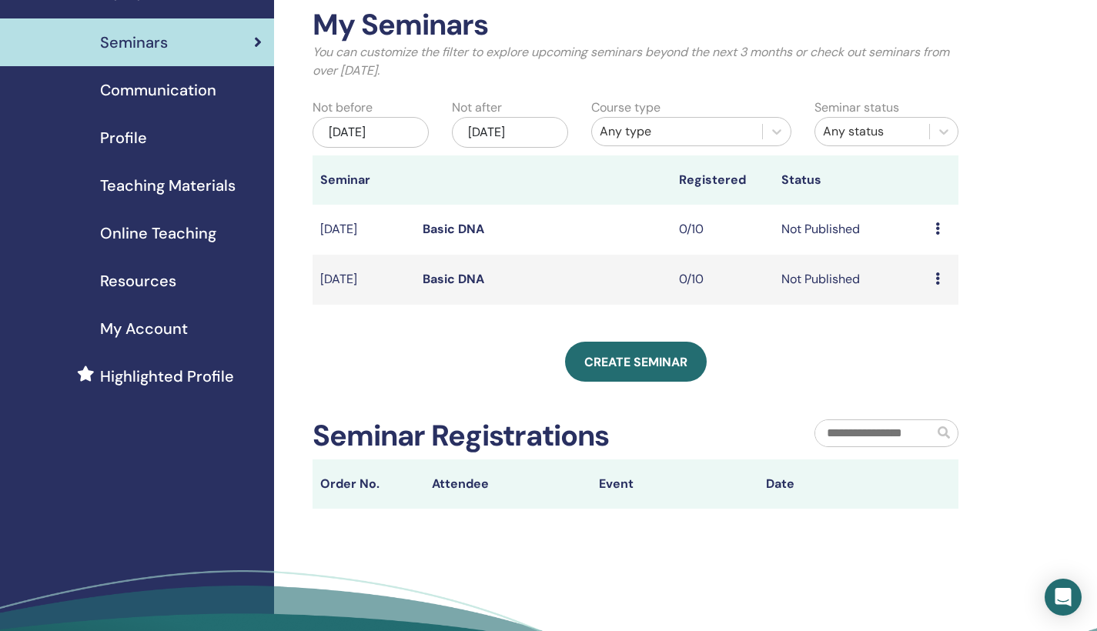
click at [551, 285] on td "Basic DNA" at bounding box center [543, 280] width 256 height 50
click at [457, 273] on link "Basic DNA" at bounding box center [454, 279] width 62 height 16
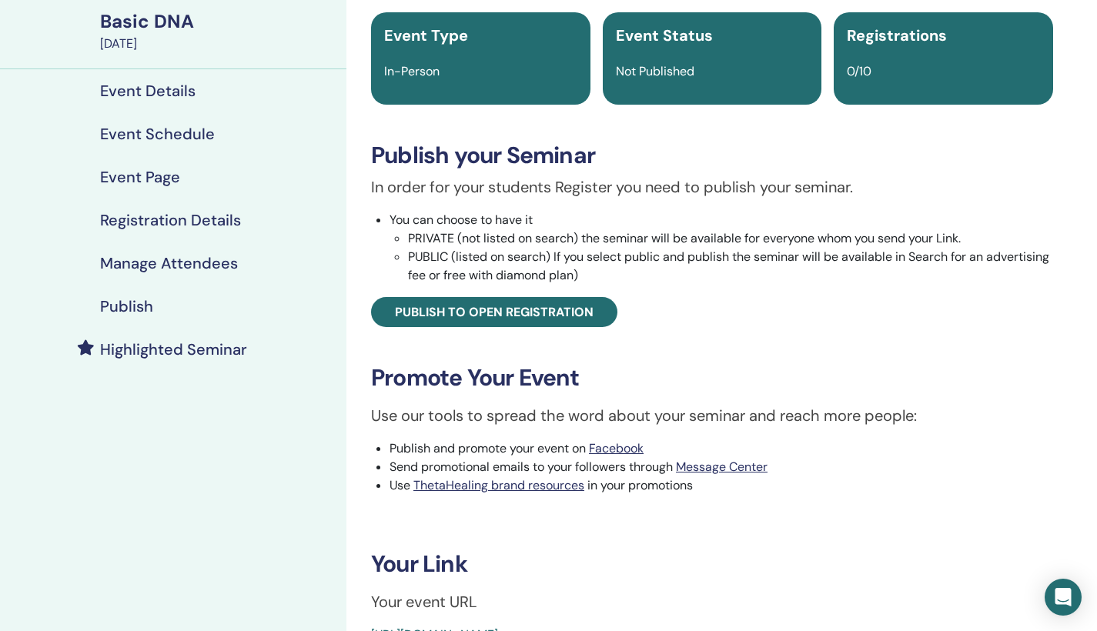
scroll to position [116, 0]
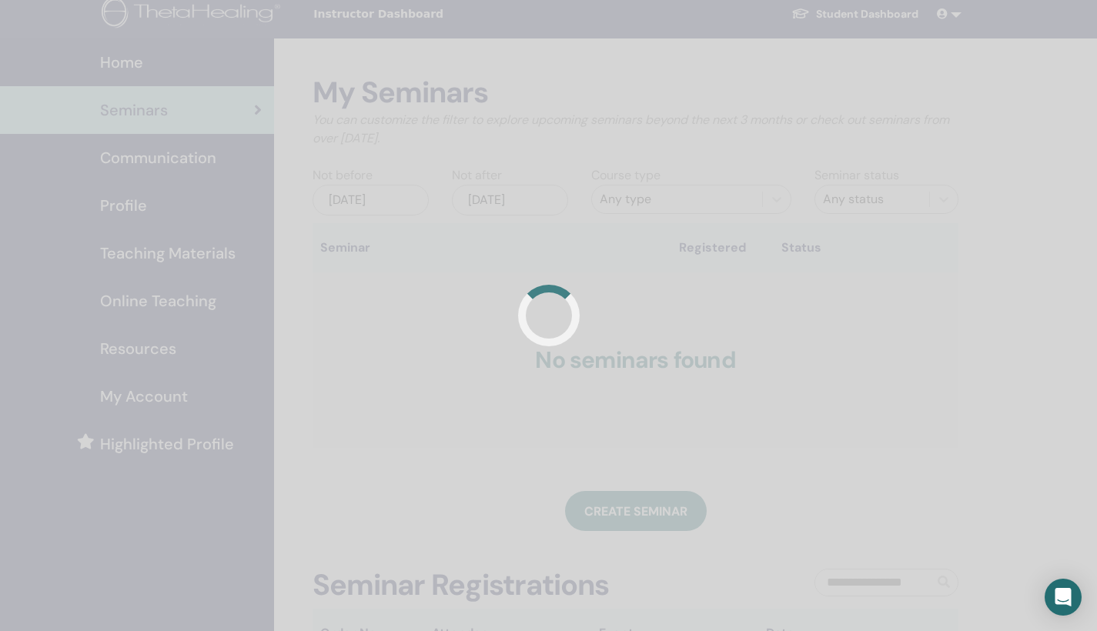
scroll to position [11, 0]
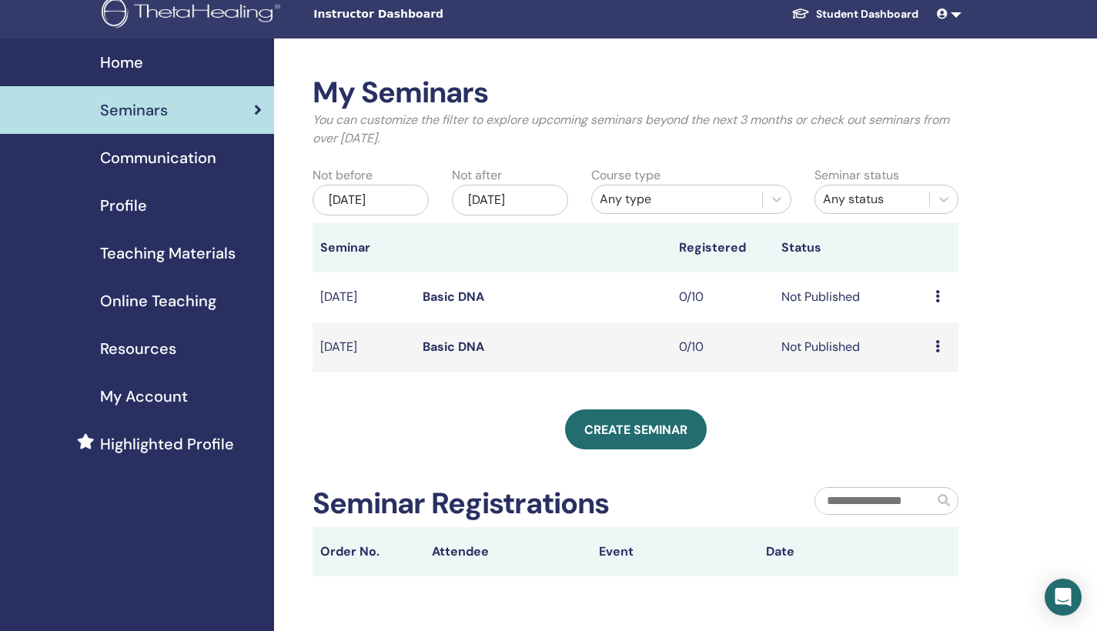
click at [451, 298] on link "Basic DNA" at bounding box center [454, 297] width 62 height 16
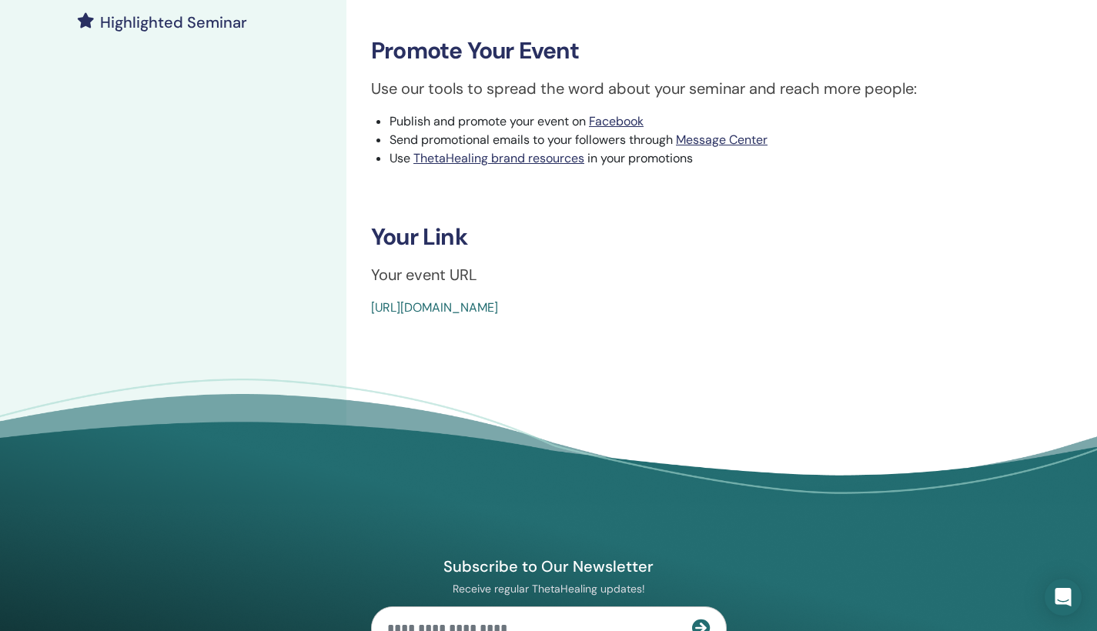
scroll to position [426, 0]
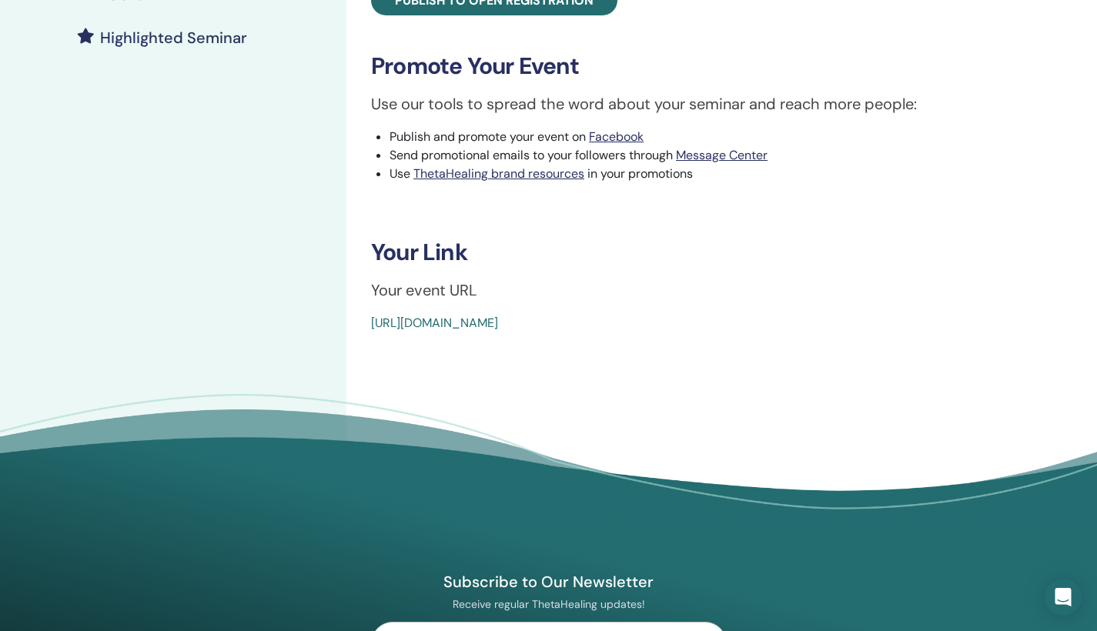
drag, startPoint x: 732, startPoint y: 323, endPoint x: 317, endPoint y: 335, distance: 416.0
click at [317, 335] on div "My Seminars Basic DNA [DATE] Event Details Event Schedule Event Page Registrati…" at bounding box center [548, 85] width 1097 height 925
click at [606, 382] on div "Basic DNA Event Type In-Person Event Status Not Published Registrations 0/10 Pu…" at bounding box center [713, 85] width 732 height 925
